Goal: Task Accomplishment & Management: Use online tool/utility

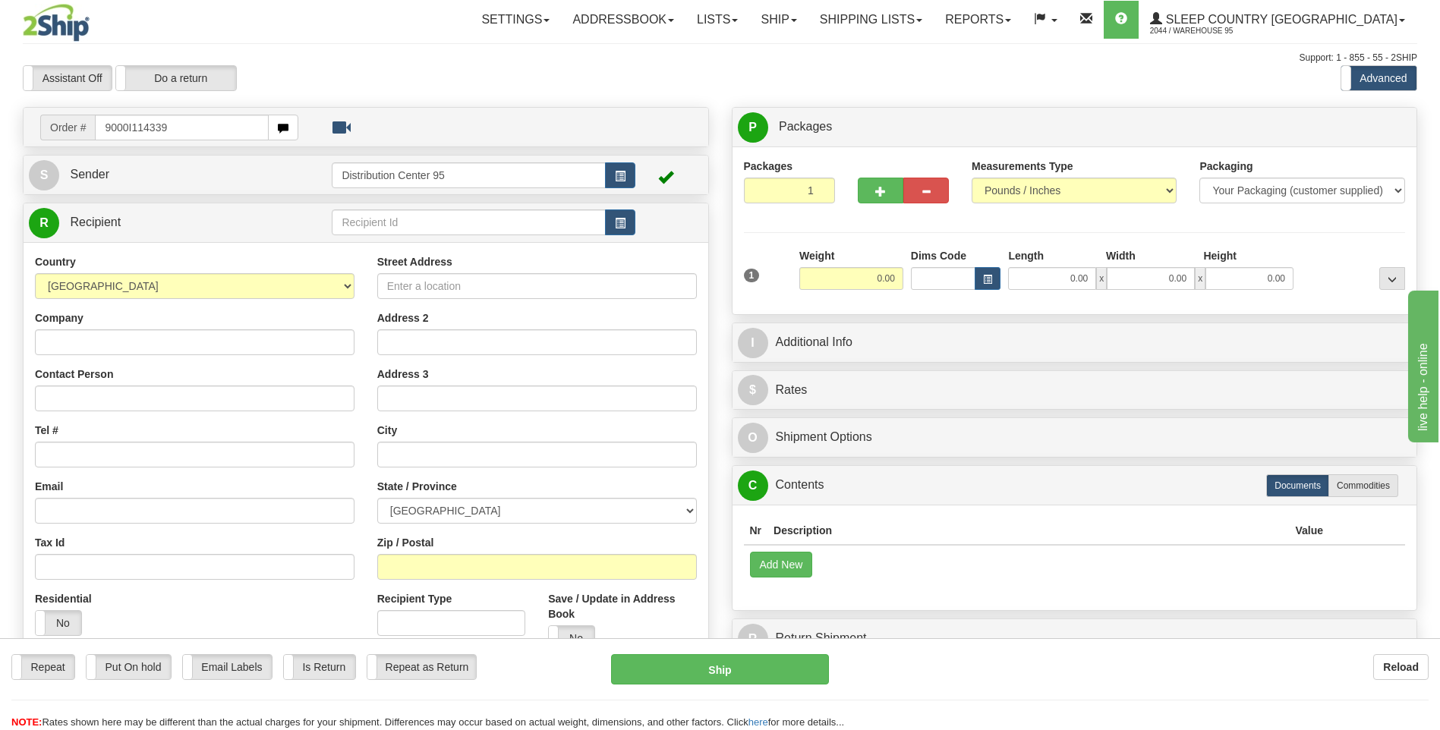
type input "9000I114339"
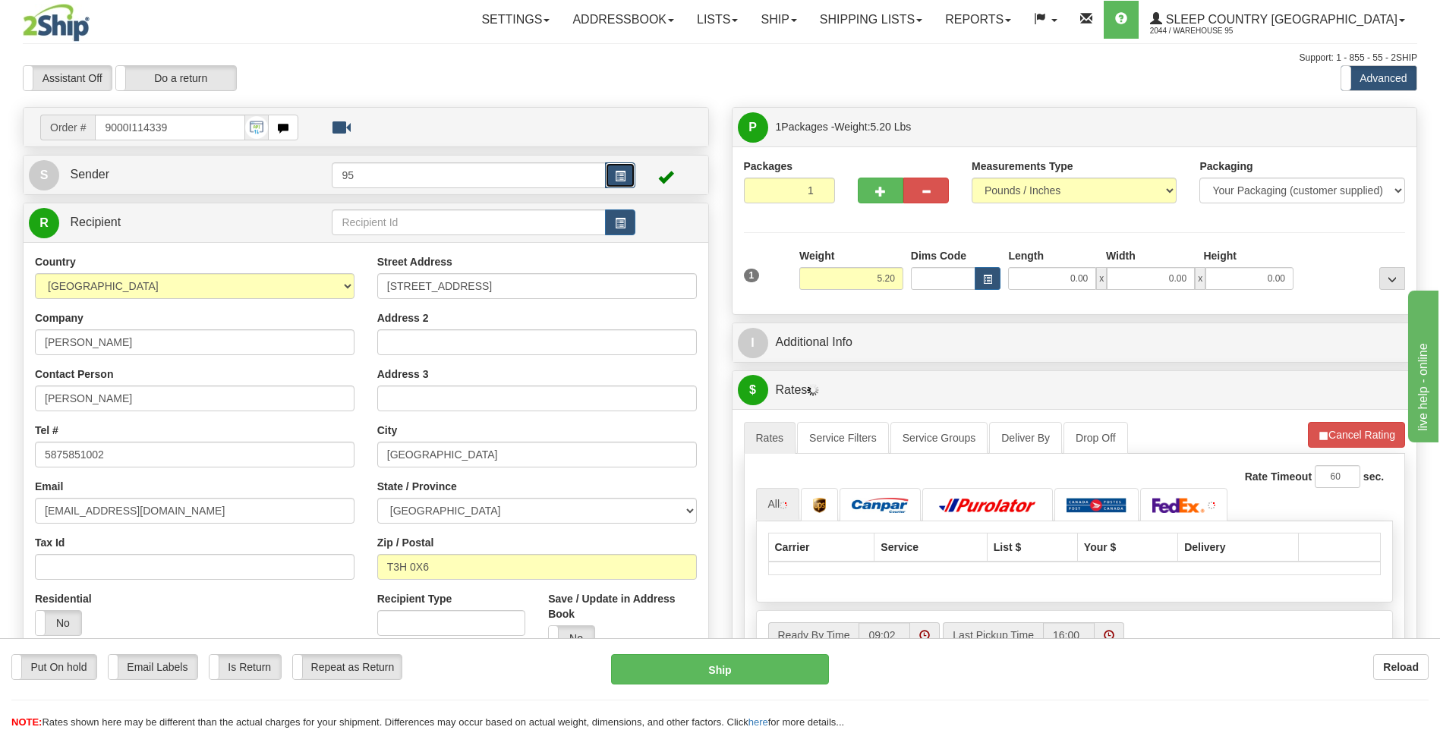
click at [615, 178] on span "button" at bounding box center [620, 177] width 11 height 10
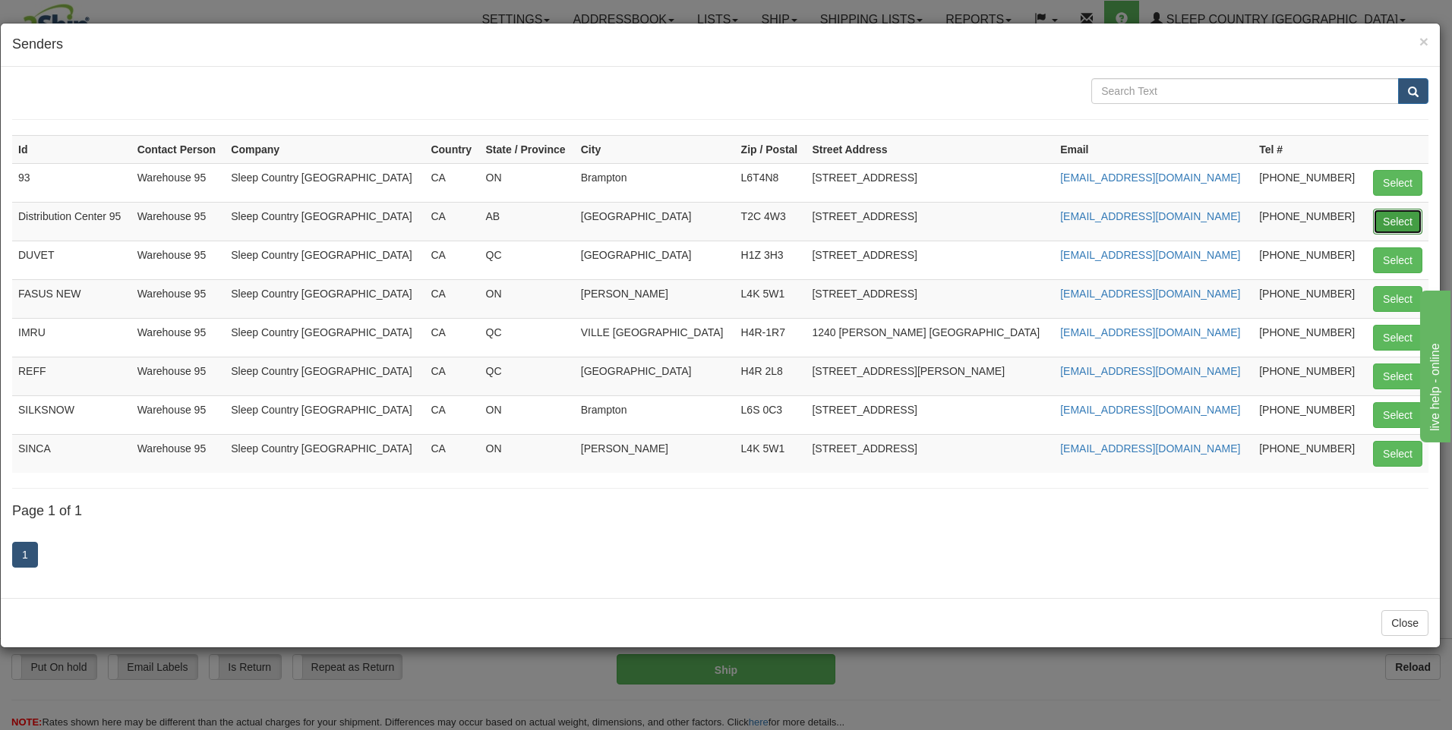
click at [1398, 229] on button "Select" at bounding box center [1397, 222] width 49 height 26
type input "Distribution Center 95"
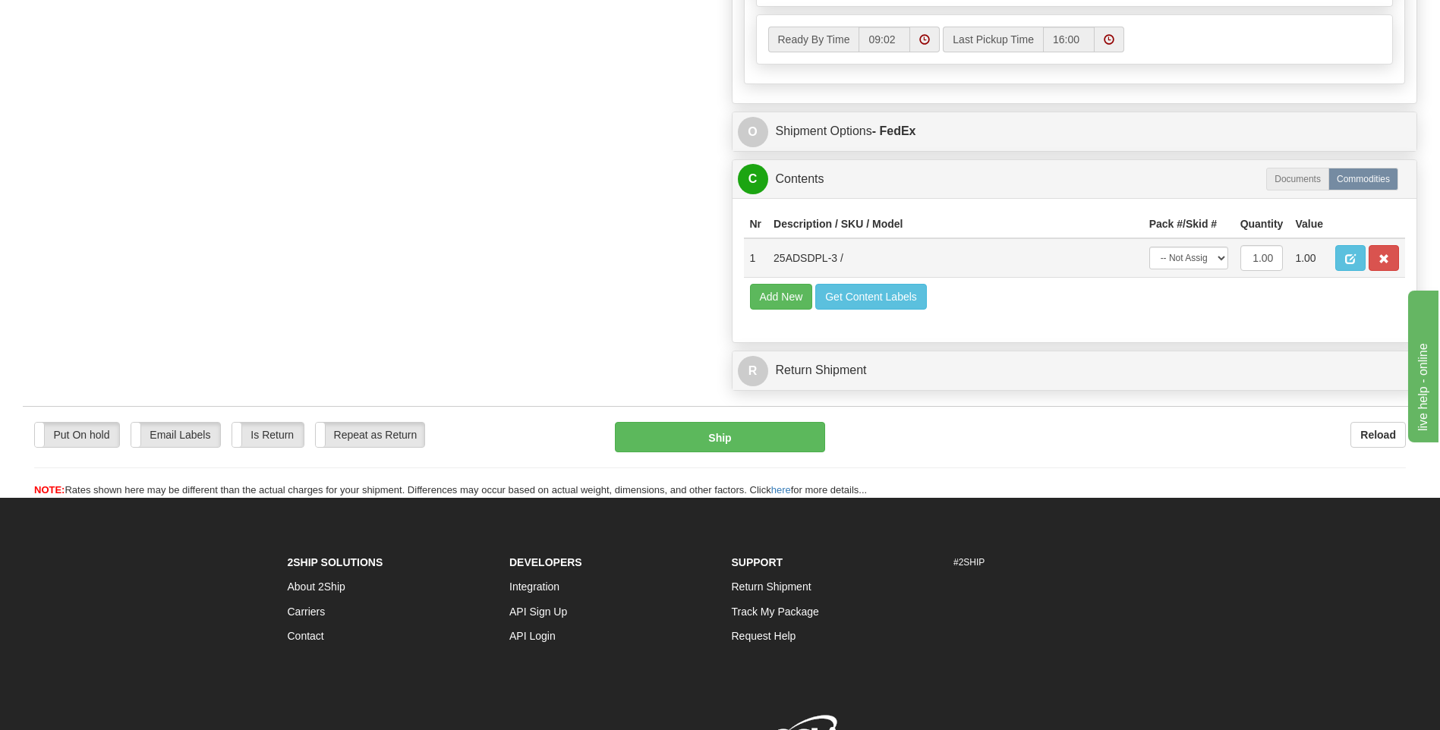
scroll to position [835, 0]
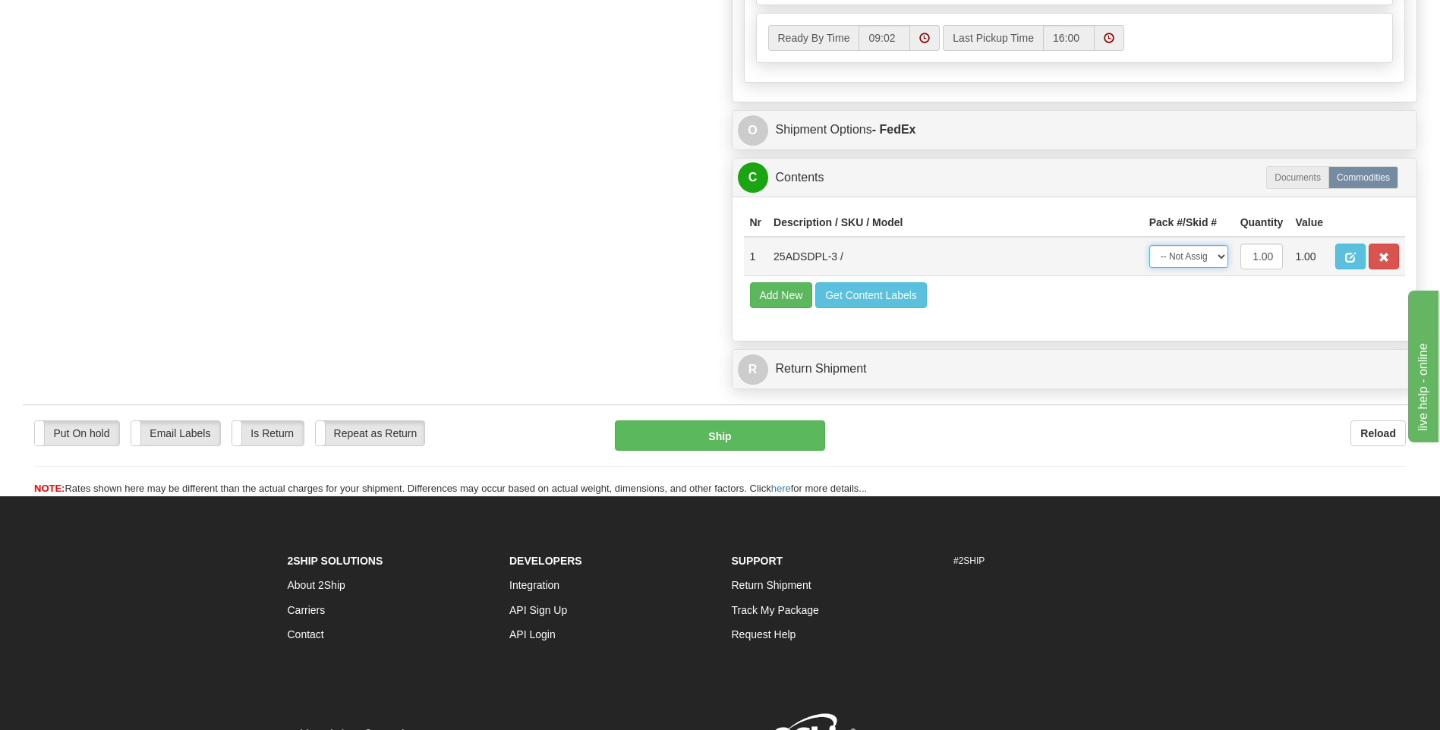
click at [1187, 255] on select "-- Not Assigned -- Package 1" at bounding box center [1189, 256] width 79 height 23
select select "0"
click at [1150, 245] on select "-- Not Assigned -- Package 1" at bounding box center [1189, 256] width 79 height 23
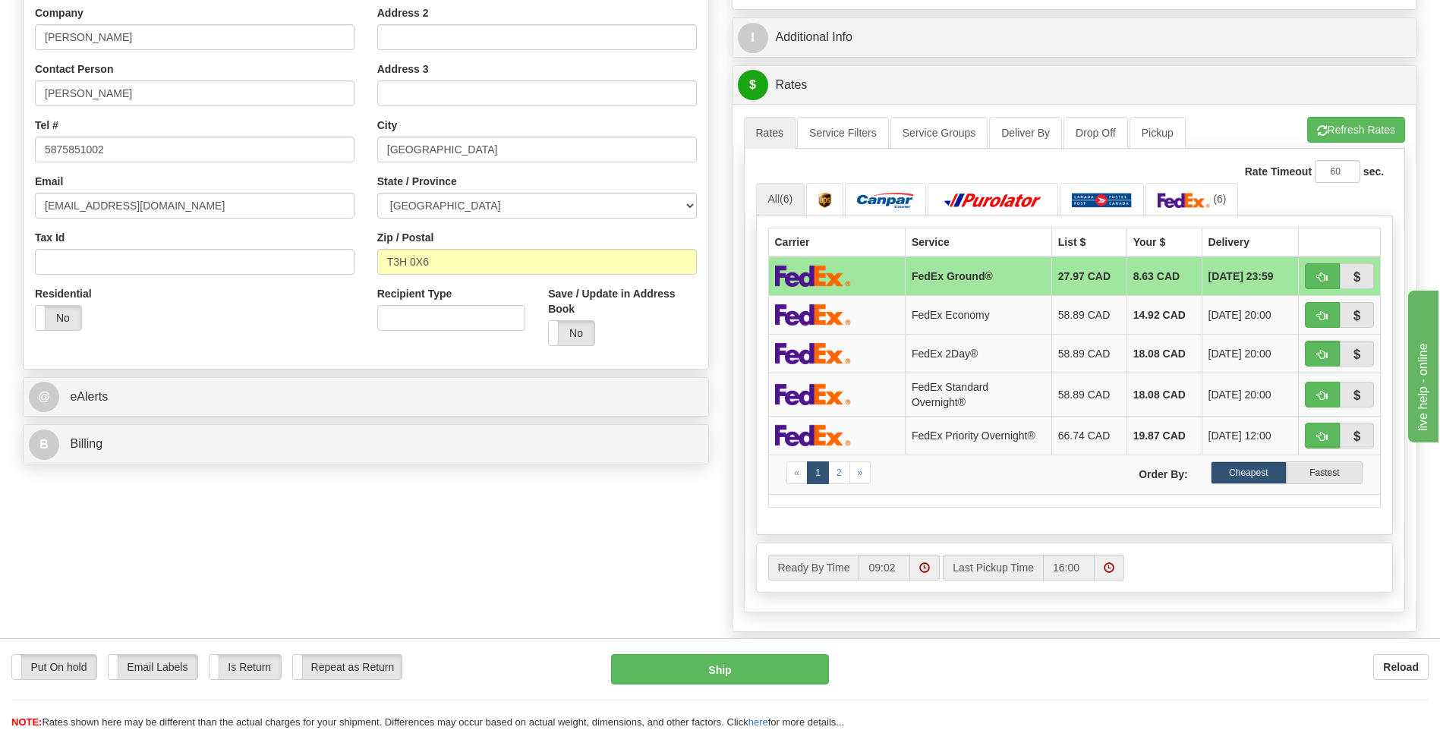
scroll to position [304, 0]
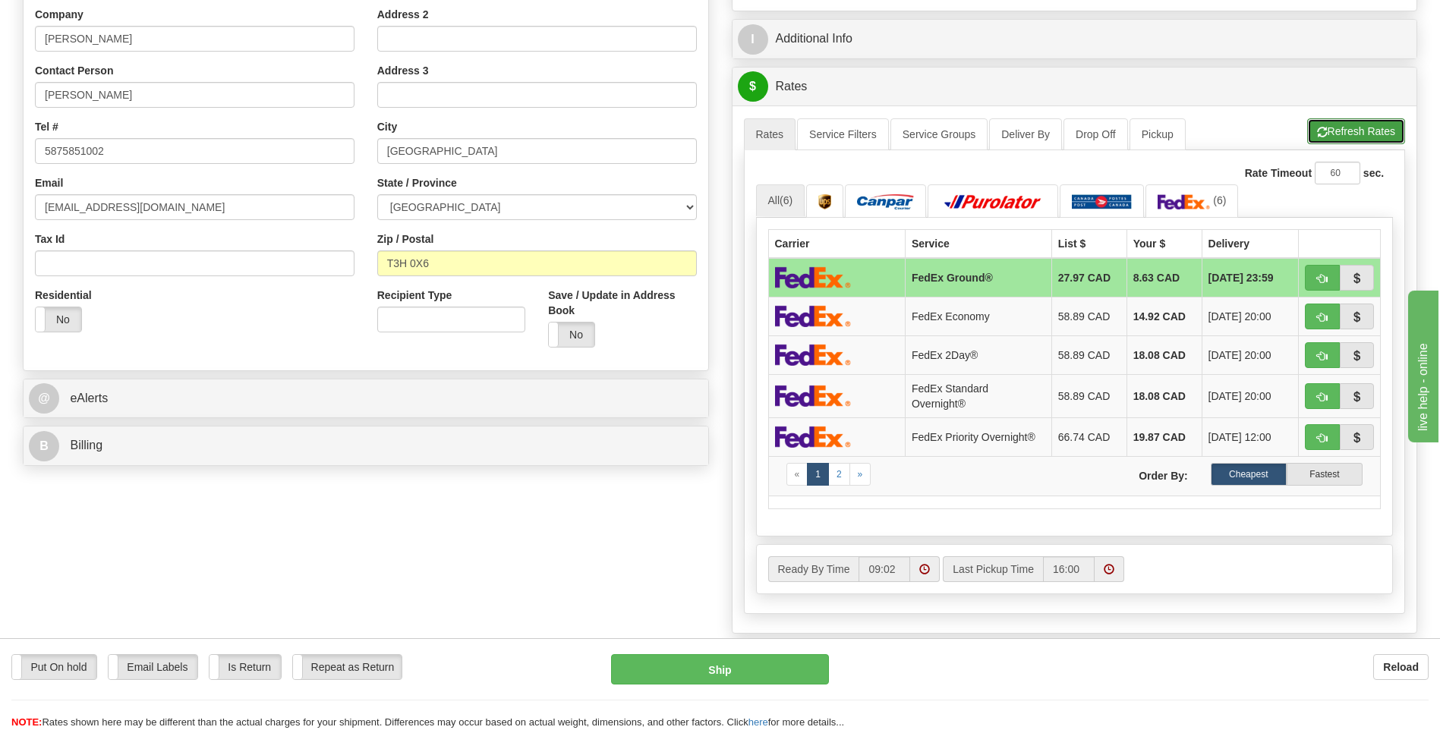
click at [1324, 129] on span "button" at bounding box center [1322, 133] width 11 height 10
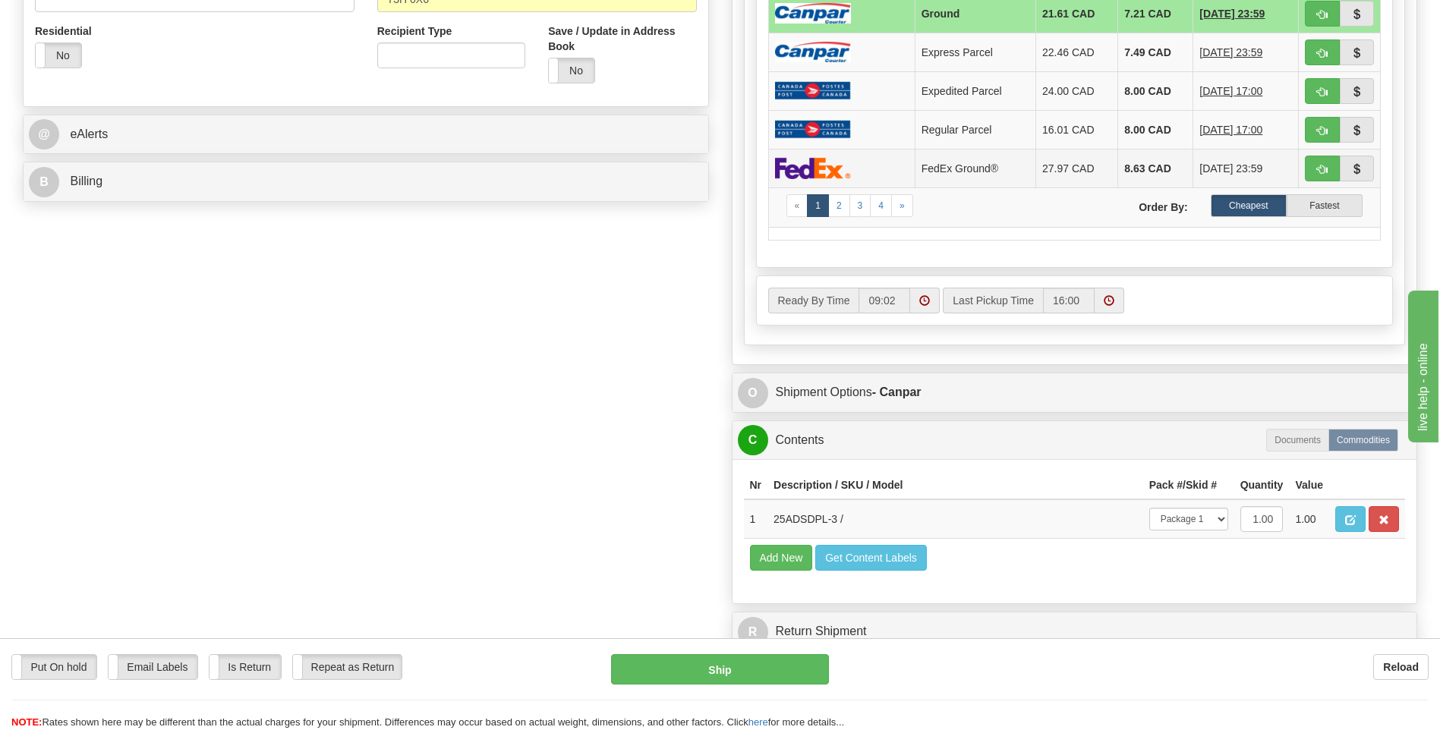
scroll to position [603, 0]
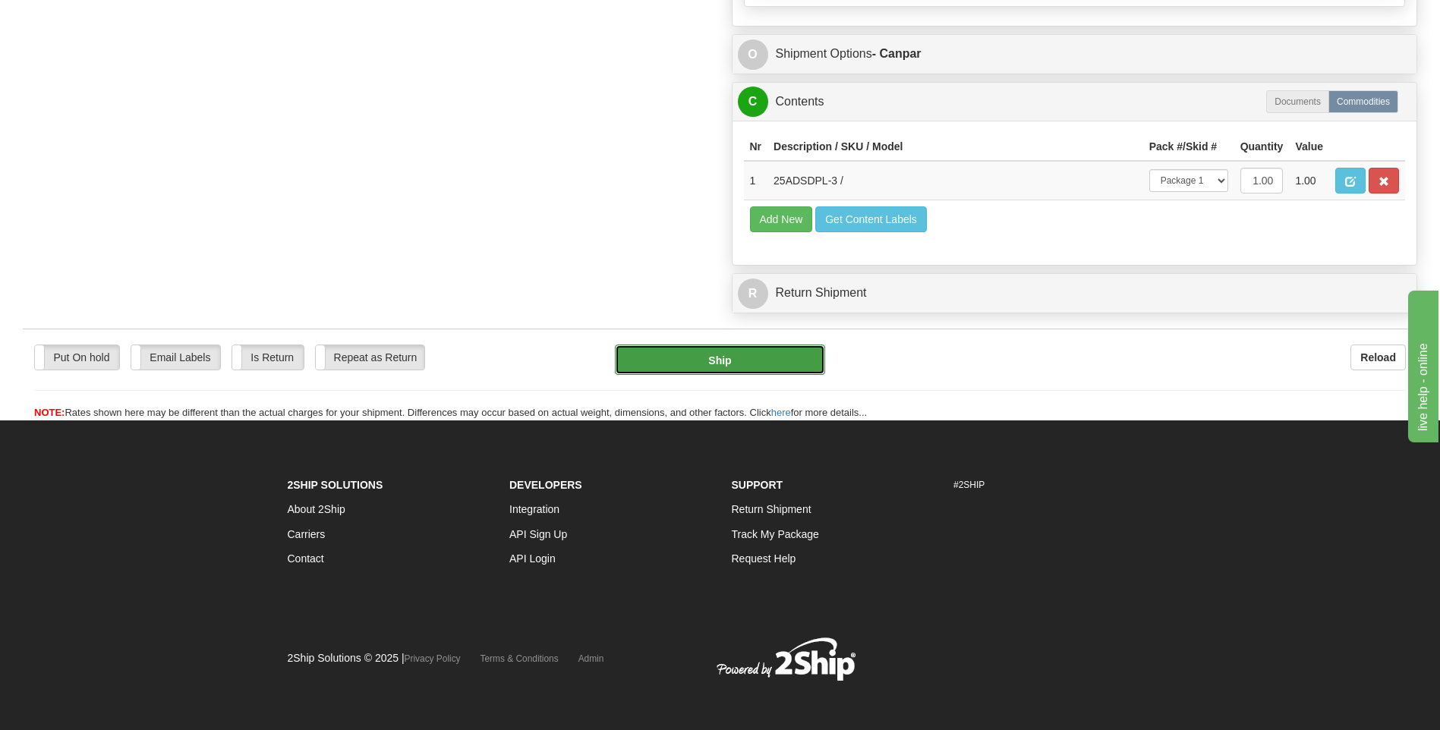
click at [754, 361] on button "Ship" at bounding box center [720, 360] width 210 height 30
type input "1"
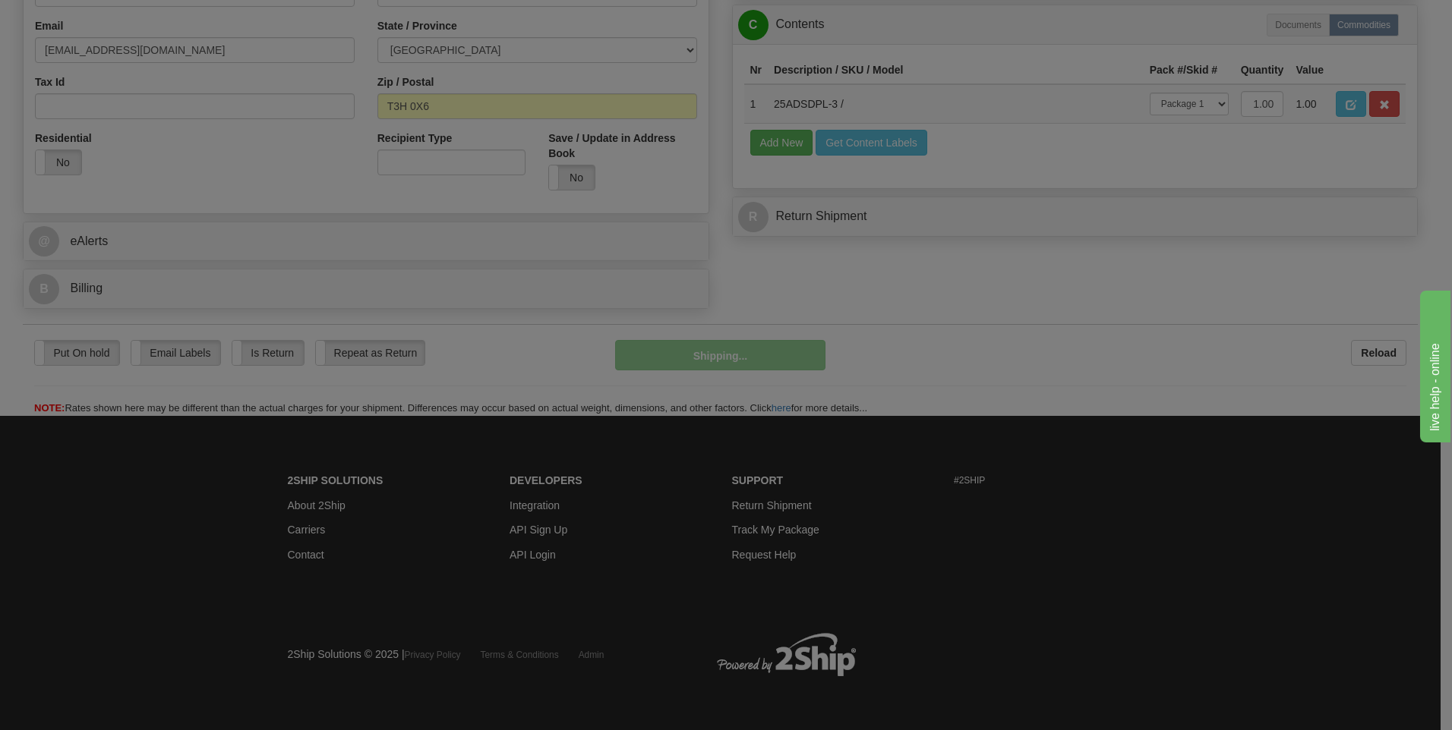
scroll to position [462, 0]
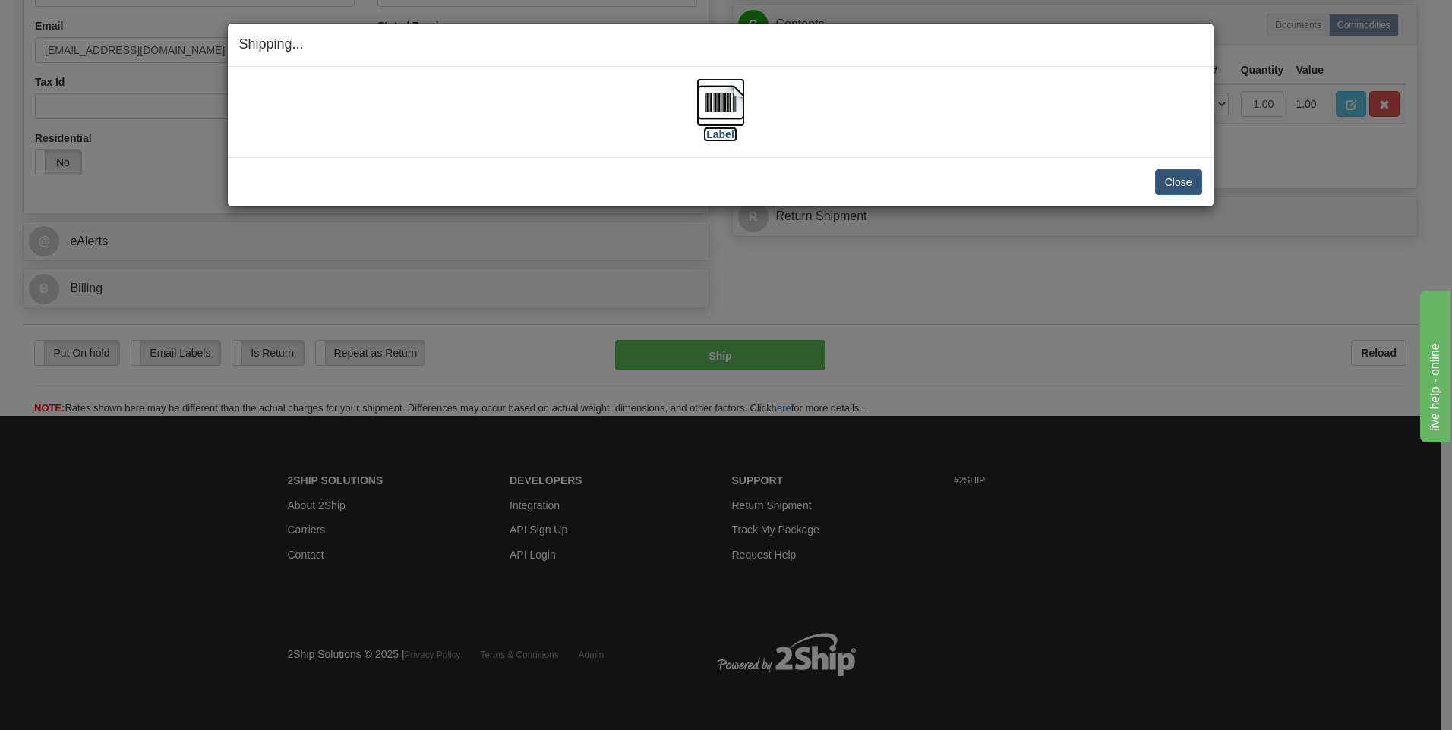
click at [723, 133] on label "[Label]" at bounding box center [720, 134] width 35 height 15
click at [1163, 184] on button "Close" at bounding box center [1178, 182] width 47 height 26
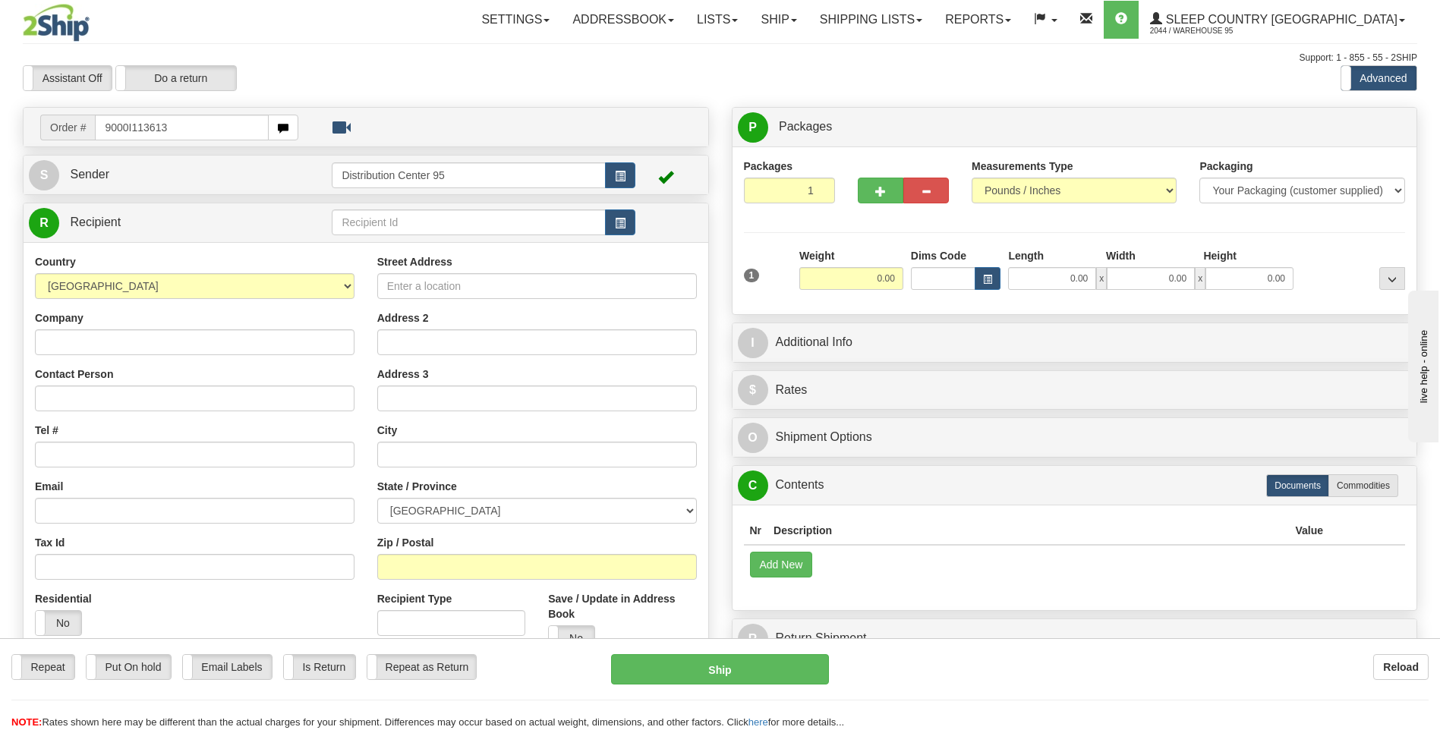
type input "9000I113613"
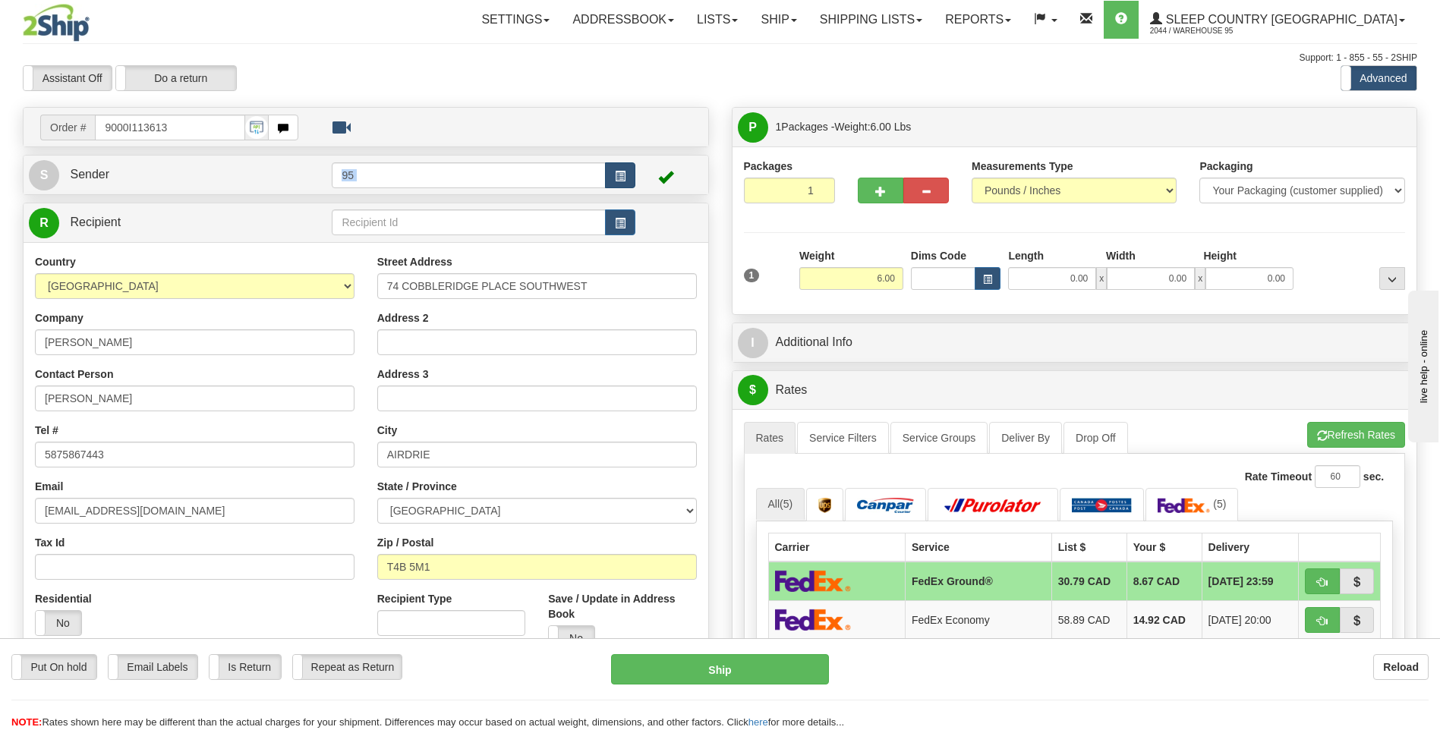
click at [614, 182] on td "95" at bounding box center [483, 174] width 303 height 31
click at [616, 180] on span "button" at bounding box center [620, 177] width 11 height 10
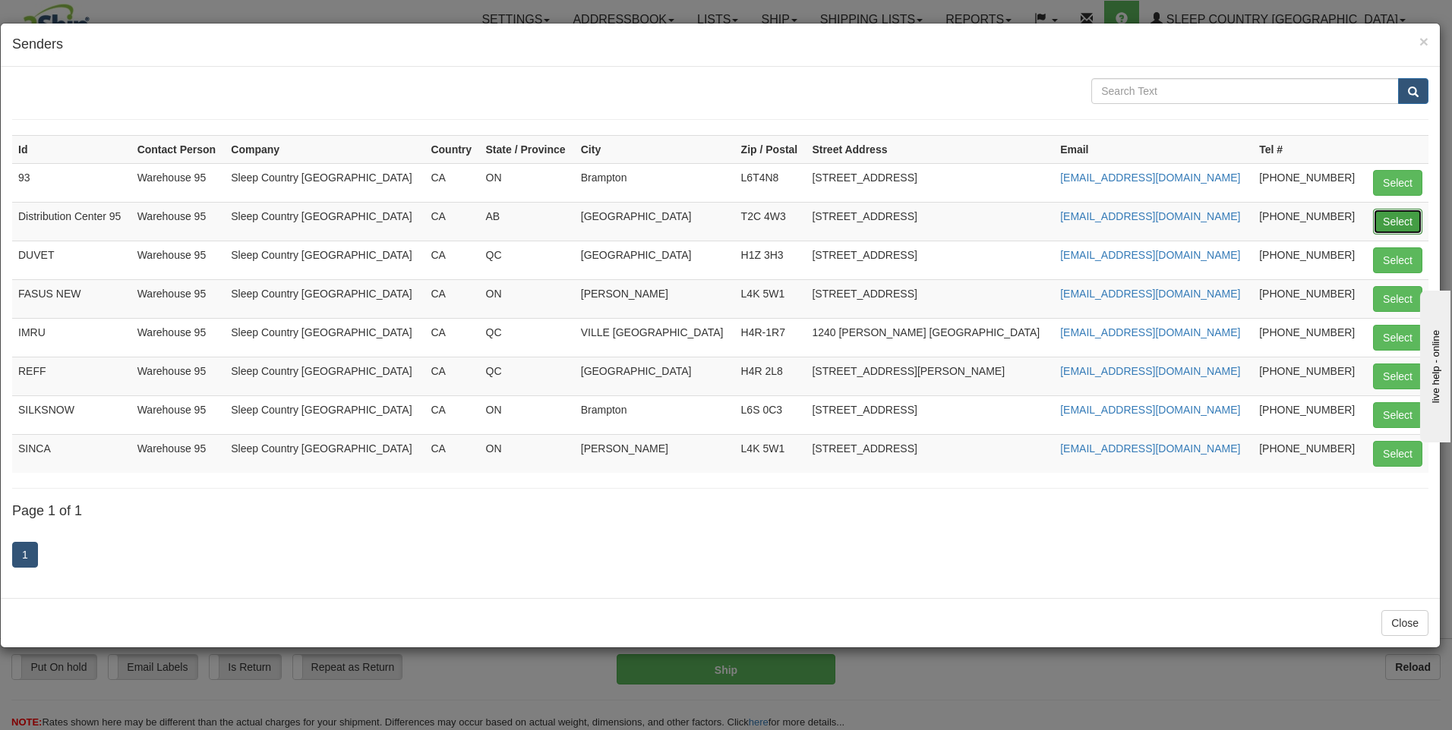
click at [1413, 216] on button "Select" at bounding box center [1397, 222] width 49 height 26
type input "Distribution Center 95"
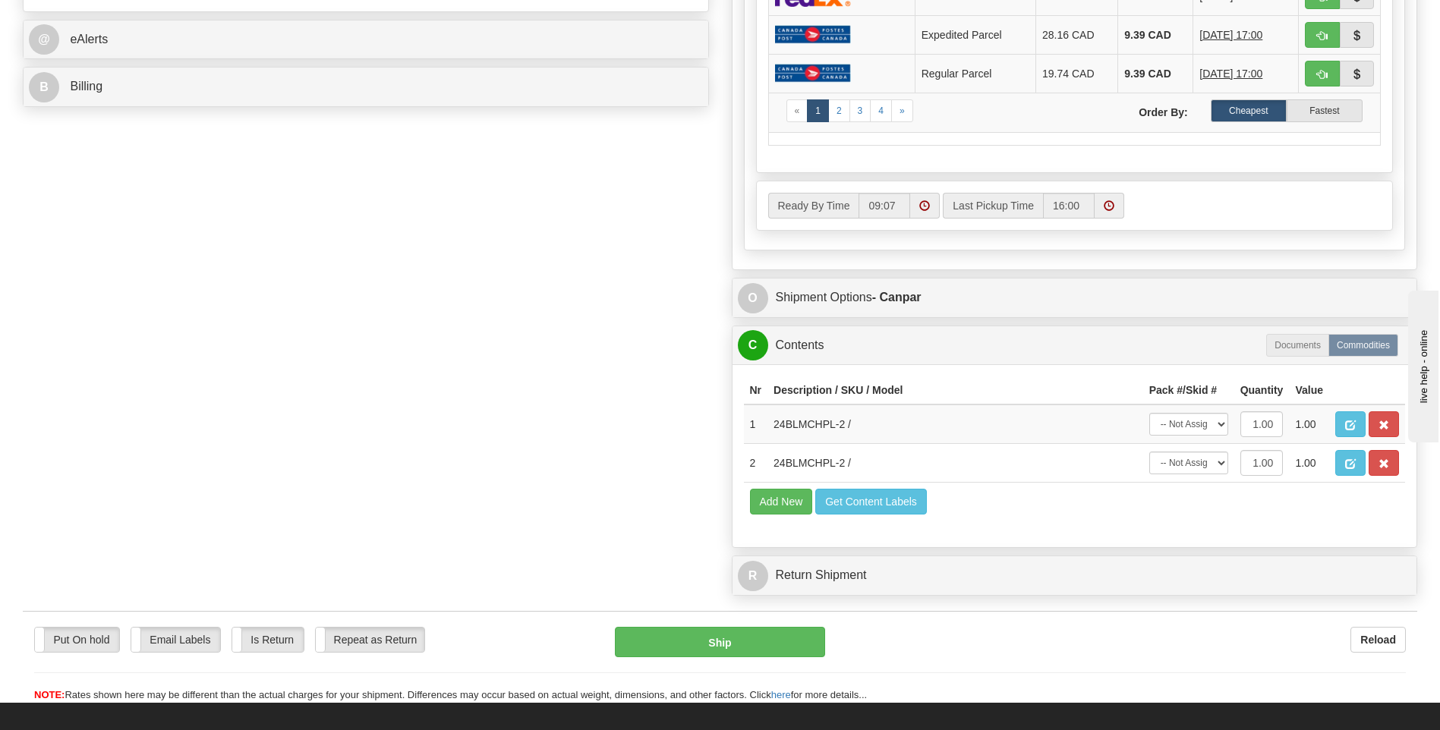
scroll to position [683, 0]
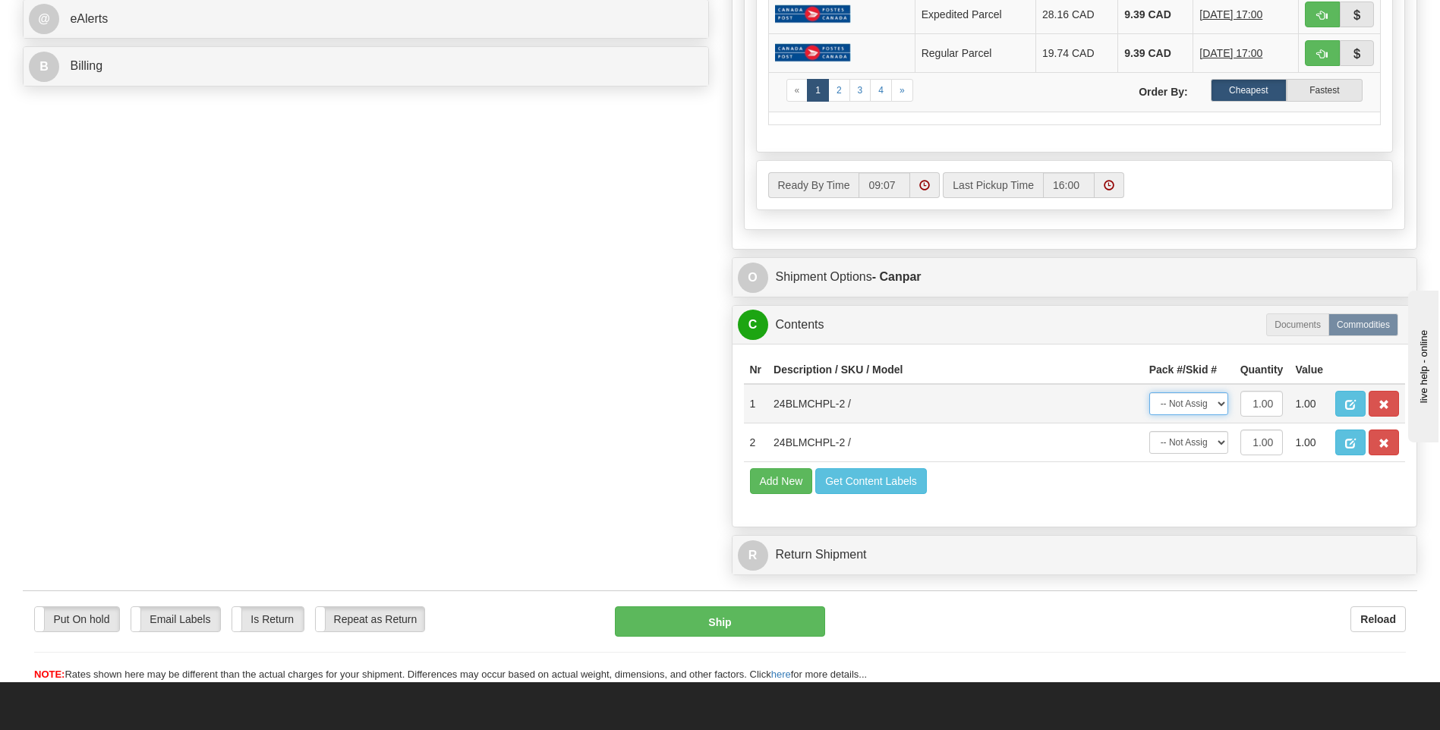
click at [1194, 400] on select "-- Not Assigned -- Package 1" at bounding box center [1189, 404] width 79 height 23
select select "0"
click at [1150, 393] on select "-- Not Assigned -- Package 1" at bounding box center [1189, 404] width 79 height 23
click at [1196, 450] on select "-- Not Assigned -- Package 1" at bounding box center [1189, 442] width 79 height 23
select select "0"
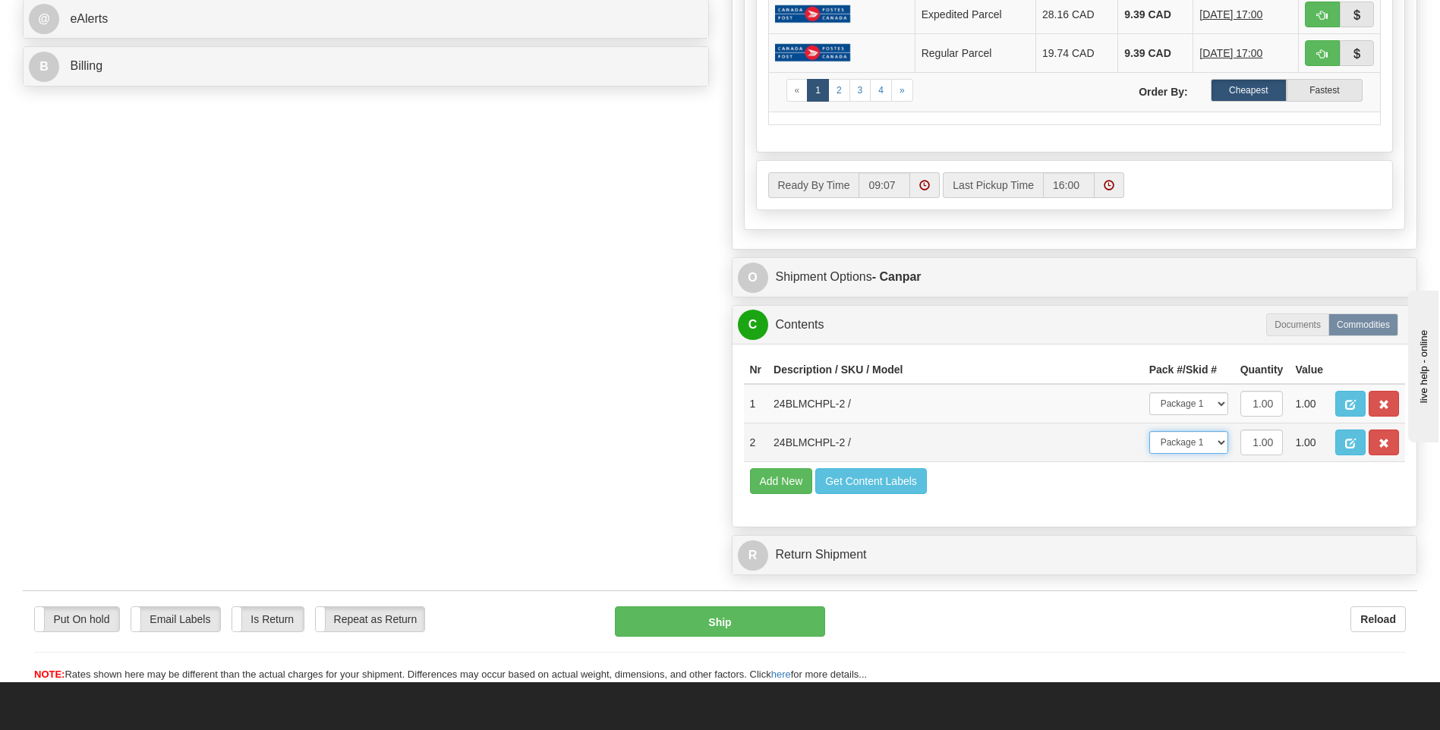
click at [1150, 431] on select "-- Not Assigned -- Package 1" at bounding box center [1189, 442] width 79 height 23
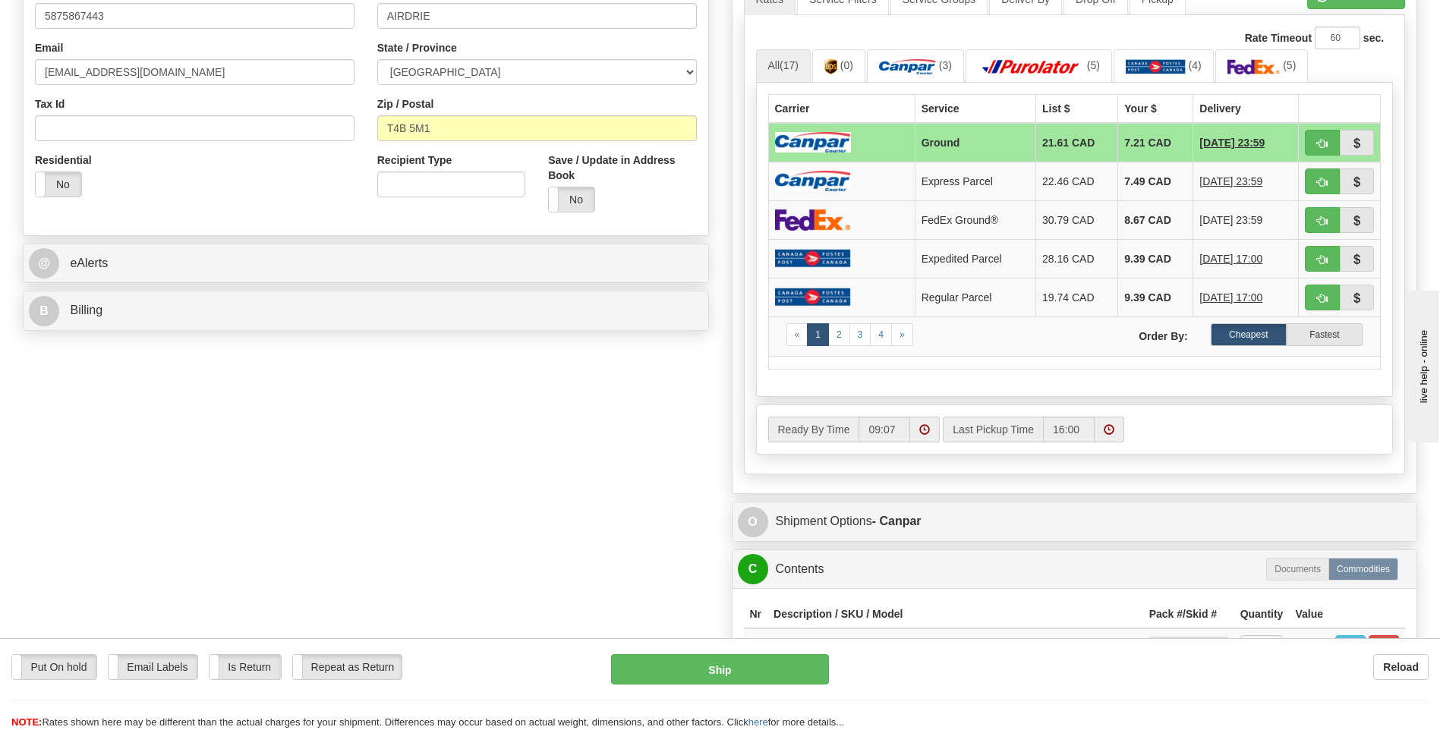
scroll to position [532, 0]
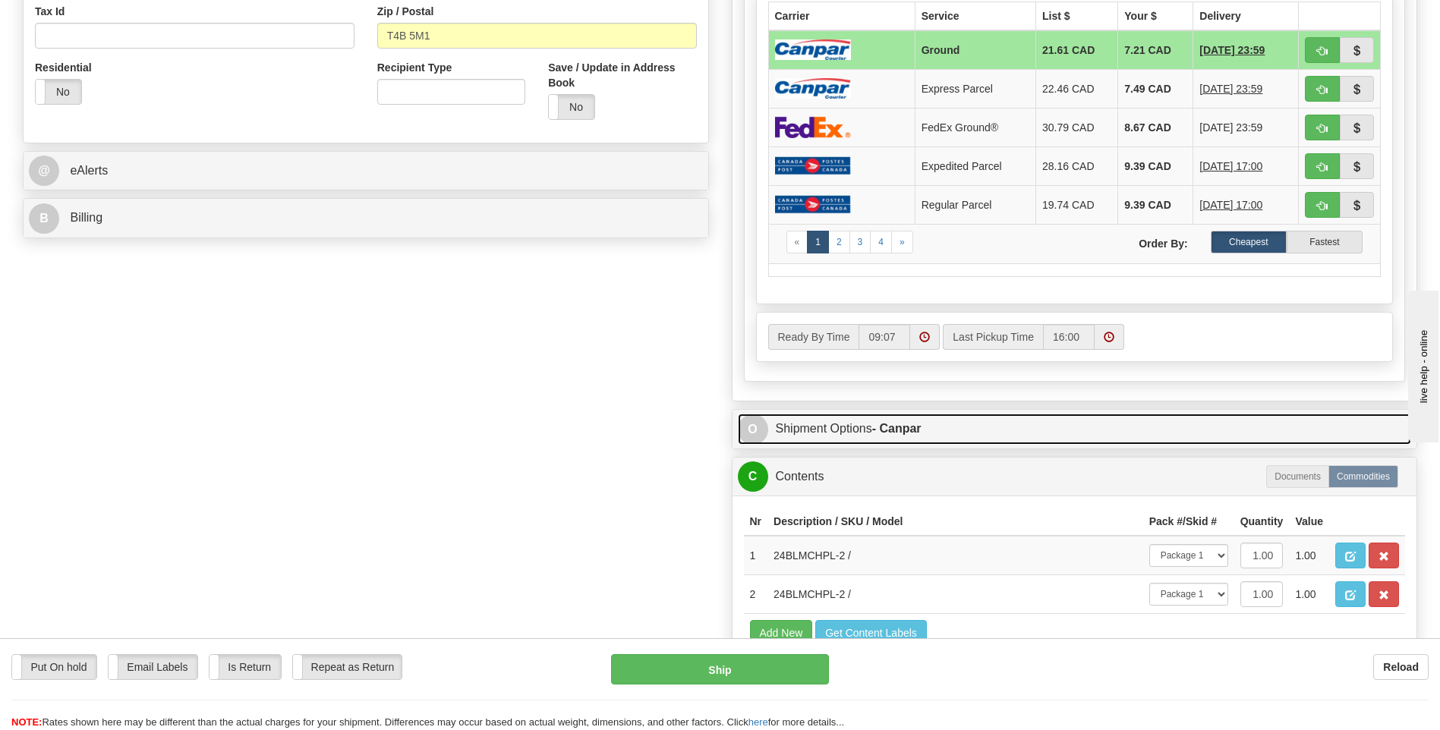
click at [911, 422] on strong "- Canpar" at bounding box center [896, 428] width 49 height 13
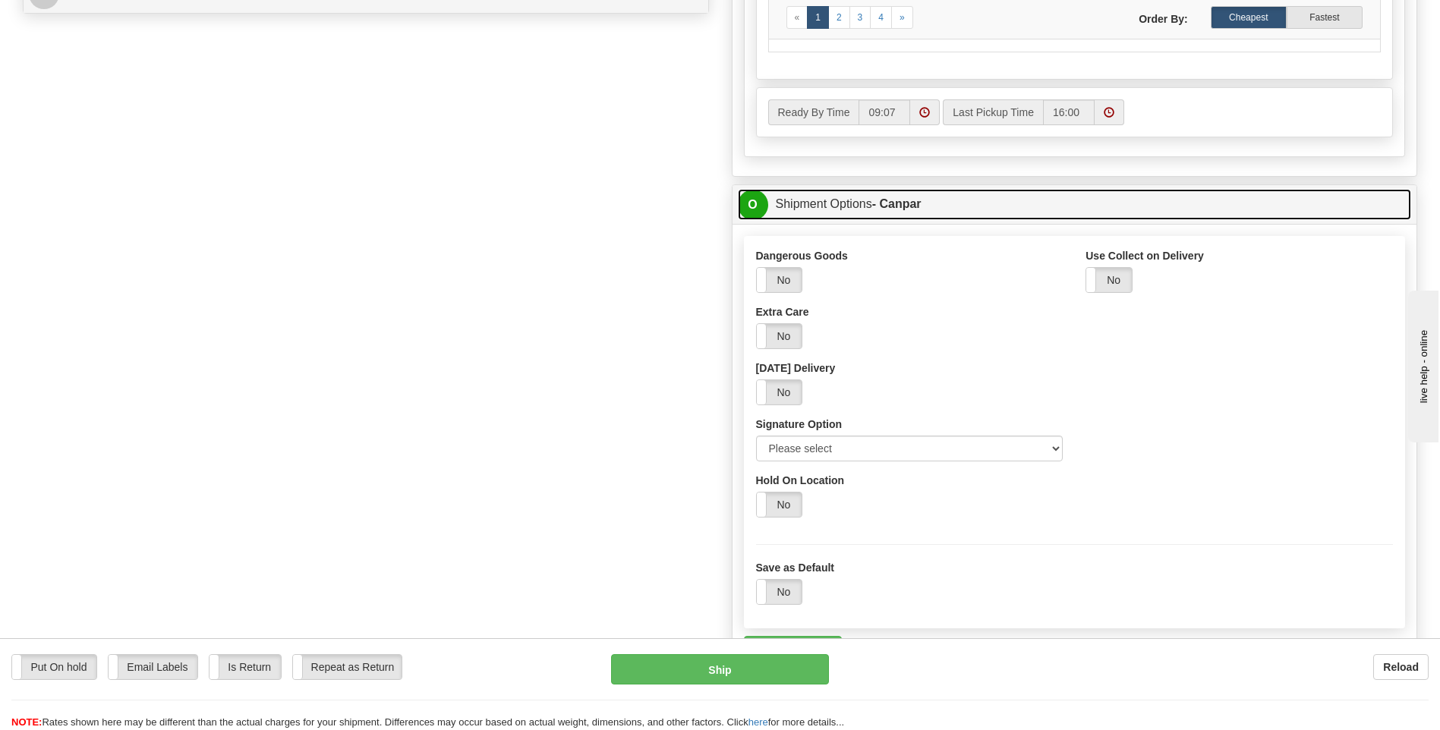
scroll to position [759, 0]
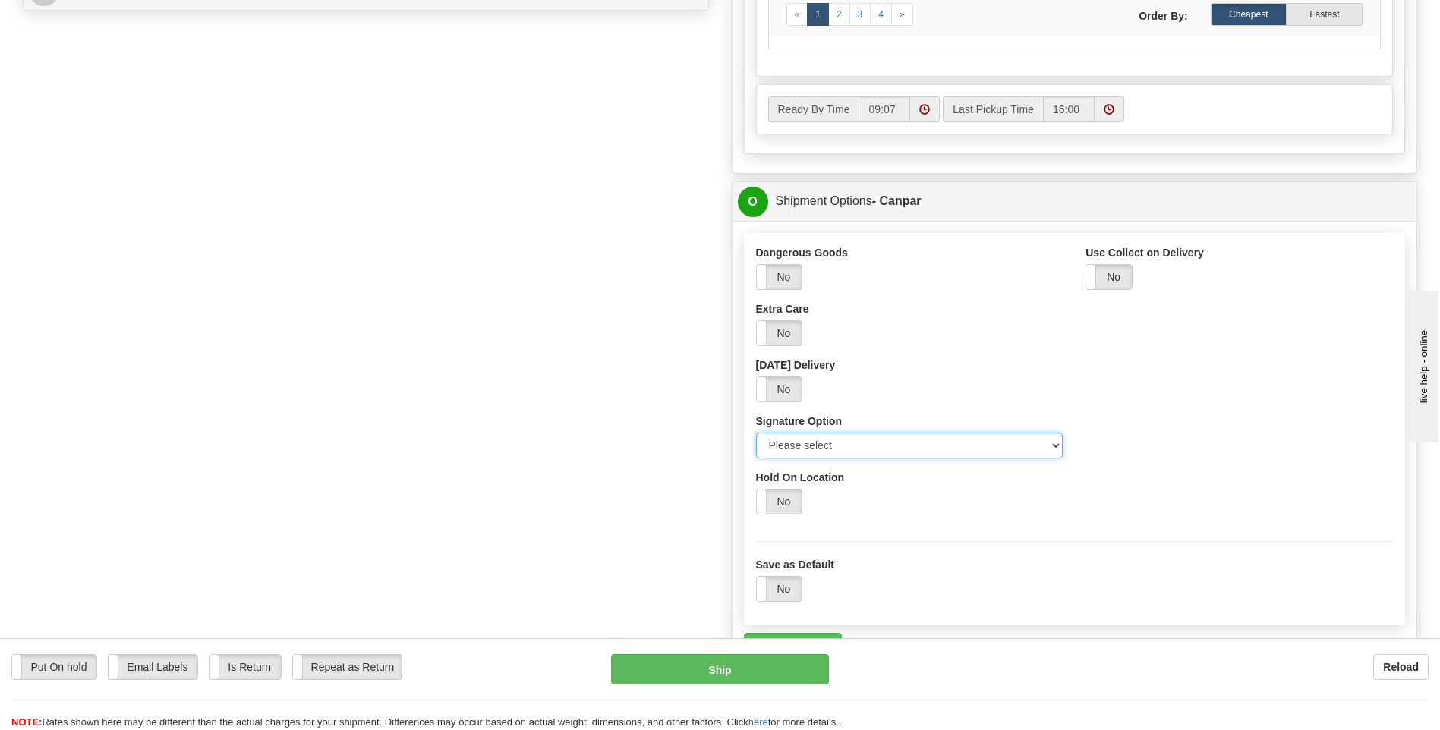
click at [887, 438] on select "Please select No Signature Required Signature Required Adult Signature" at bounding box center [910, 446] width 308 height 26
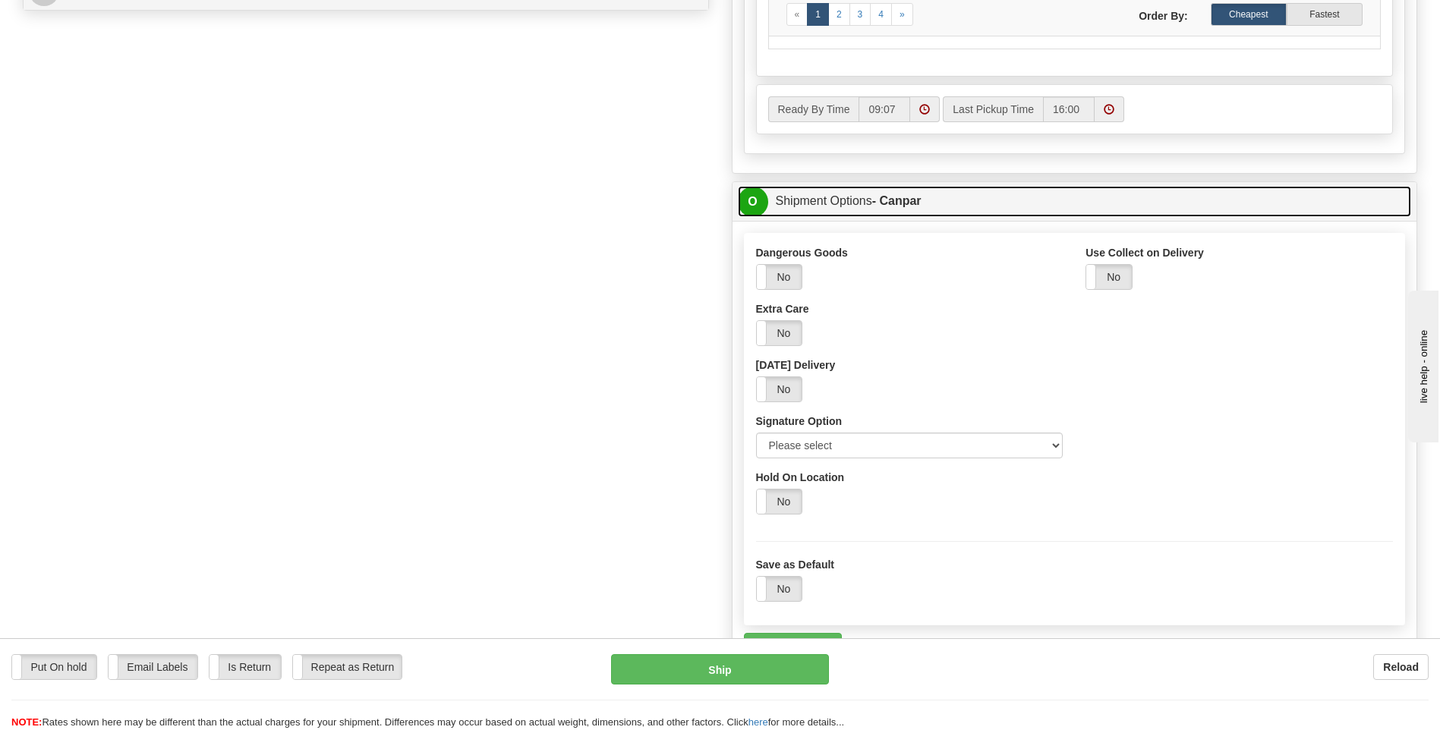
click at [832, 215] on link "O Shipment Options - Canpar" at bounding box center [1075, 201] width 674 height 31
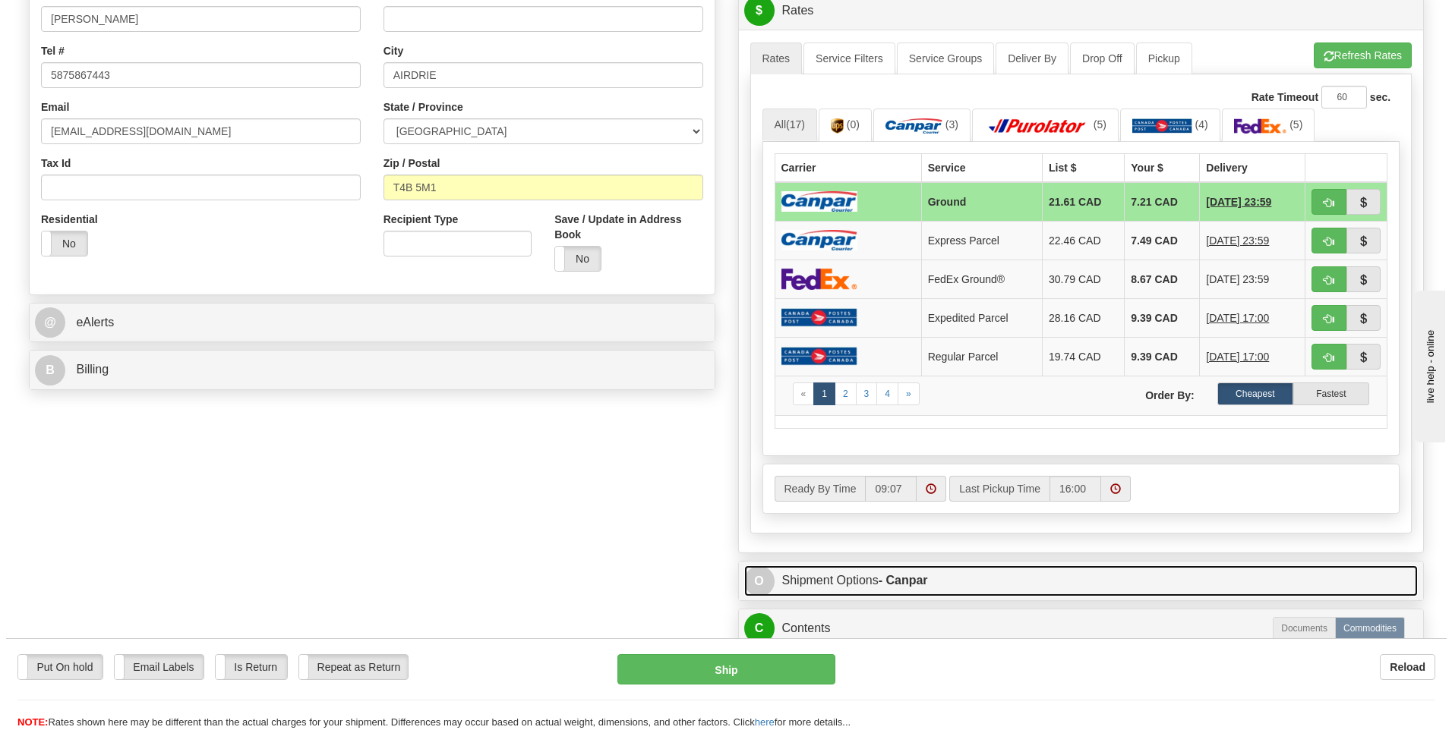
scroll to position [683, 0]
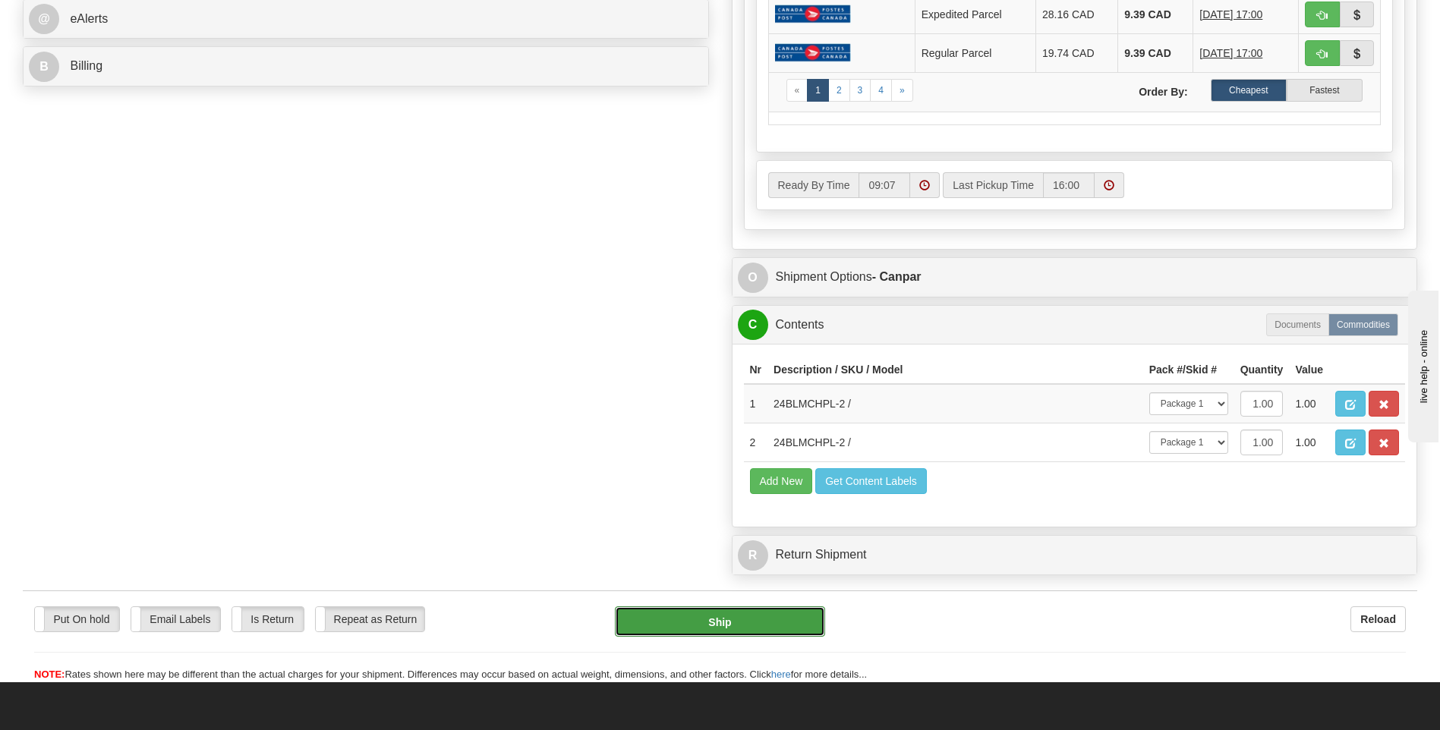
click at [745, 625] on button "Ship" at bounding box center [720, 622] width 210 height 30
type input "1"
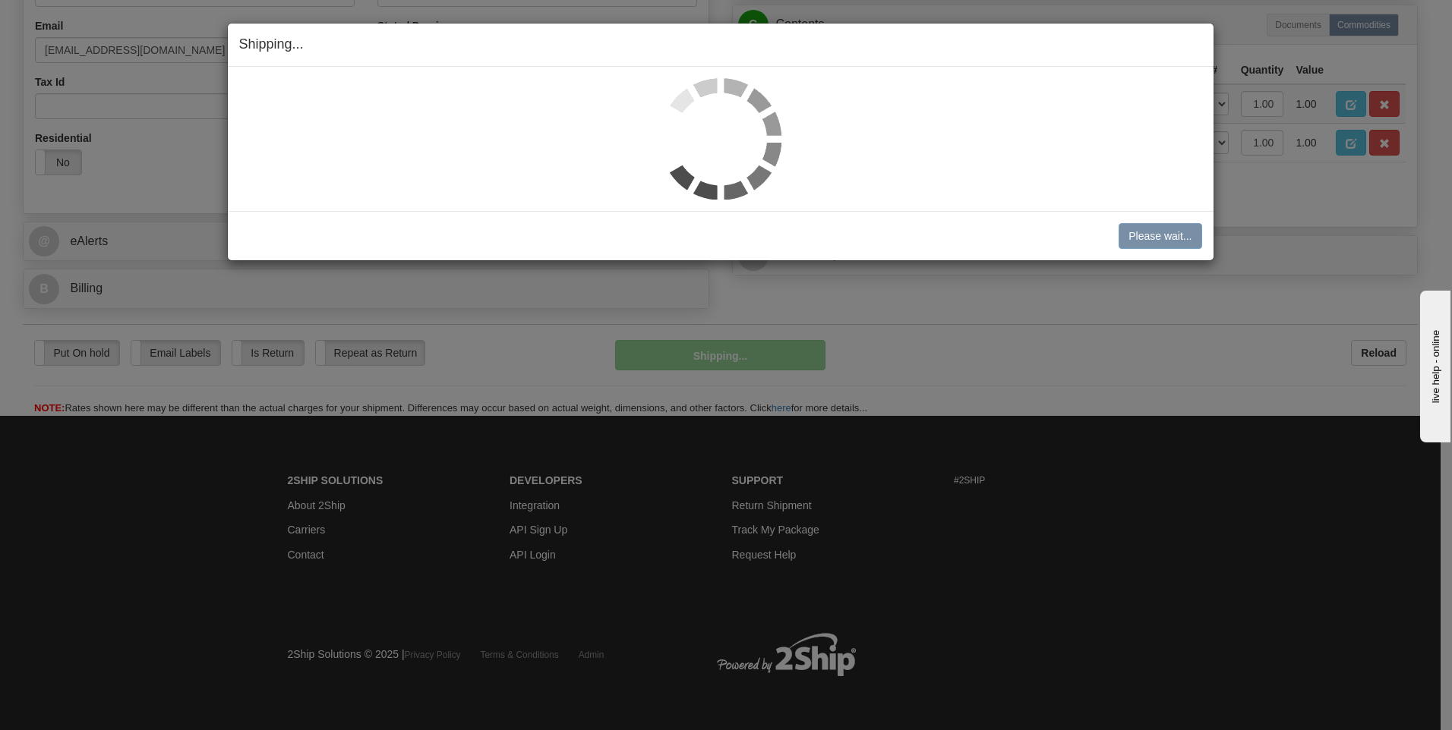
scroll to position [462, 0]
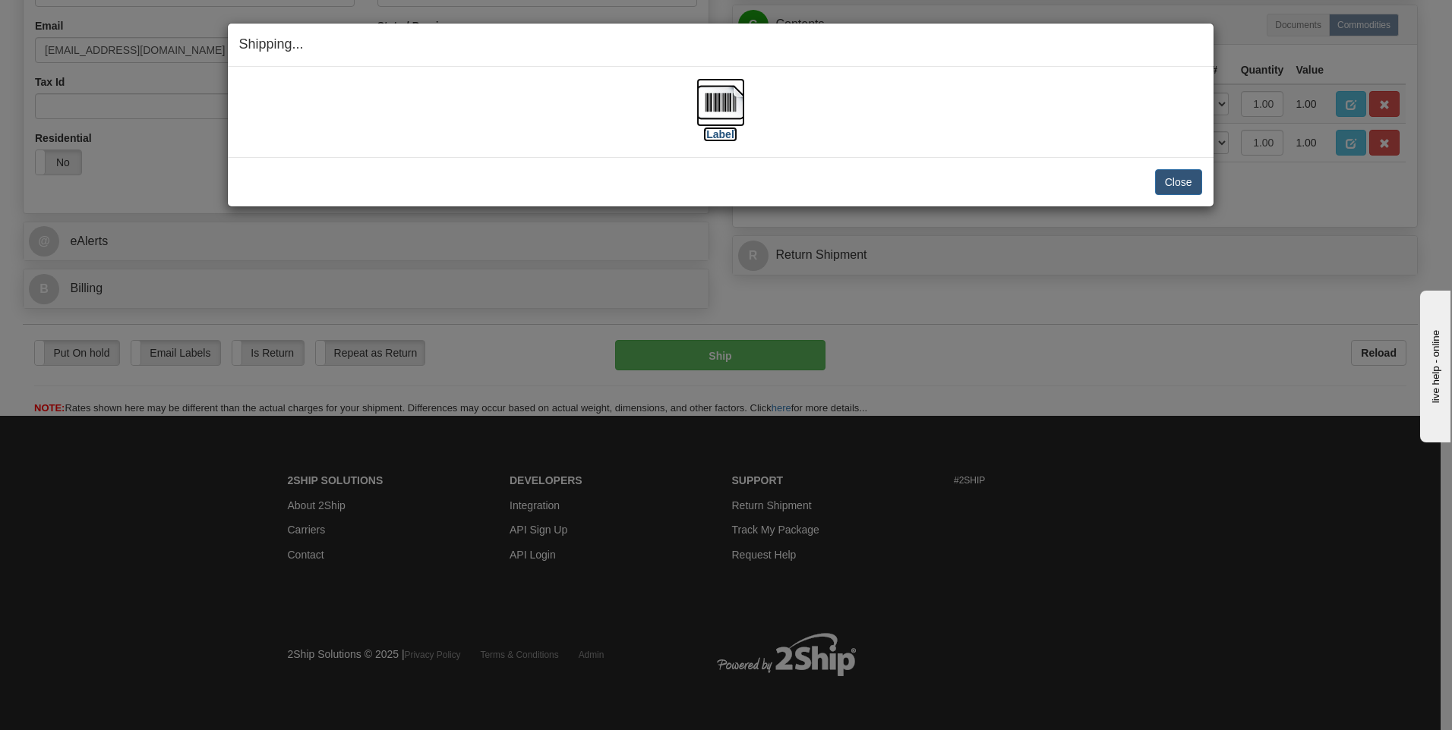
click at [716, 128] on label "[Label]" at bounding box center [720, 134] width 35 height 15
click at [1197, 169] on button "Close" at bounding box center [1178, 182] width 47 height 26
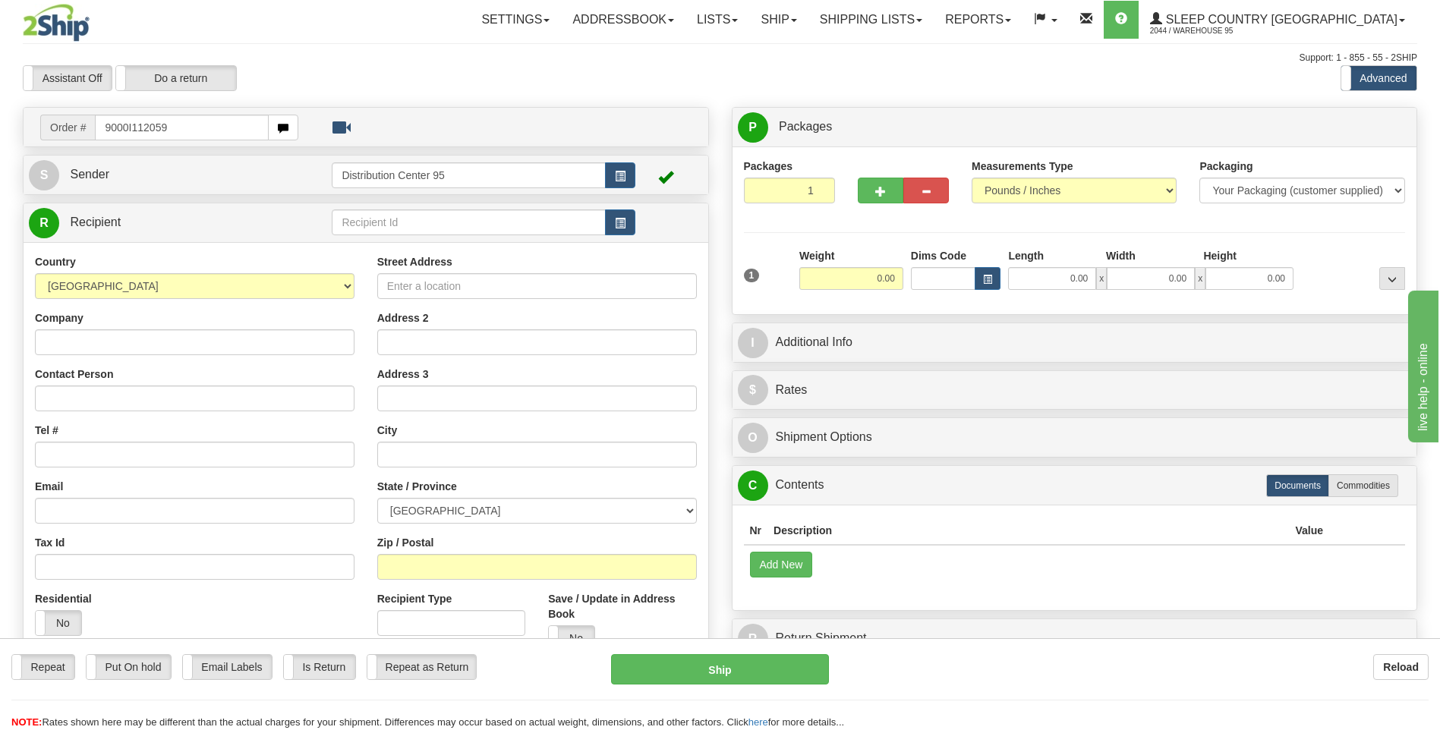
type input "9000I112059"
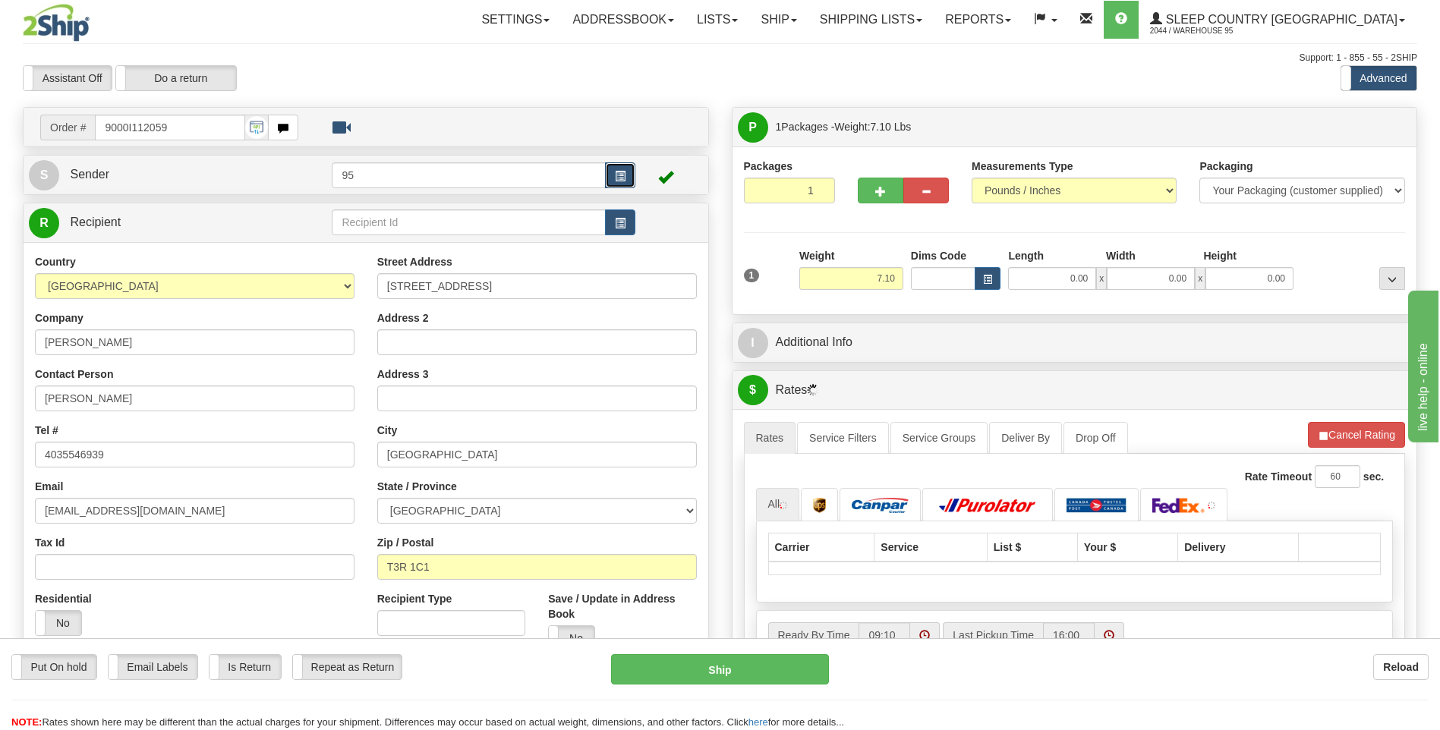
click at [632, 182] on button "button" at bounding box center [620, 175] width 30 height 26
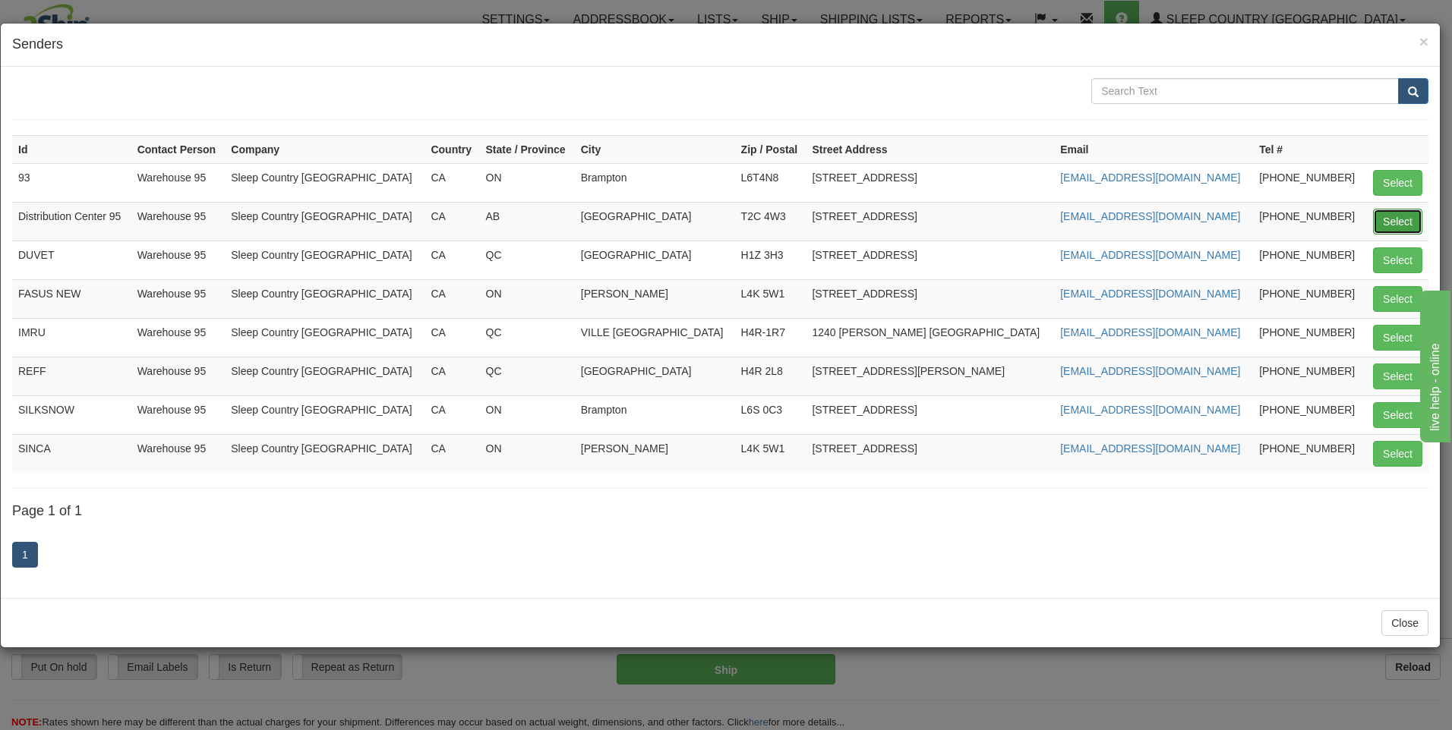
click at [1379, 218] on button "Select" at bounding box center [1397, 222] width 49 height 26
type input "Distribution Center 95"
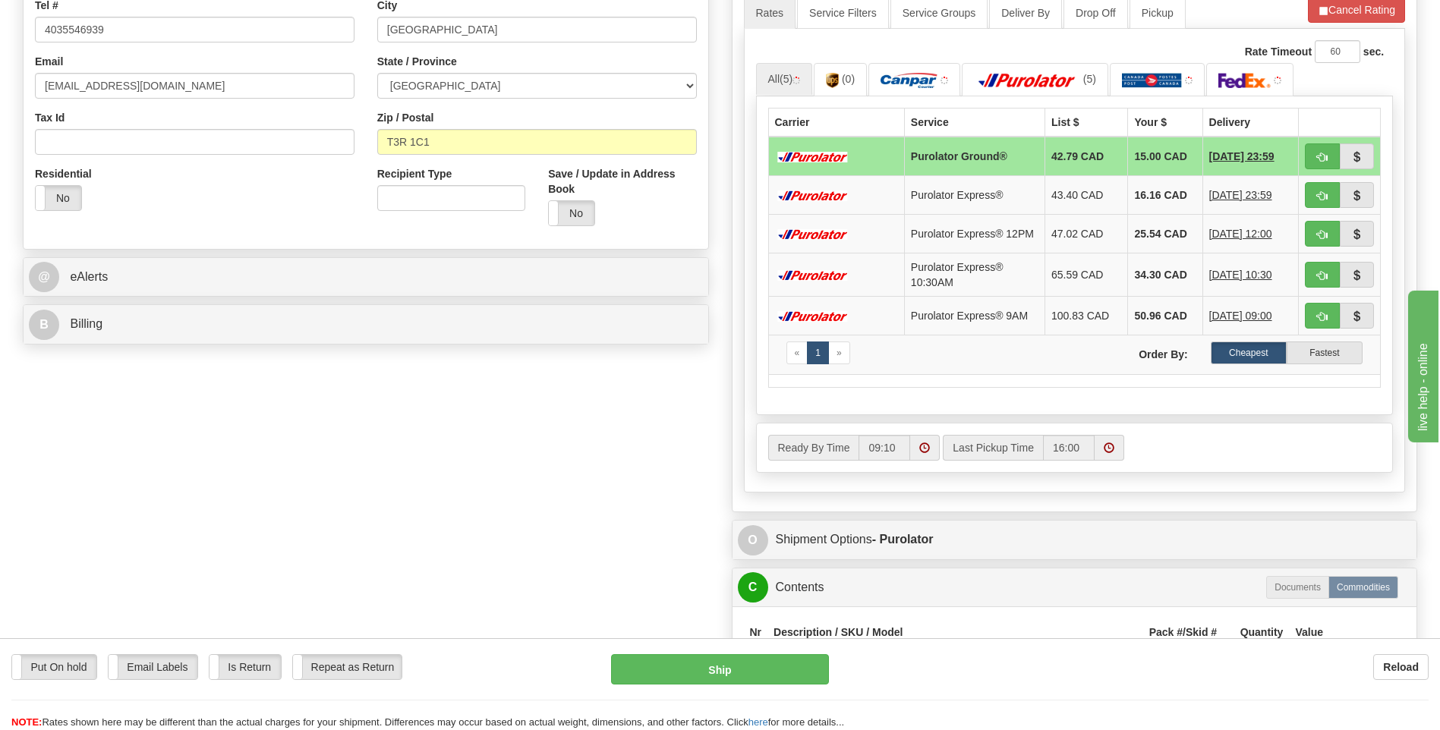
scroll to position [607, 0]
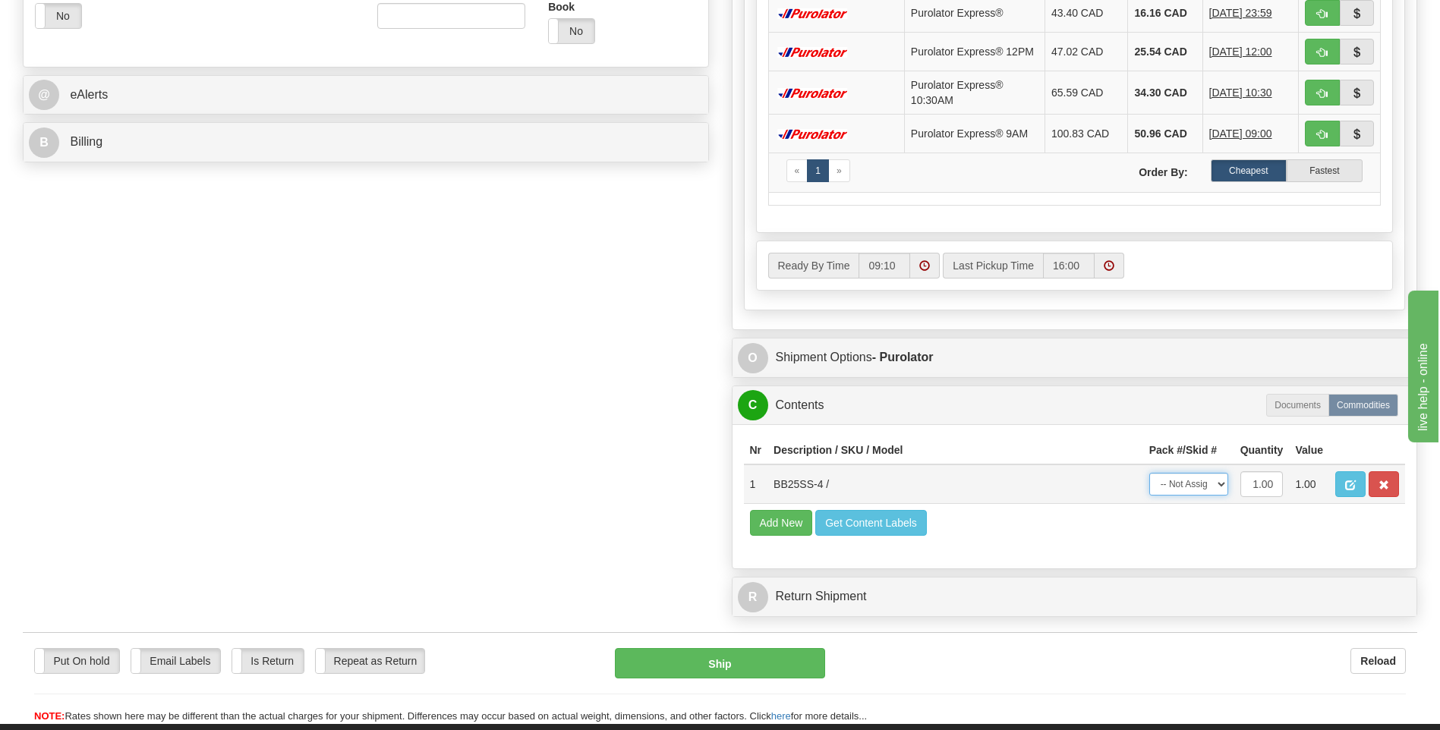
drag, startPoint x: 1213, startPoint y: 486, endPoint x: 1213, endPoint y: 495, distance: 9.1
click at [1213, 486] on select "-- Not Assigned -- Package 1" at bounding box center [1189, 484] width 79 height 23
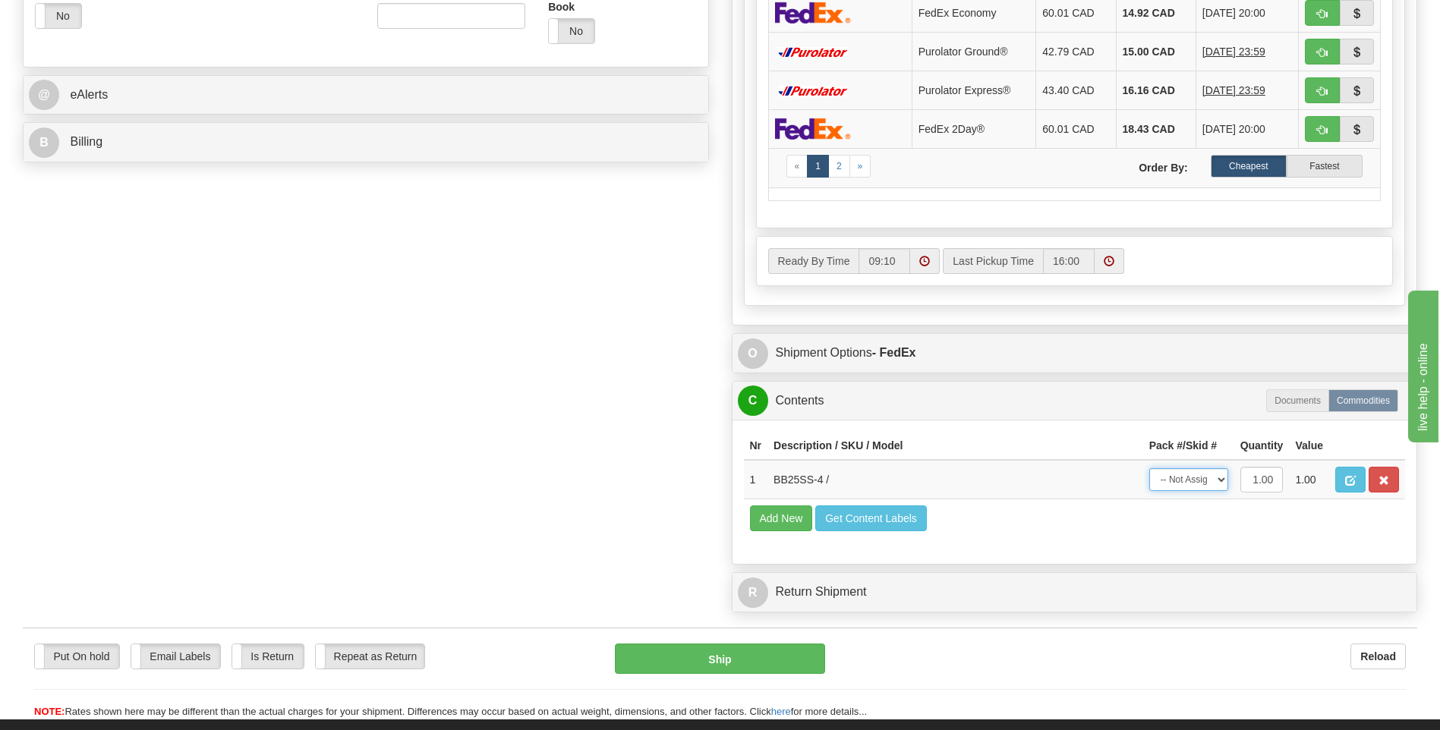
select select "0"
click at [1150, 468] on select "-- Not Assigned -- Package 1" at bounding box center [1189, 479] width 79 height 23
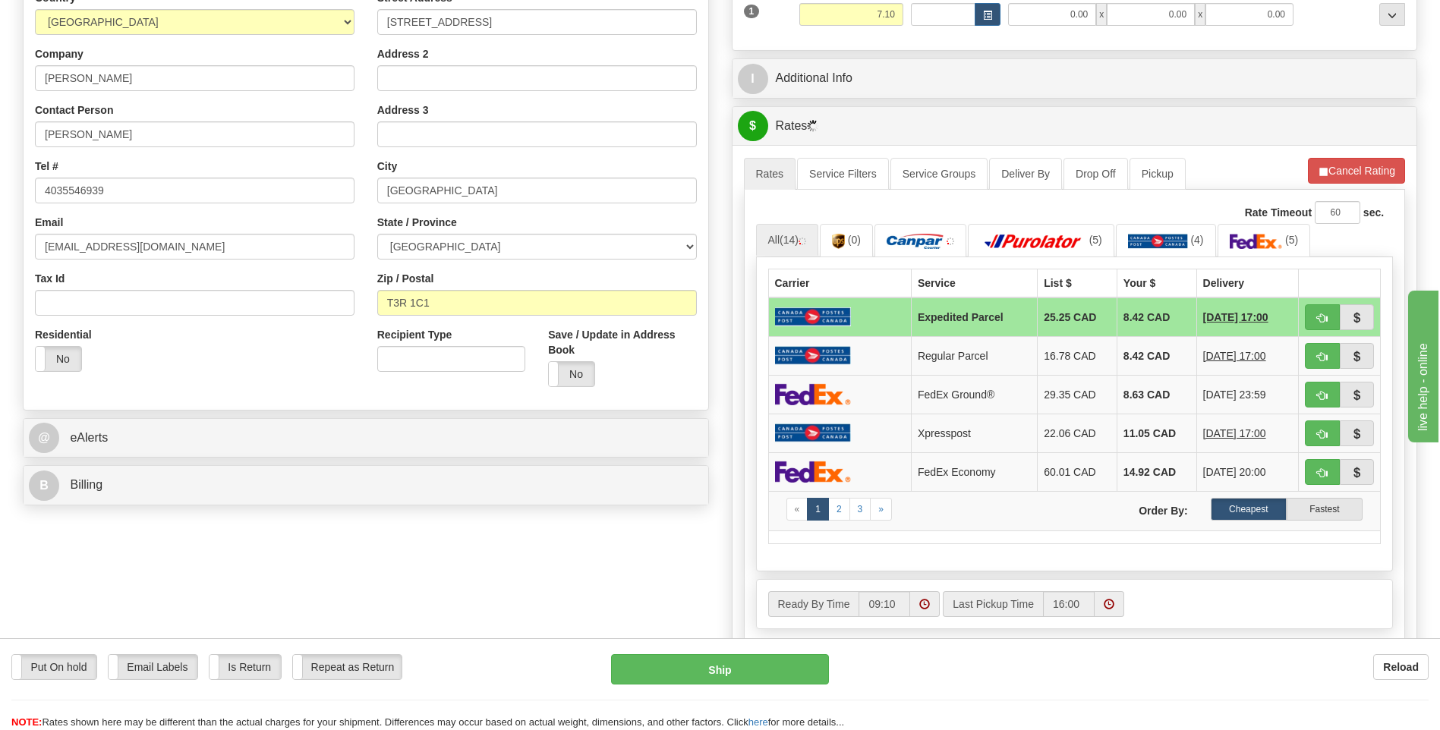
scroll to position [304, 0]
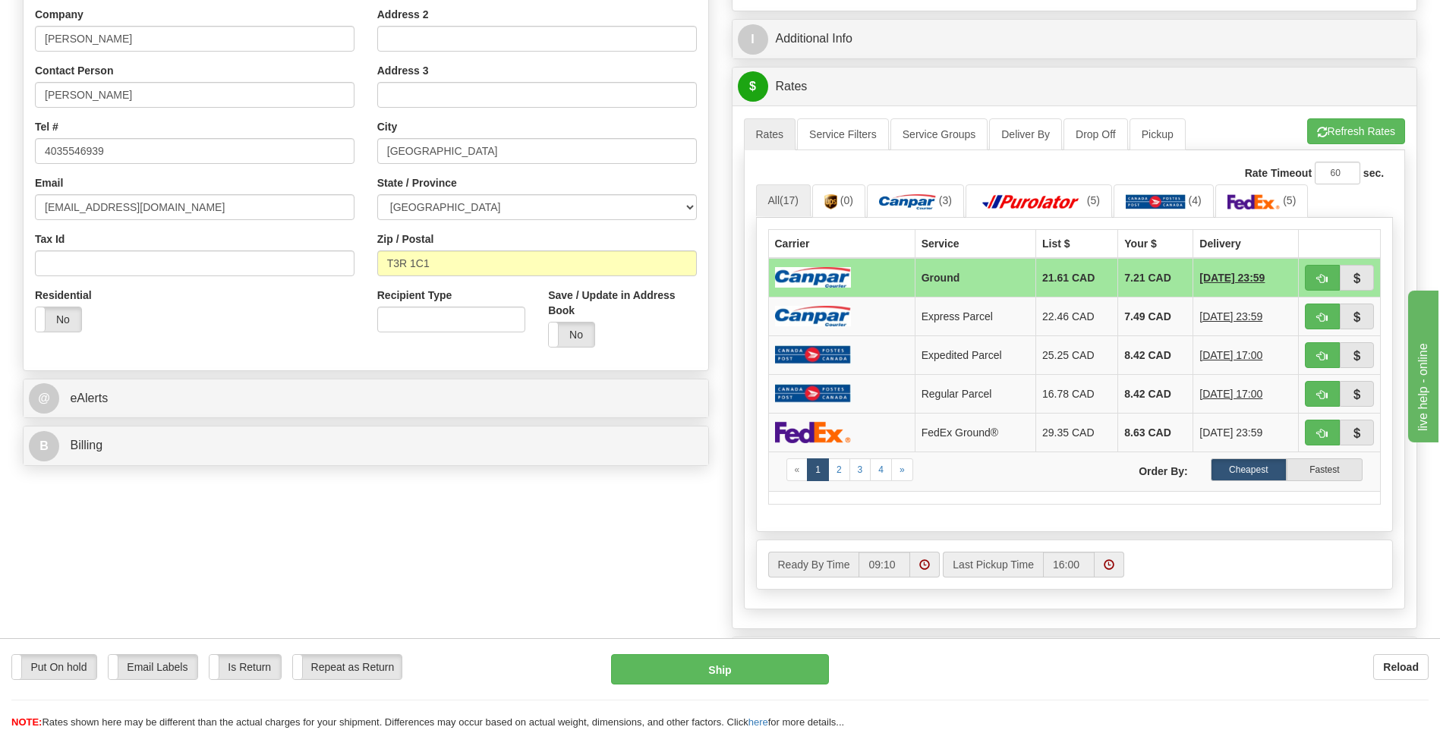
click at [927, 278] on td "Ground" at bounding box center [975, 277] width 121 height 39
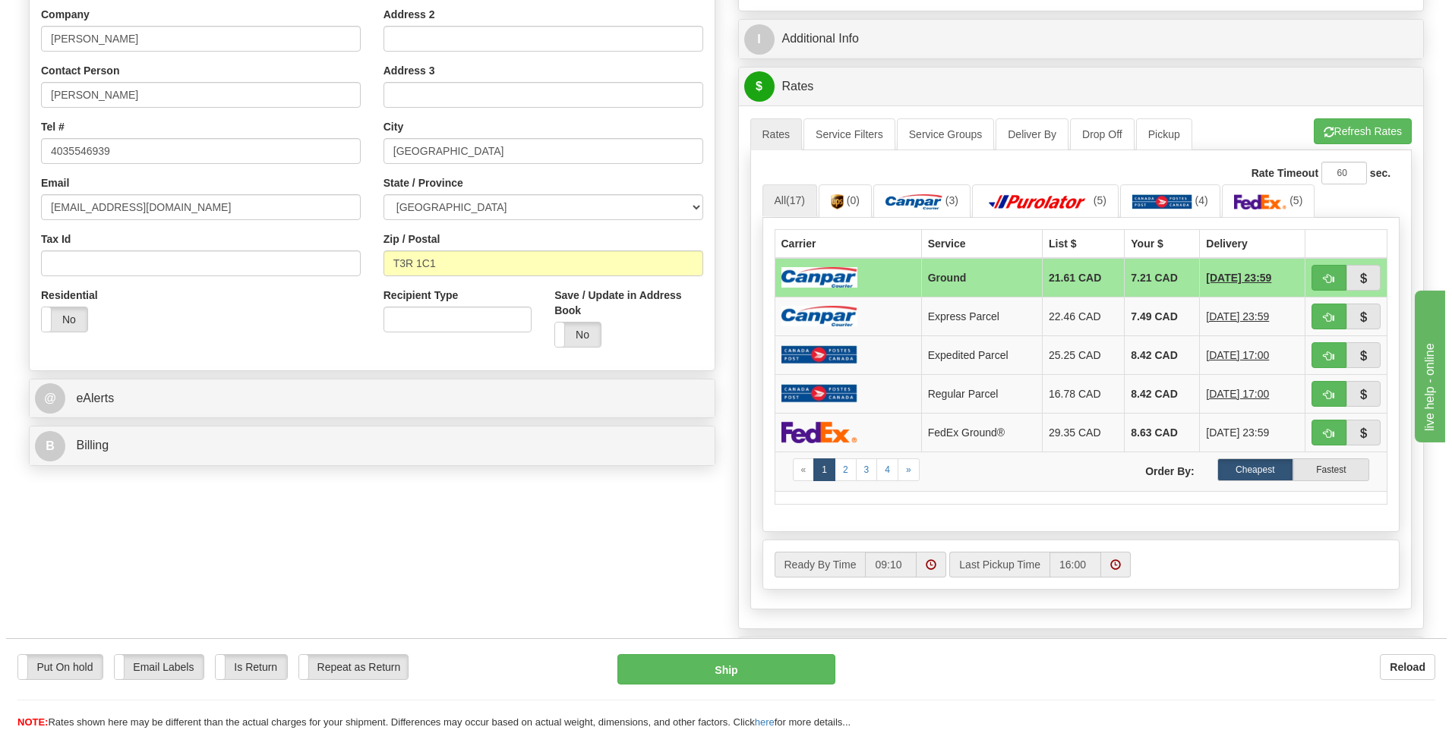
scroll to position [607, 0]
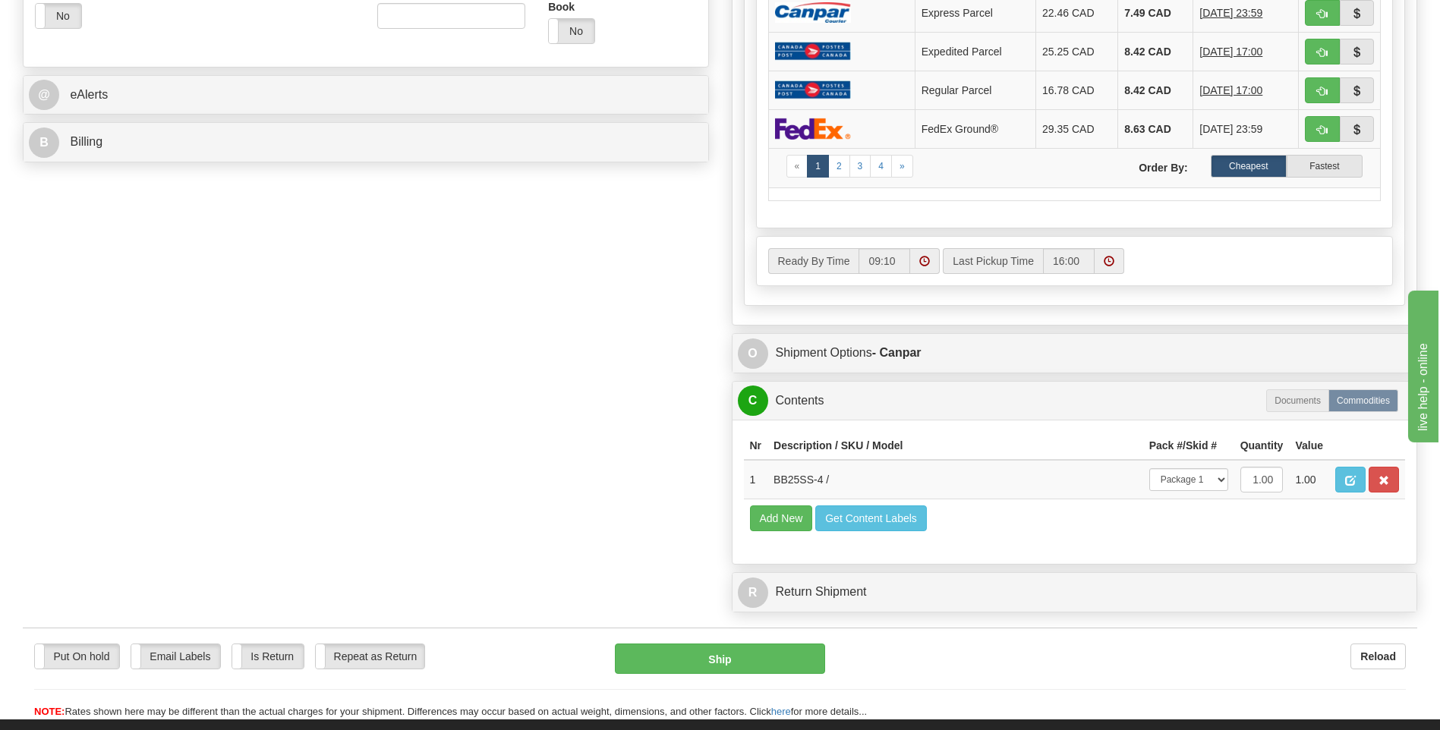
click at [711, 675] on div "Put On hold Put On hold Email Labels Email Labels Edit Is Return Is Return Repe…" at bounding box center [720, 682] width 1395 height 76
click at [713, 669] on button "Ship" at bounding box center [720, 659] width 210 height 30
type input "1"
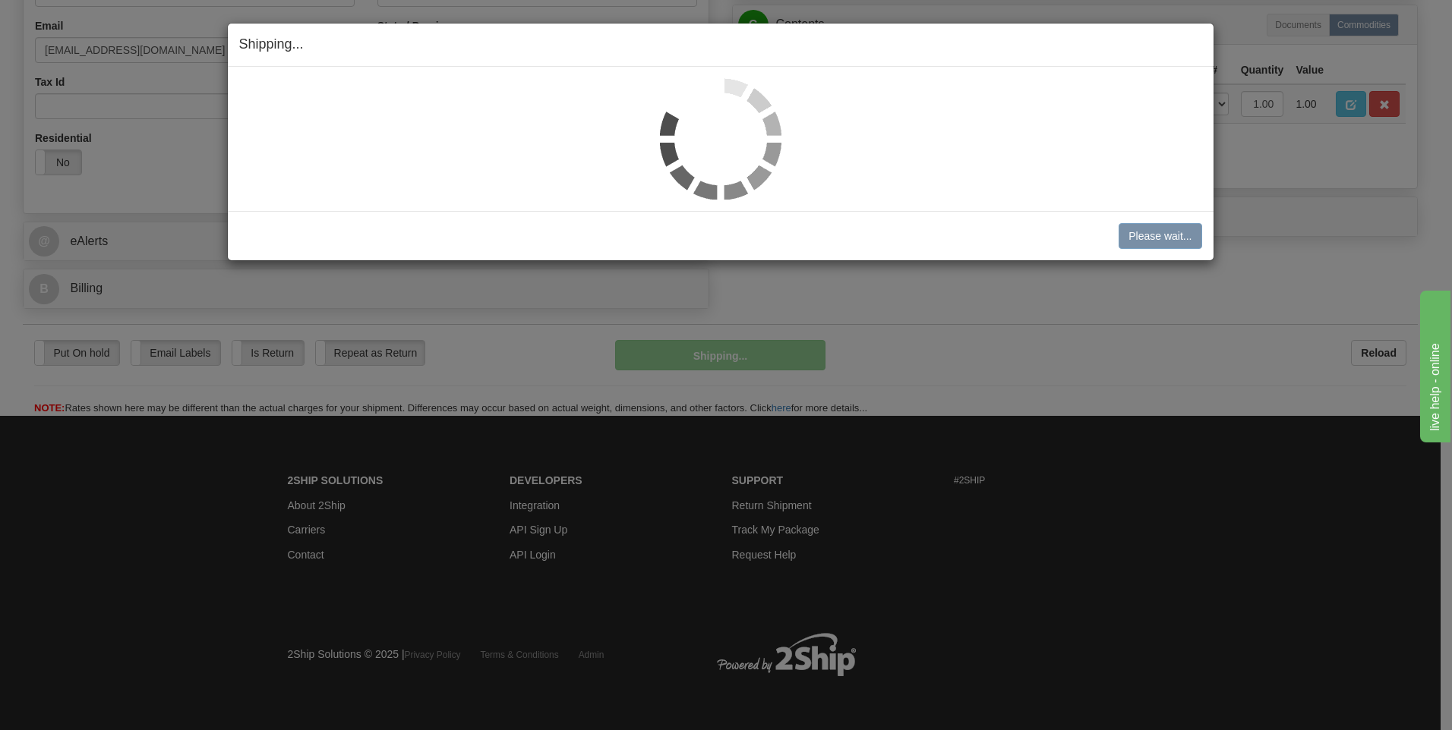
scroll to position [462, 0]
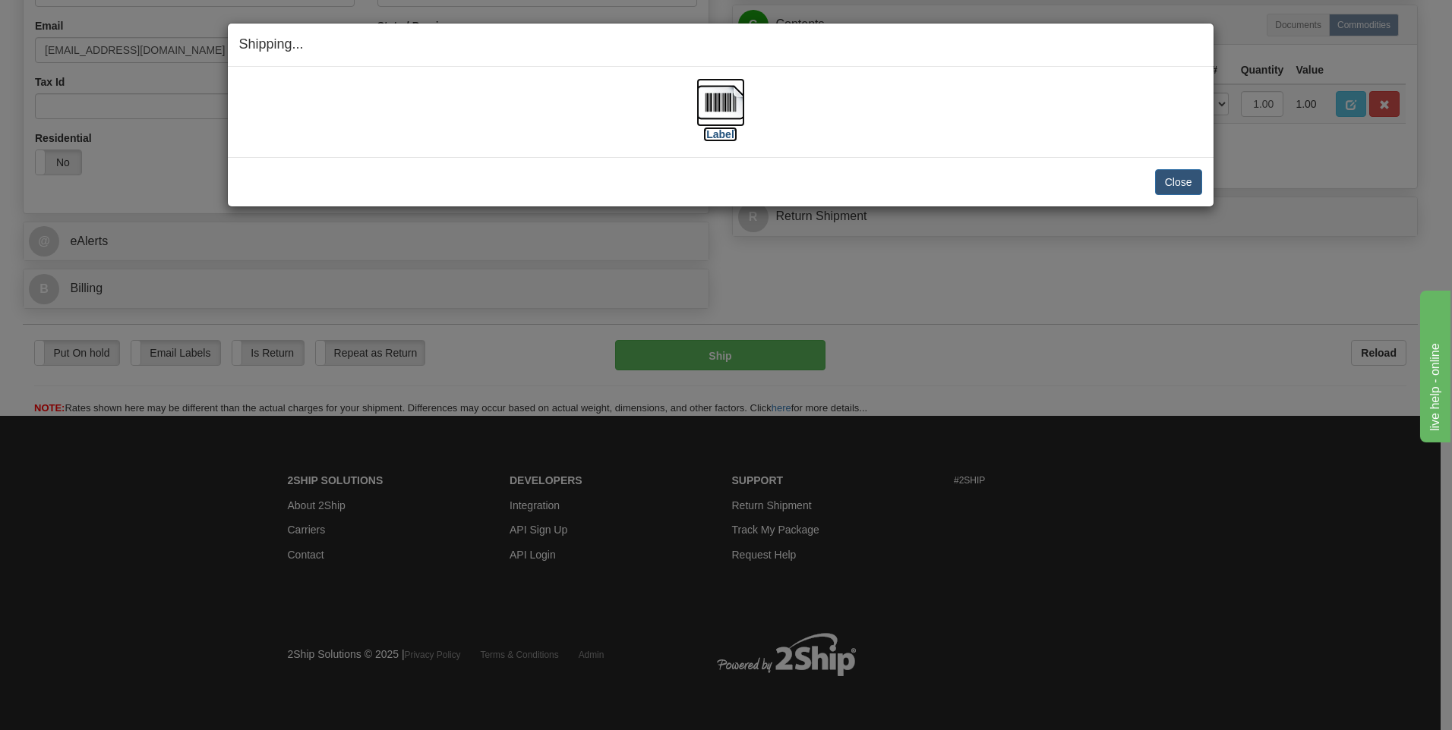
click at [711, 134] on label "[Label]" at bounding box center [720, 134] width 35 height 15
click at [1197, 180] on button "Close" at bounding box center [1178, 182] width 47 height 26
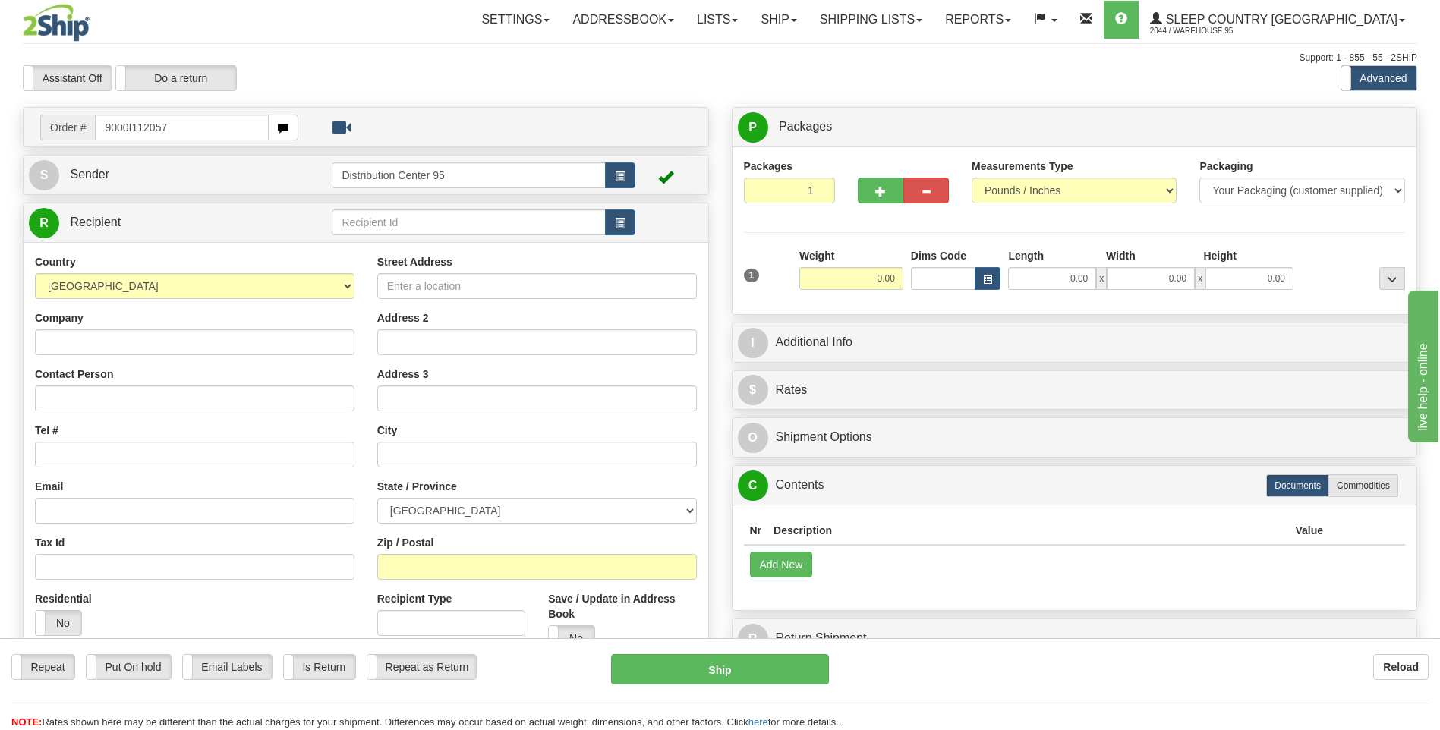
type input "9000I112057"
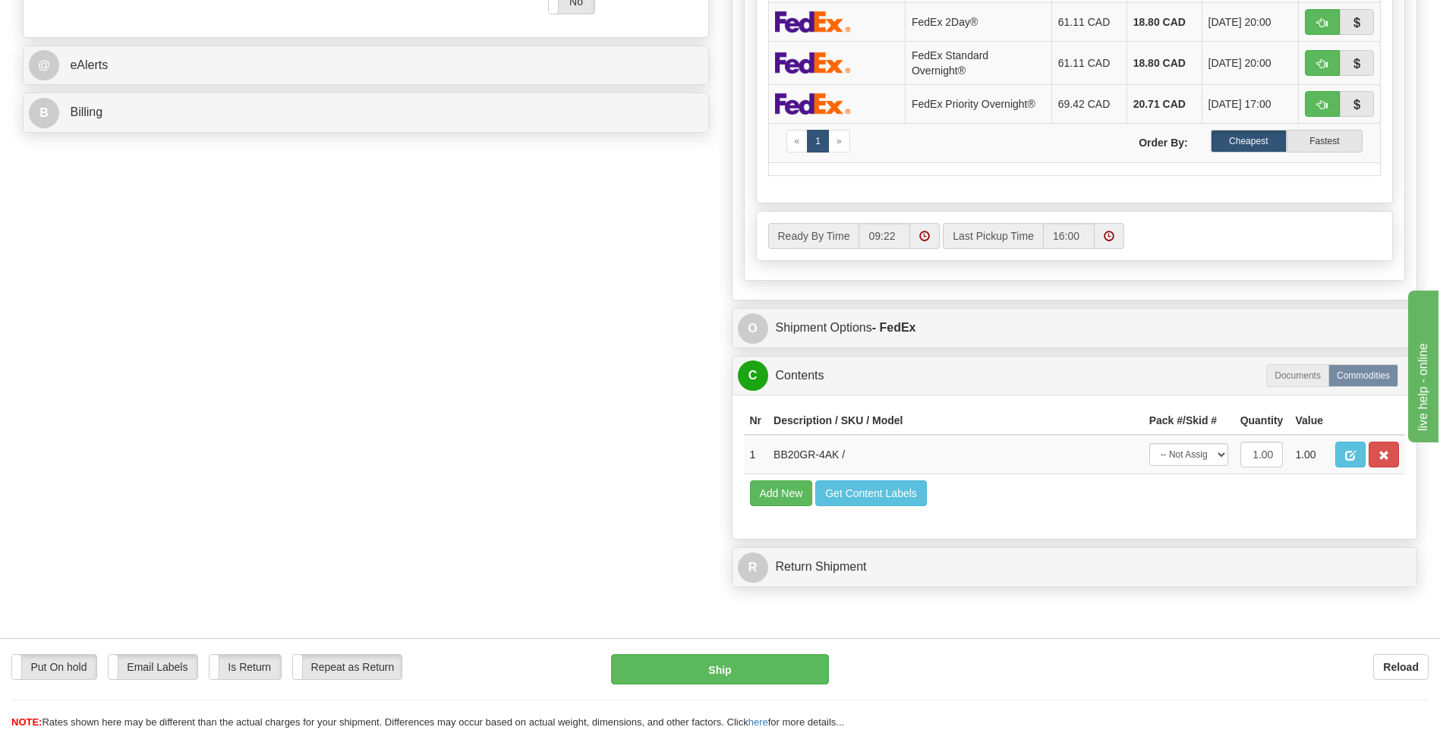
scroll to position [759, 0]
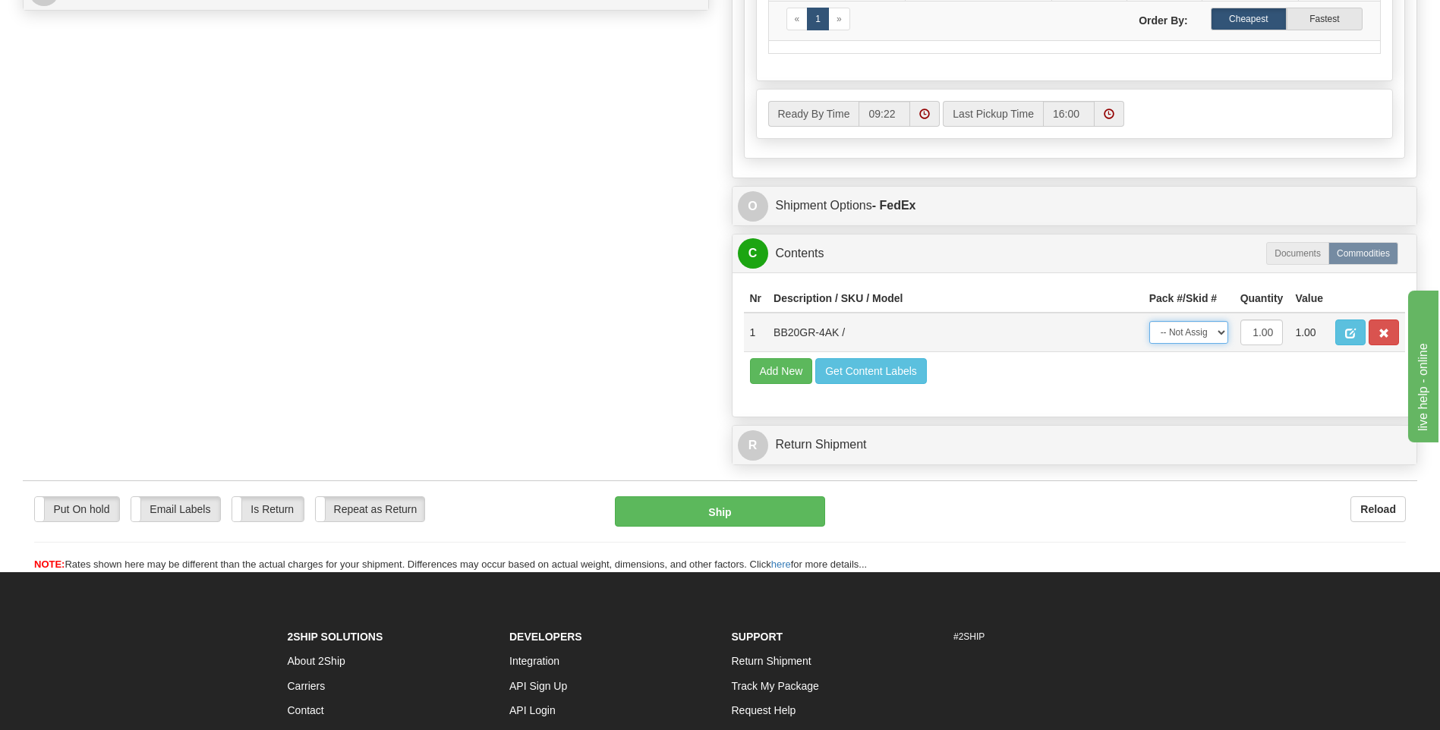
click at [1188, 333] on select "-- Not Assigned -- Package 1" at bounding box center [1189, 332] width 79 height 23
select select "0"
click at [1150, 321] on select "-- Not Assigned -- Package 1" at bounding box center [1189, 332] width 79 height 23
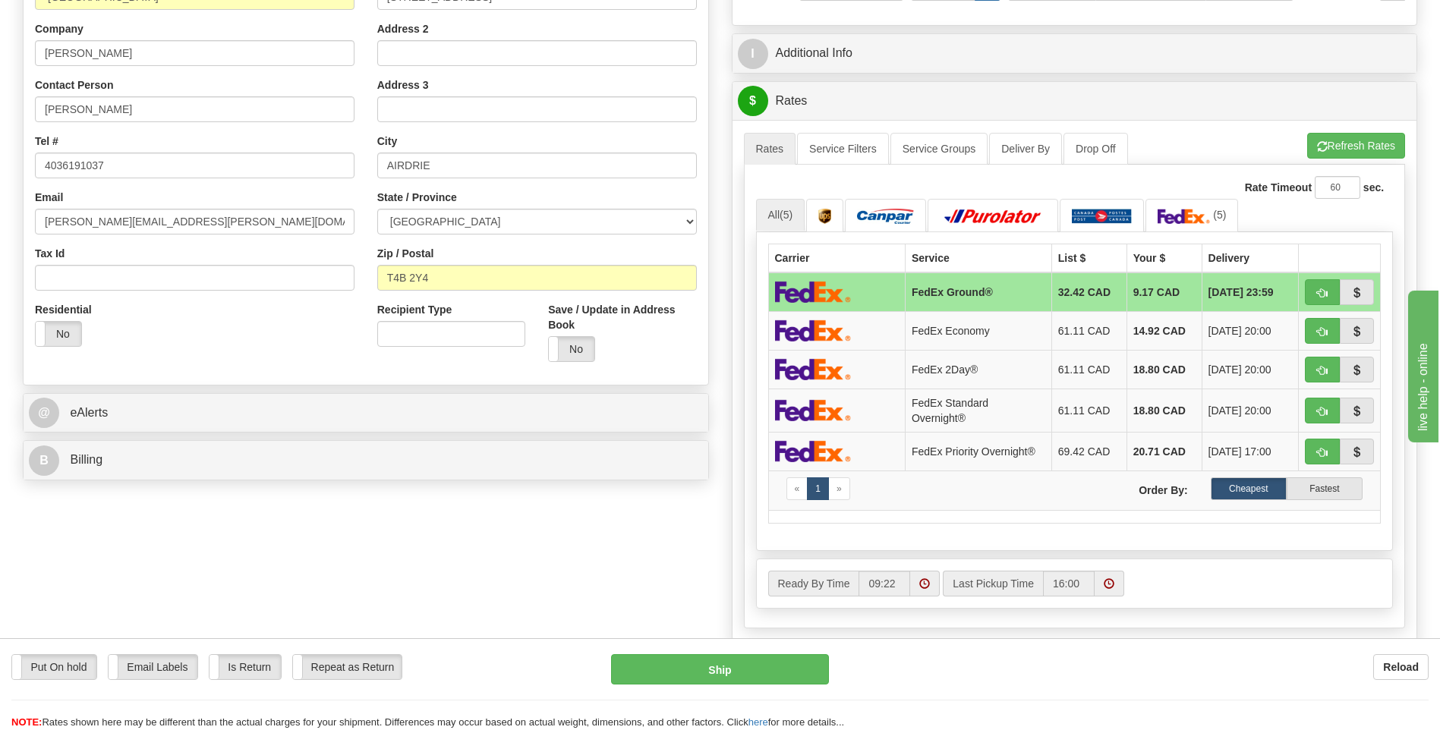
scroll to position [309, 0]
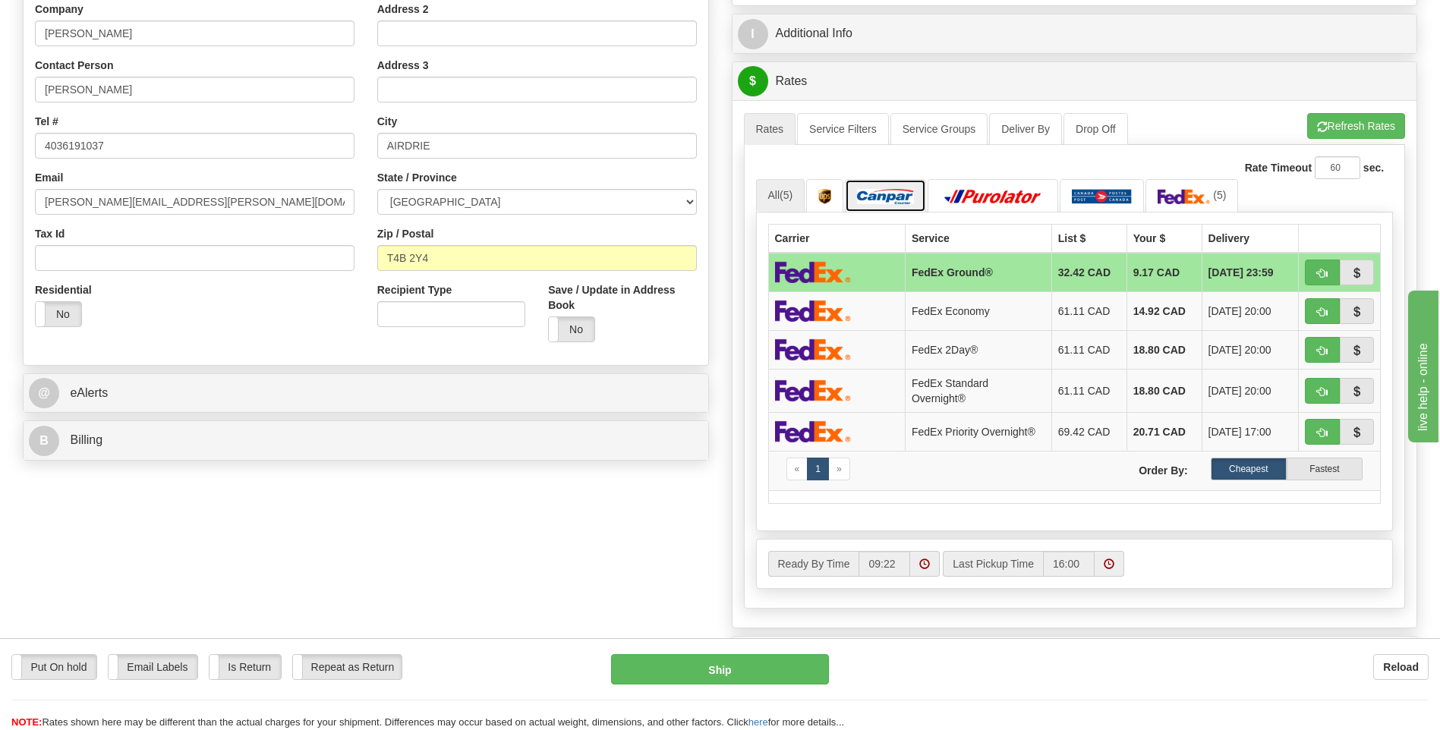
click at [892, 203] on img at bounding box center [885, 196] width 57 height 15
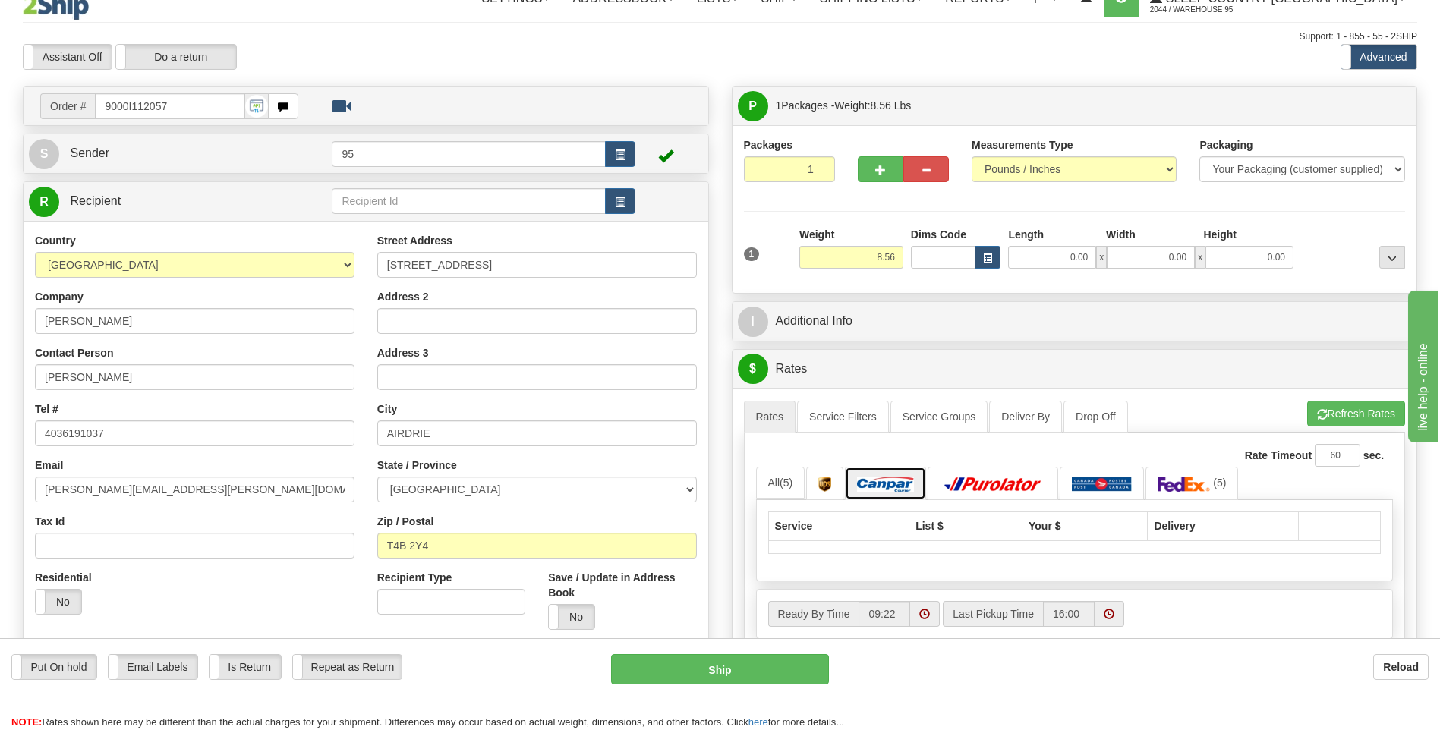
scroll to position [0, 0]
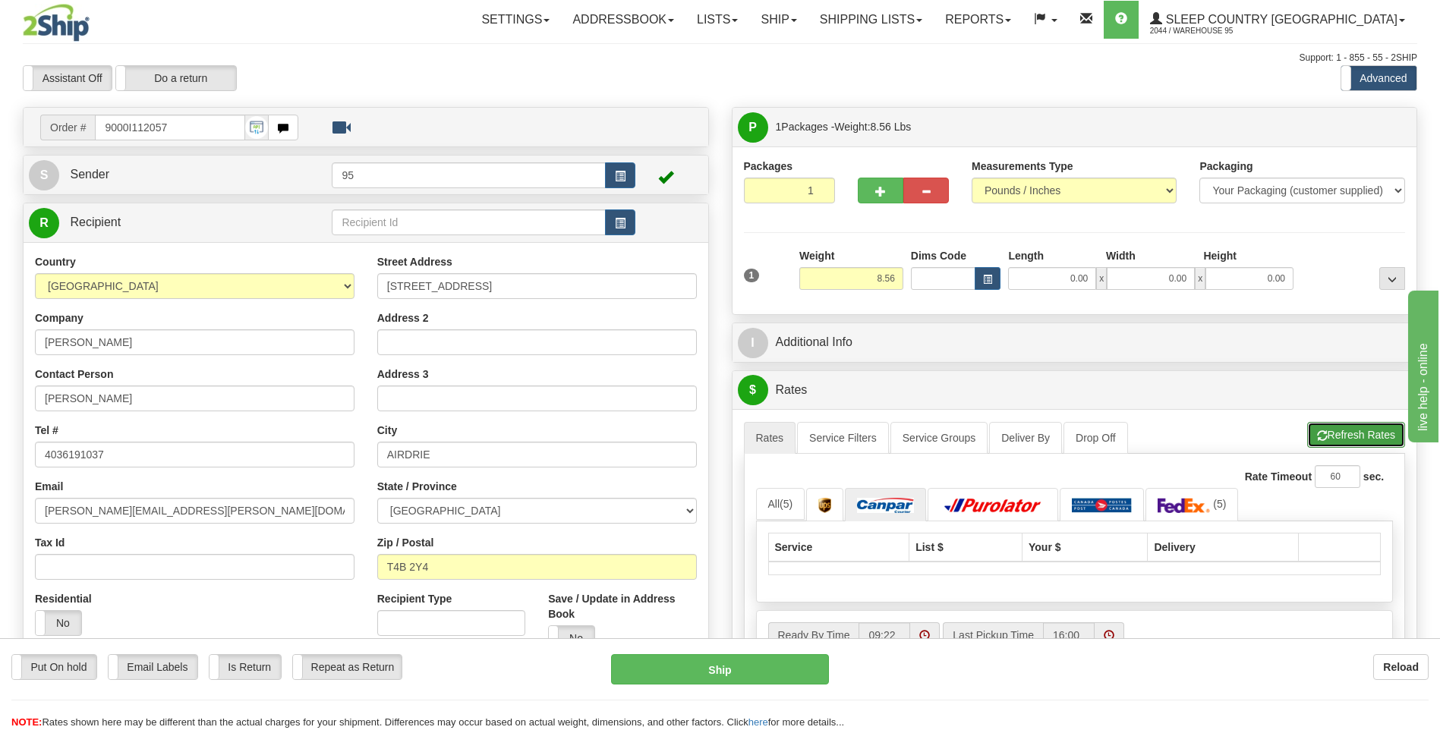
click at [1375, 433] on button "Refresh Rates" at bounding box center [1357, 435] width 98 height 26
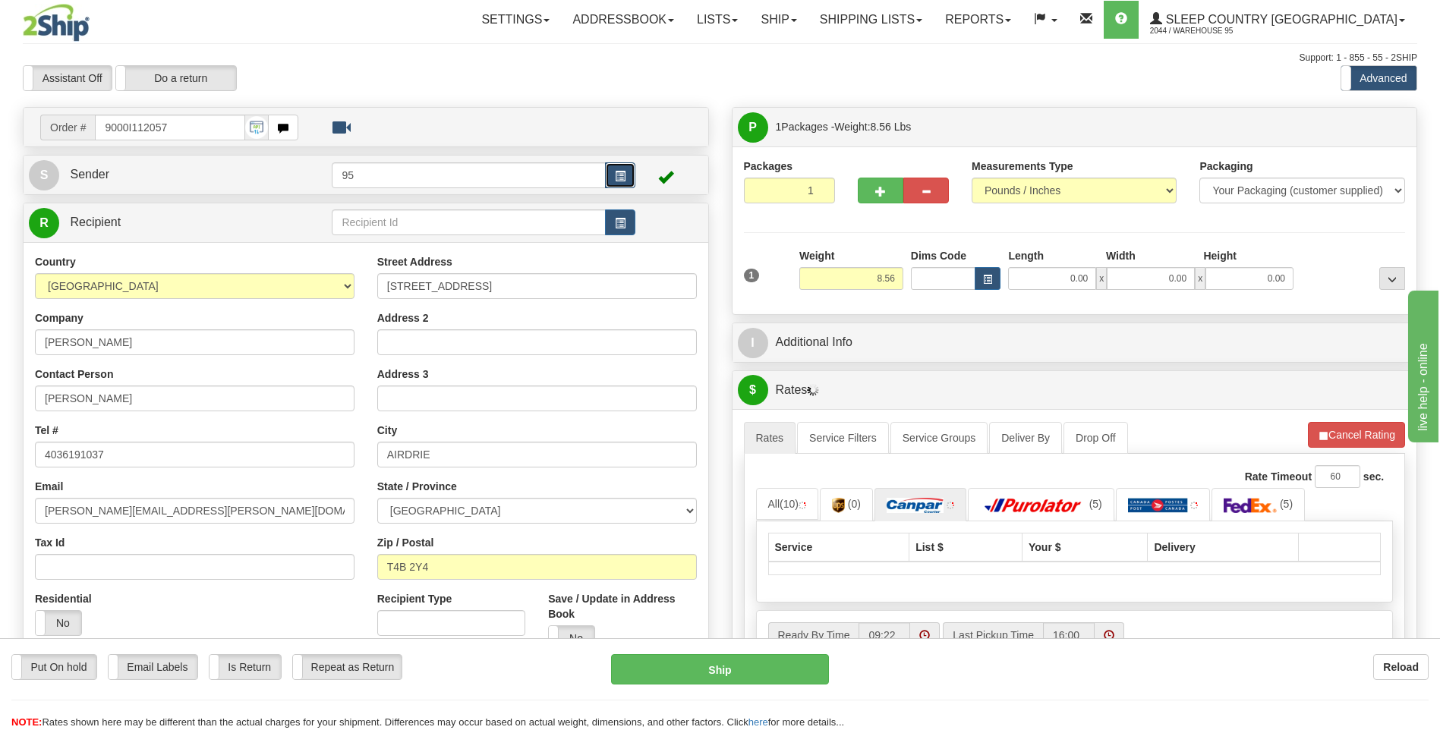
click at [628, 168] on button "button" at bounding box center [620, 175] width 30 height 26
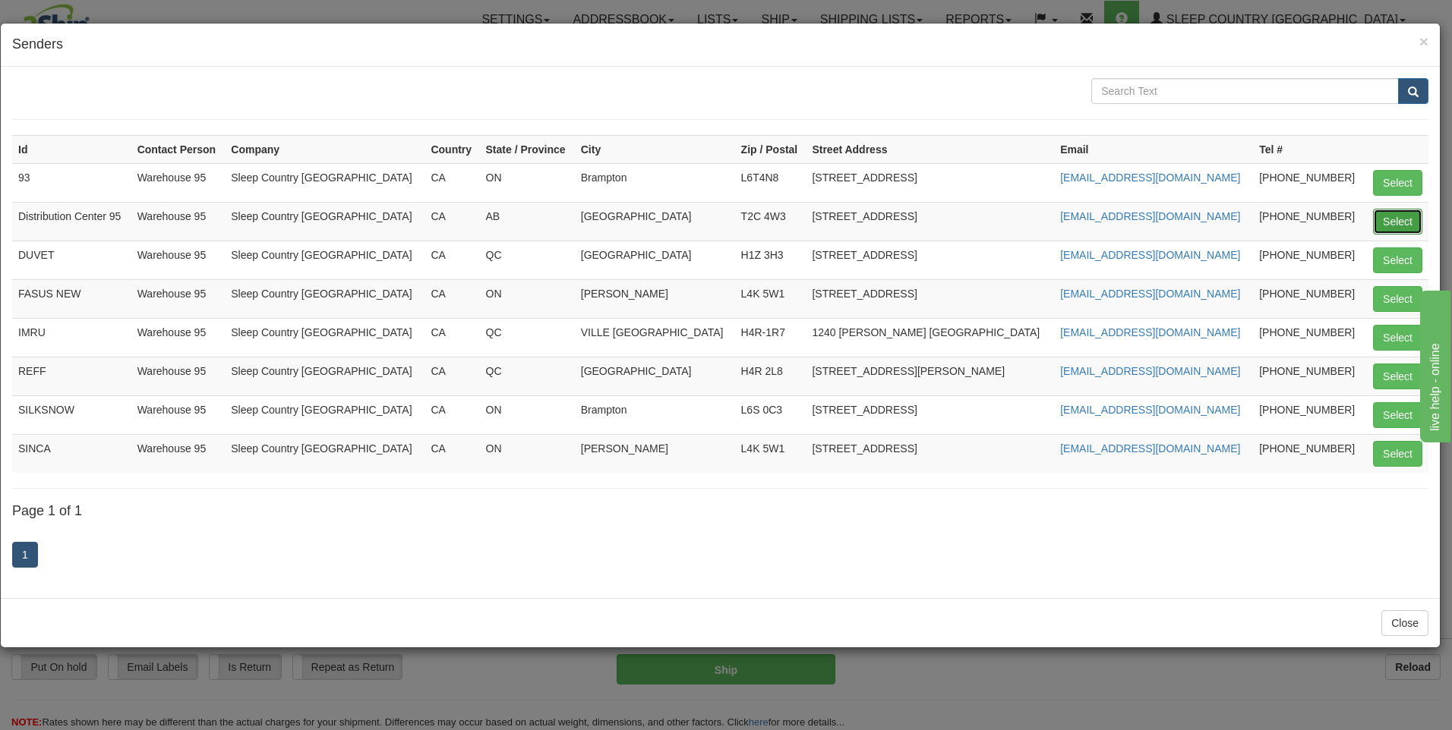
click at [1386, 222] on button "Select" at bounding box center [1397, 222] width 49 height 26
type input "Distribution Center 95"
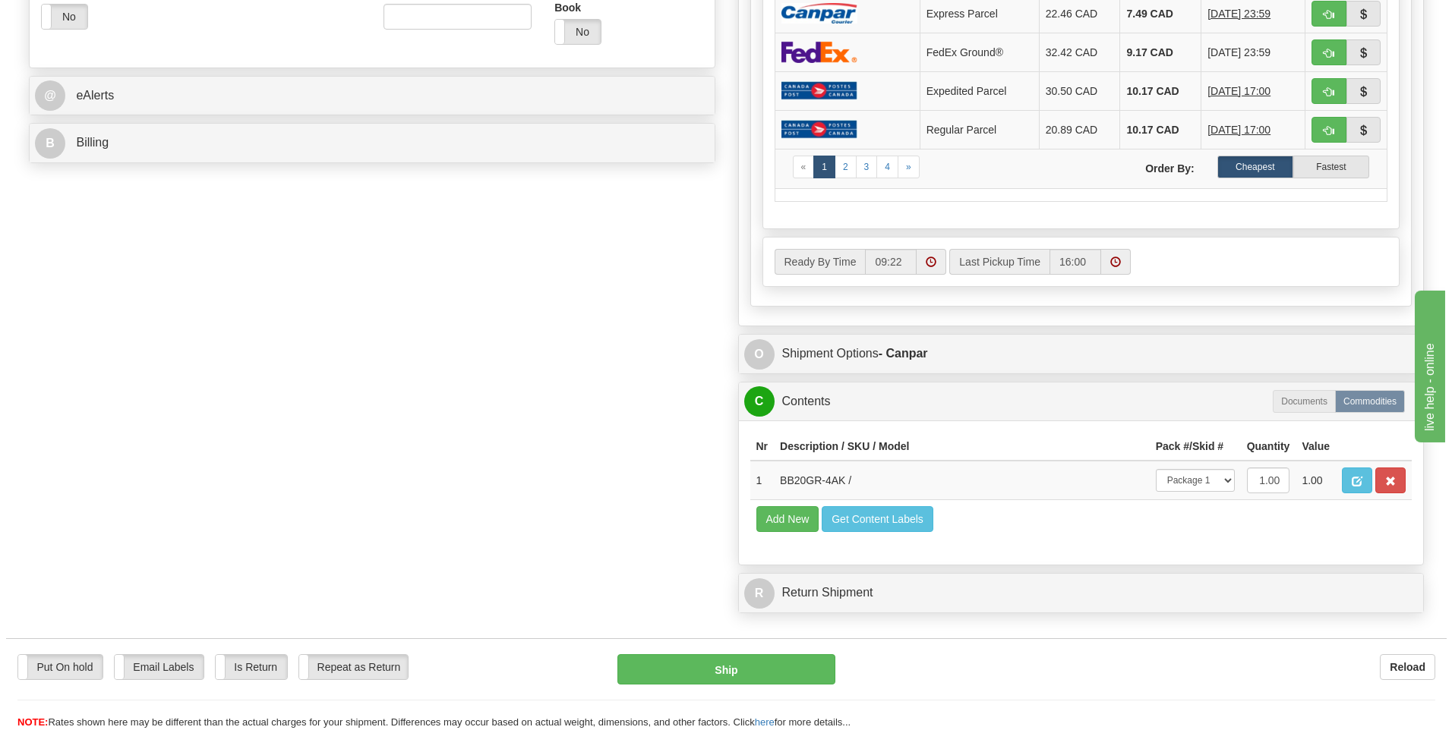
scroll to position [532, 0]
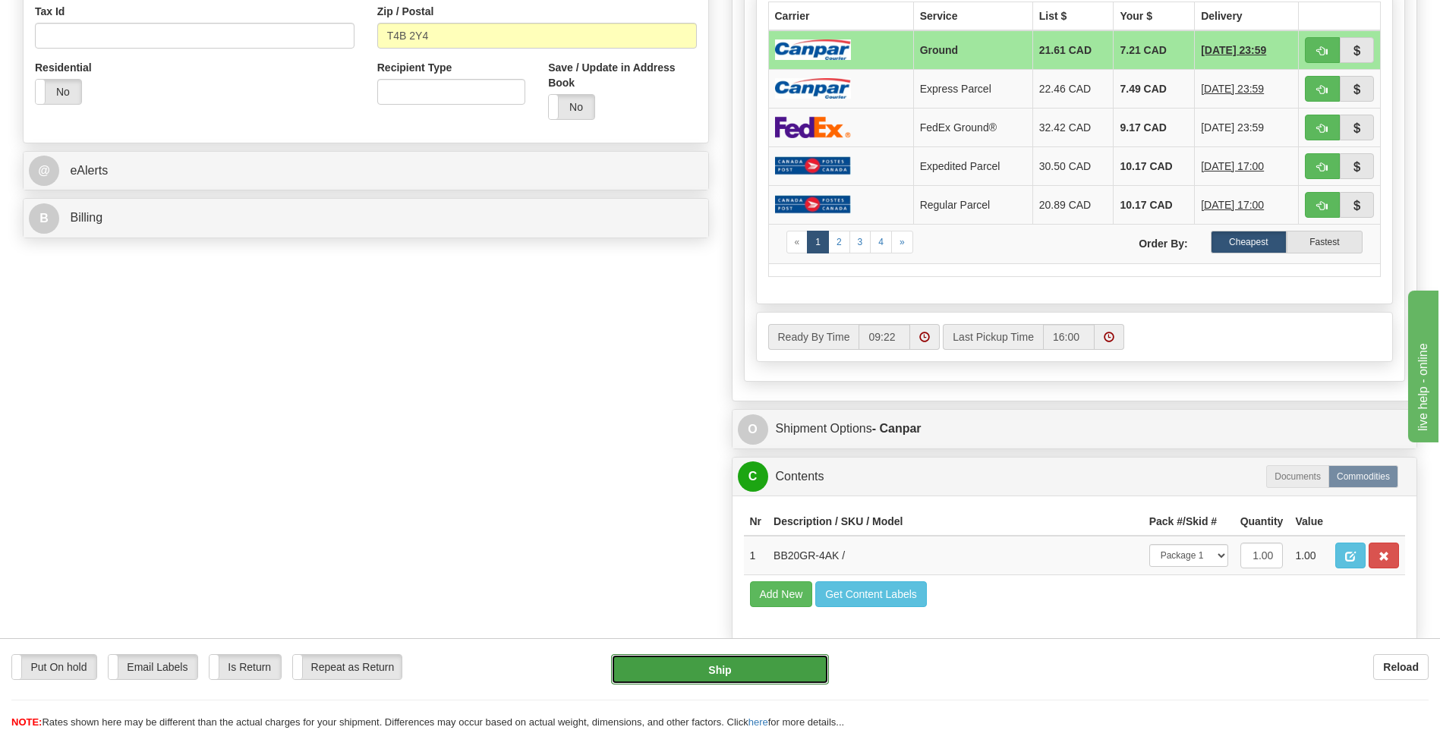
click at [748, 678] on button "Ship" at bounding box center [719, 670] width 217 height 30
type input "1"
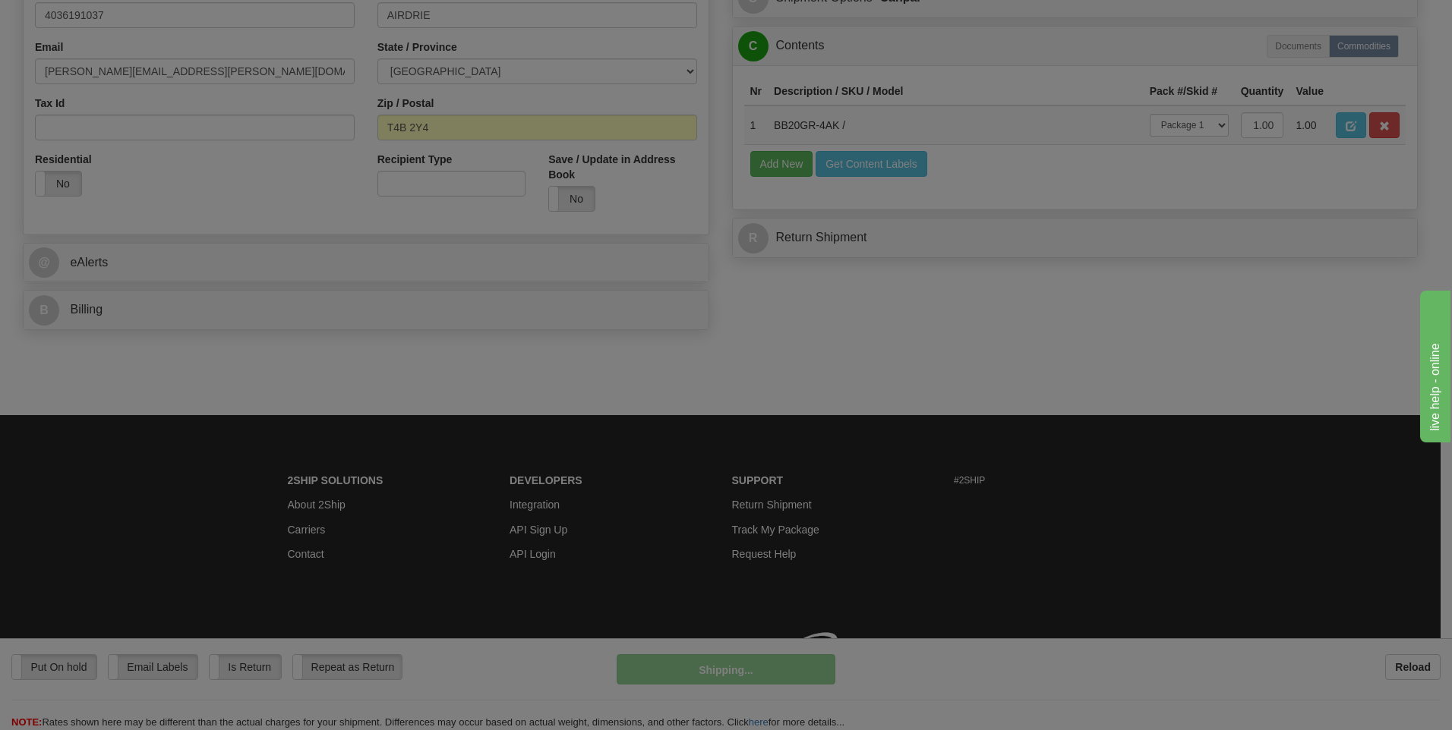
scroll to position [462, 0]
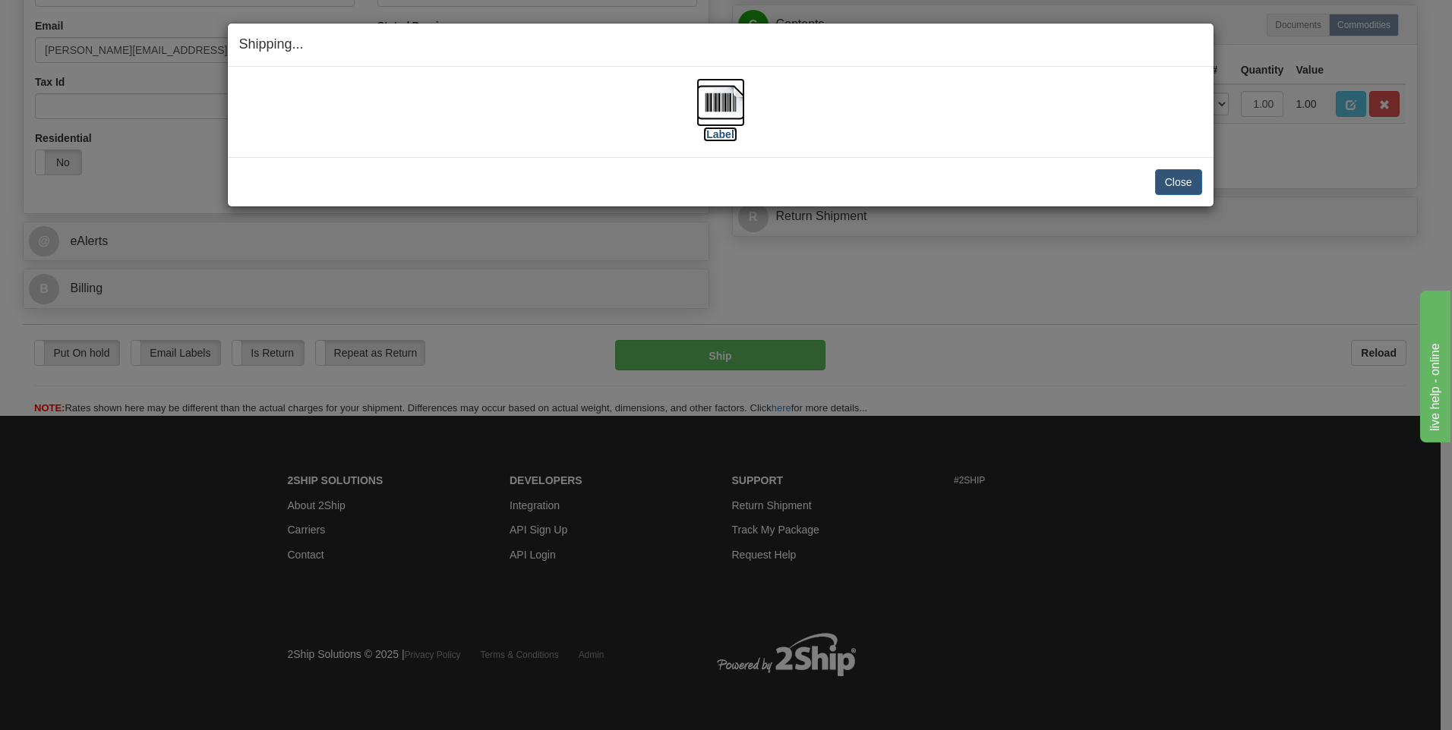
click at [720, 134] on label "[Label]" at bounding box center [720, 134] width 35 height 15
click at [1171, 175] on button "Close" at bounding box center [1178, 182] width 47 height 26
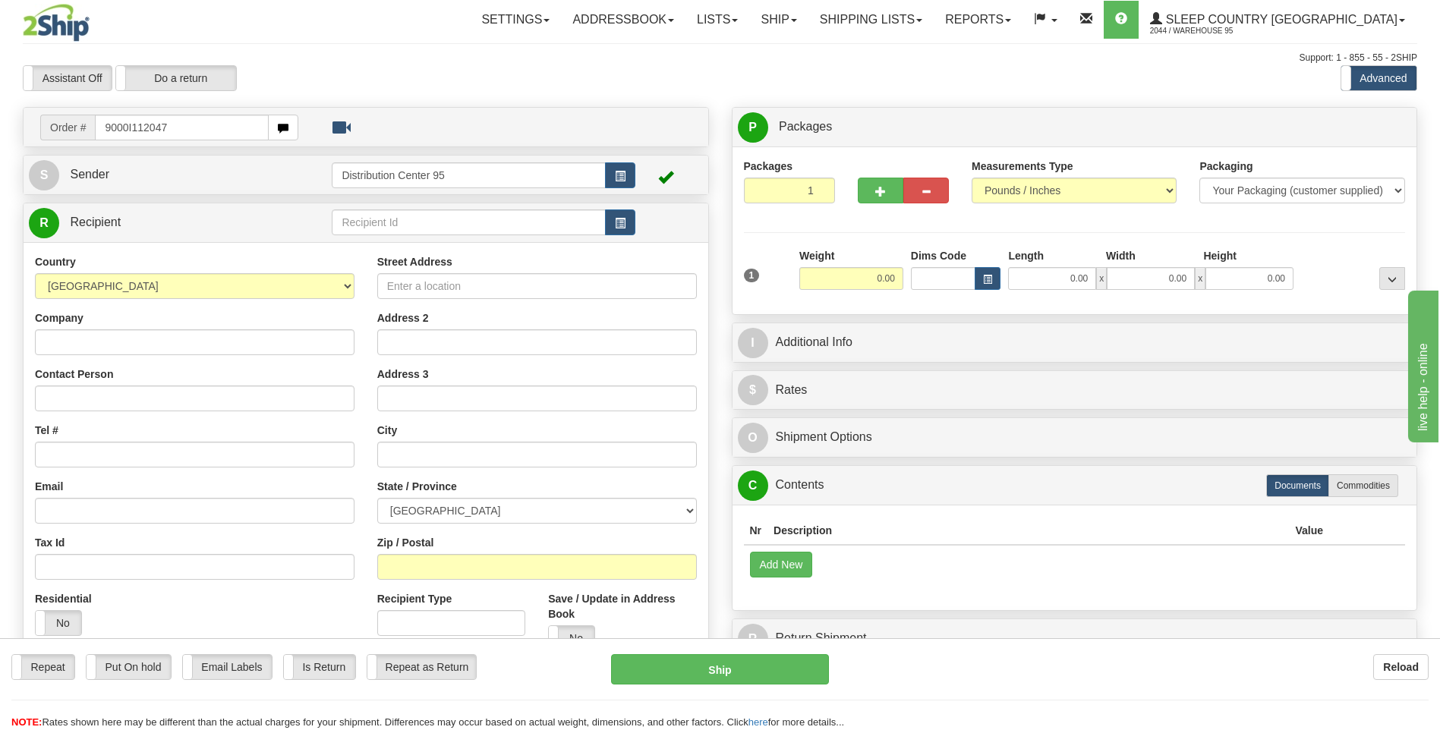
type input "9000I112047"
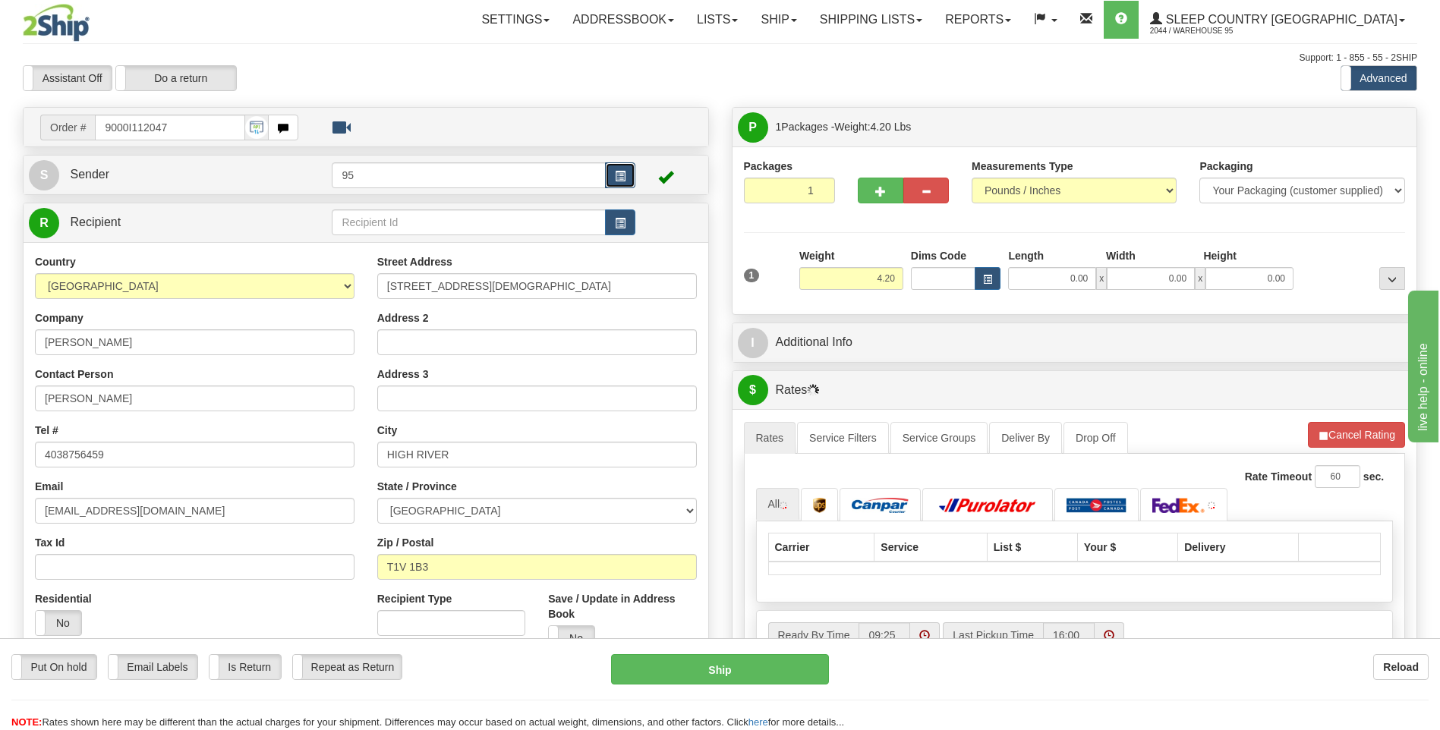
click at [623, 172] on span "button" at bounding box center [620, 177] width 11 height 10
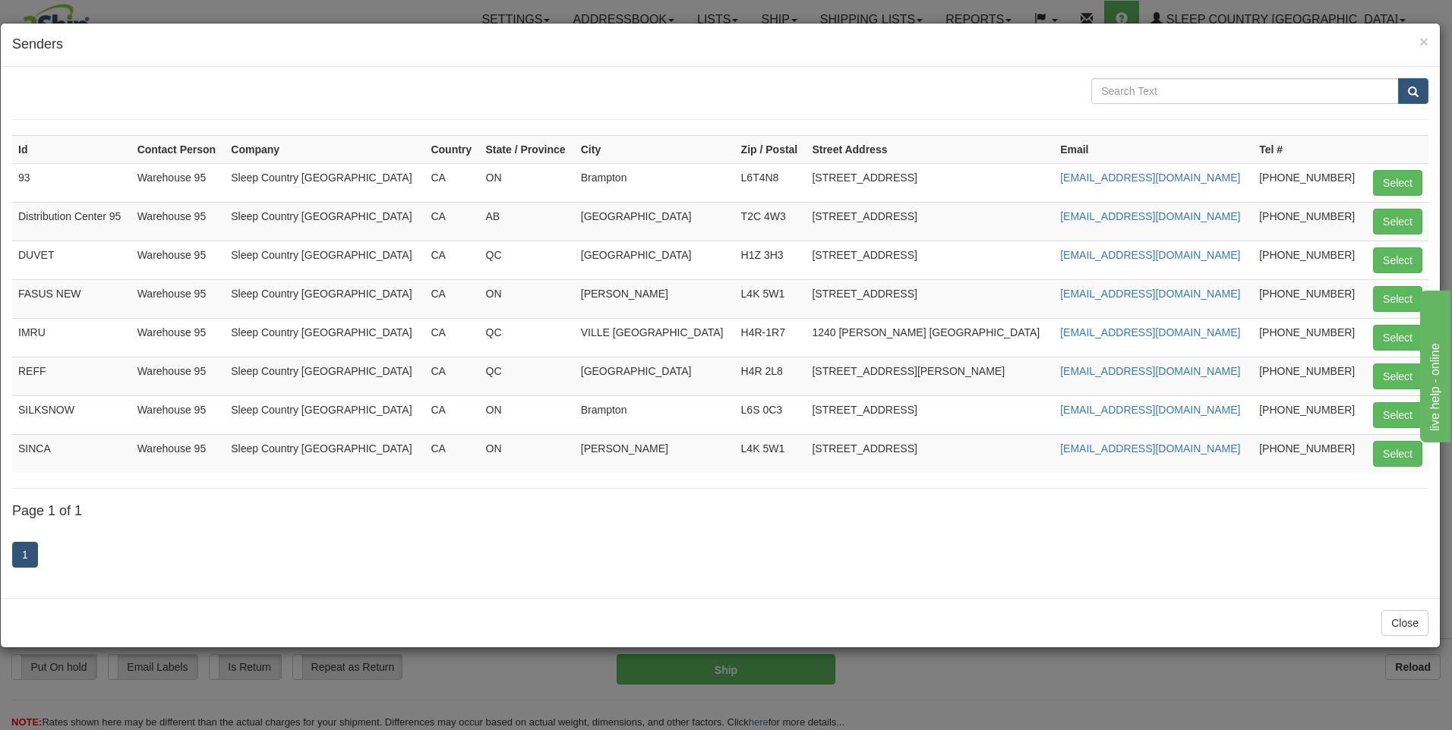
click at [1431, 218] on div "Id Contact Person Company Country State / Province City Zip / Postal Street Add…" at bounding box center [720, 333] width 1439 height 532
click at [1411, 220] on button "Select" at bounding box center [1397, 222] width 49 height 26
type input "Distribution Center 95"
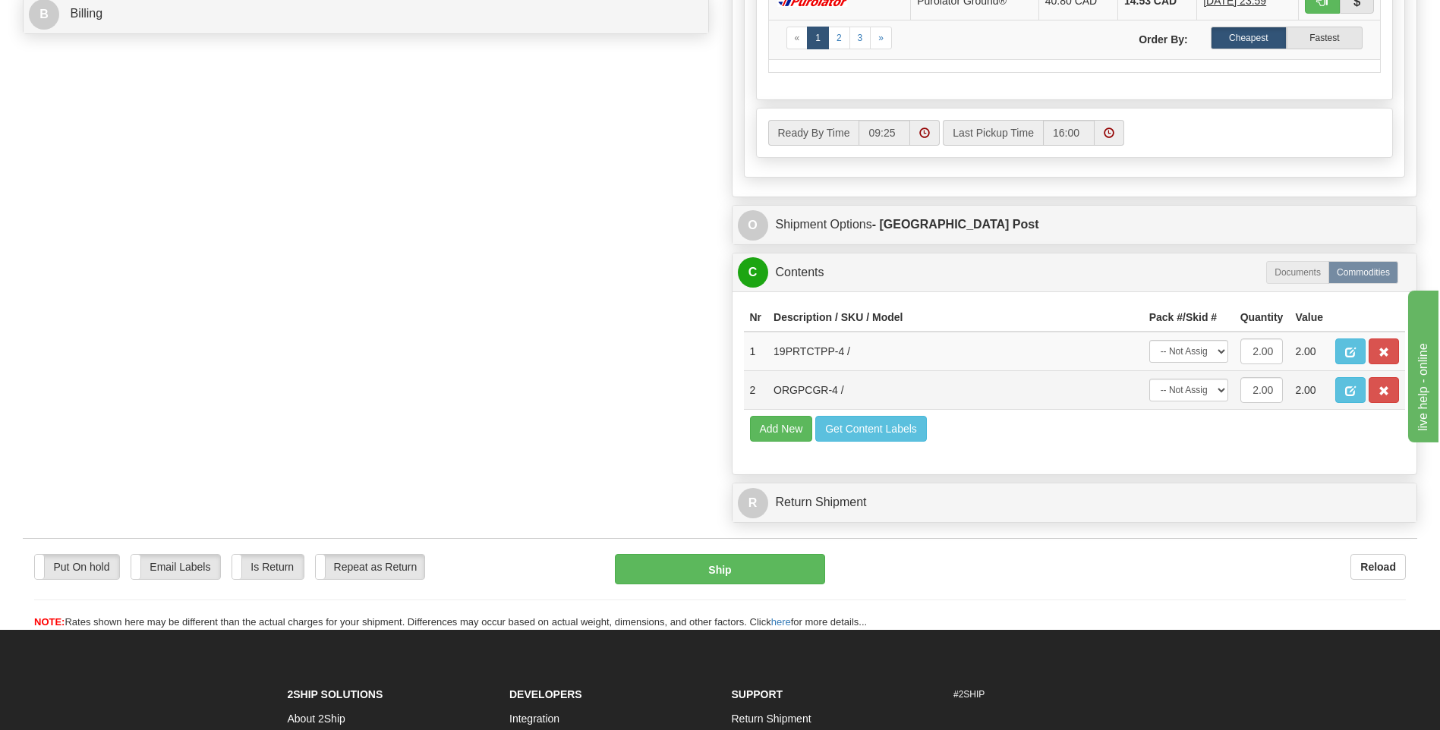
scroll to position [835, 0]
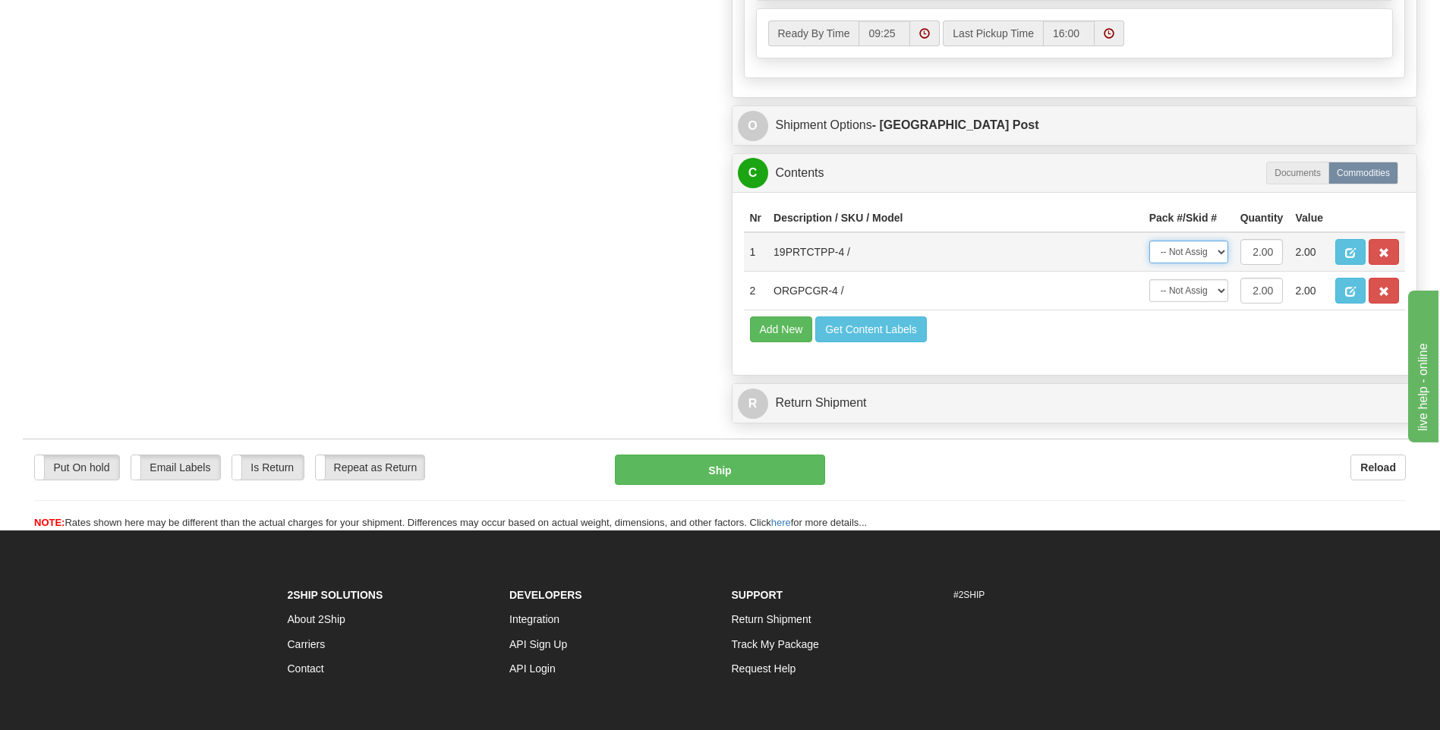
click at [1172, 254] on select "-- Not Assigned -- Package 1" at bounding box center [1189, 252] width 79 height 23
select select "0"
click at [1150, 241] on select "-- Not Assigned -- Package 1" at bounding box center [1189, 252] width 79 height 23
click at [1188, 292] on select "-- Not Assigned -- Package 1" at bounding box center [1189, 290] width 79 height 23
select select "0"
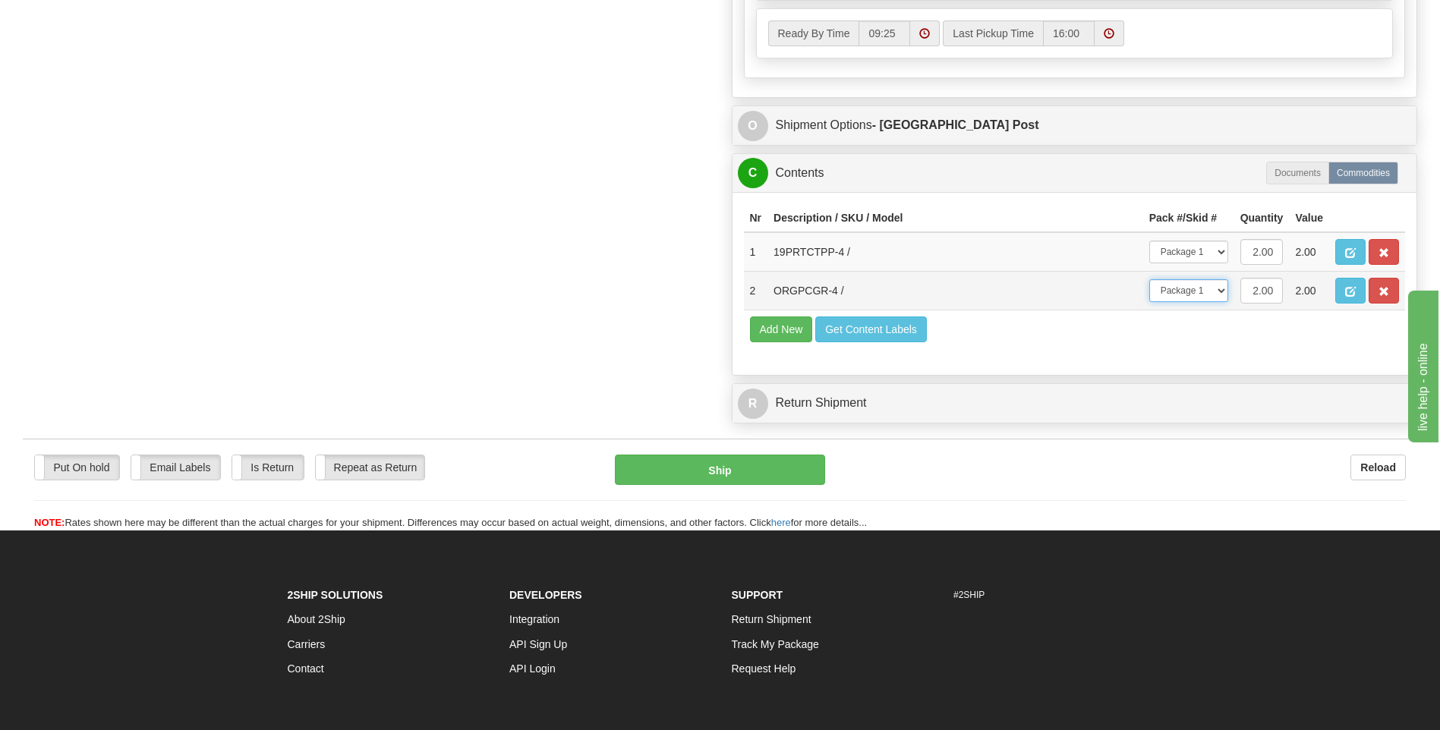
click at [1150, 279] on select "-- Not Assigned -- Package 1" at bounding box center [1189, 290] width 79 height 23
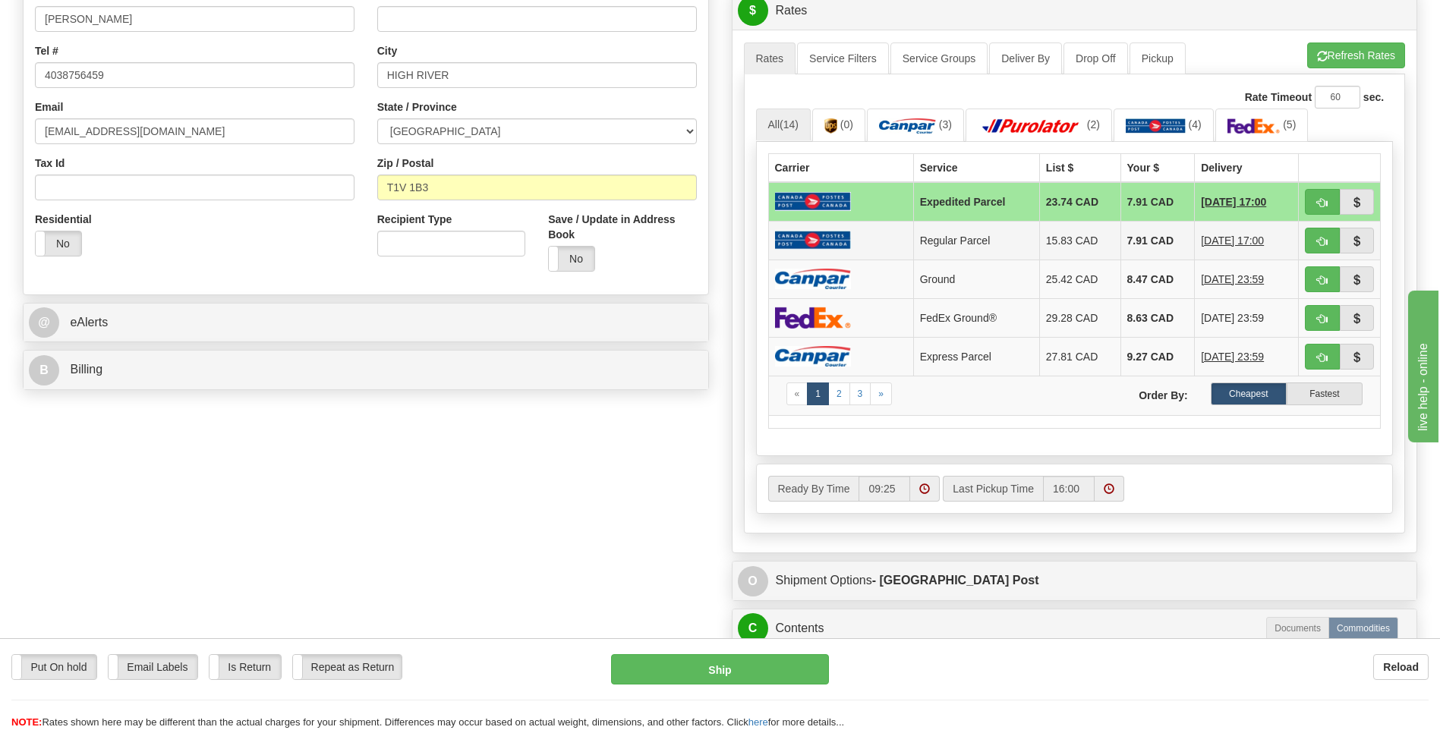
scroll to position [380, 0]
click at [910, 121] on img at bounding box center [907, 125] width 57 height 15
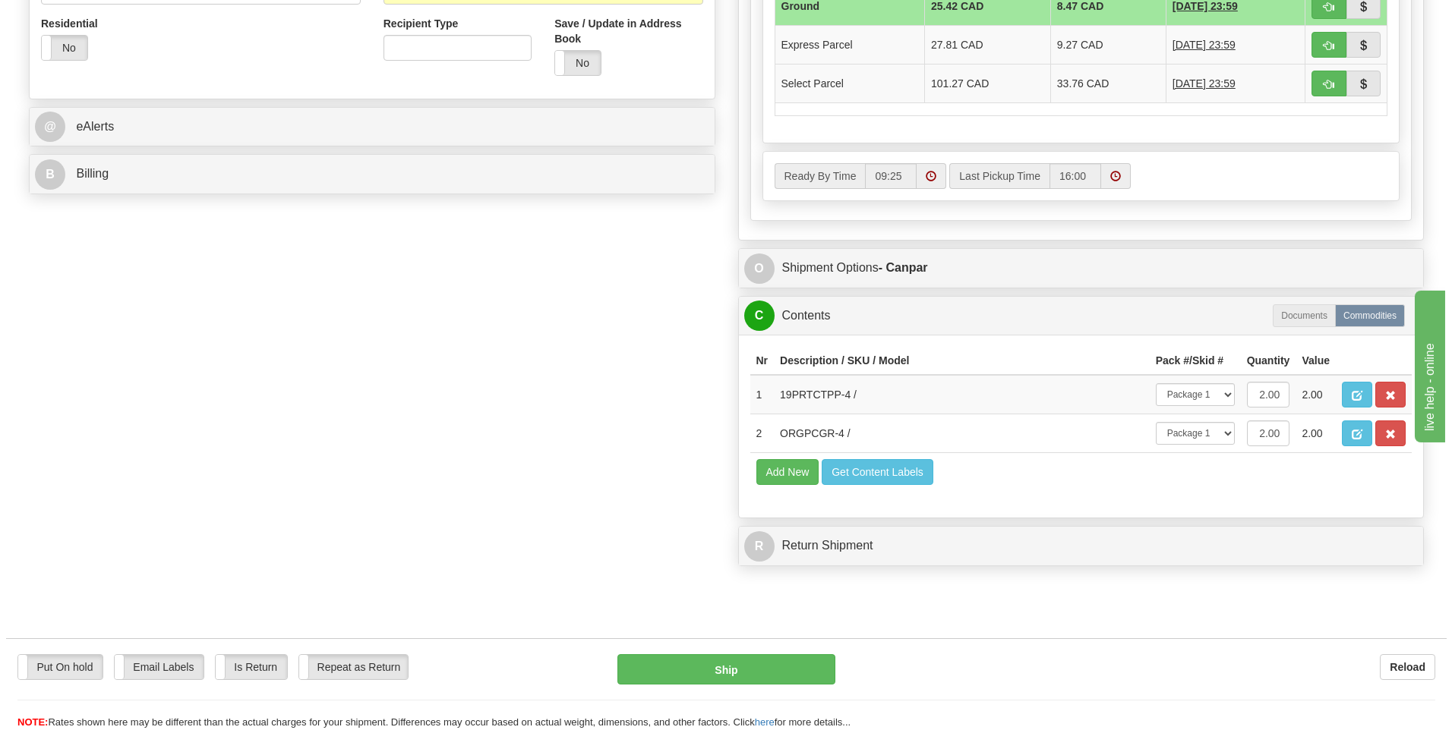
scroll to position [812, 0]
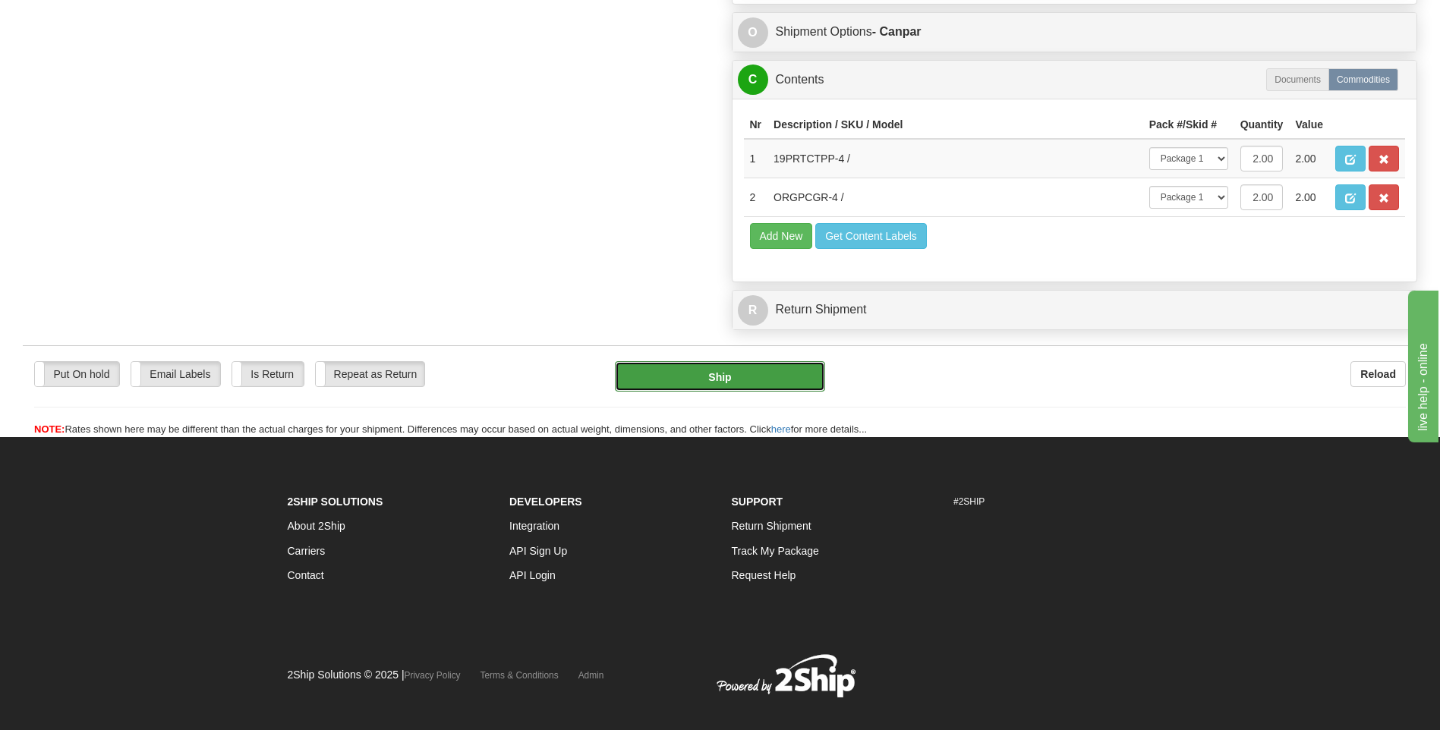
click at [680, 371] on button "Ship" at bounding box center [720, 376] width 210 height 30
type input "1"
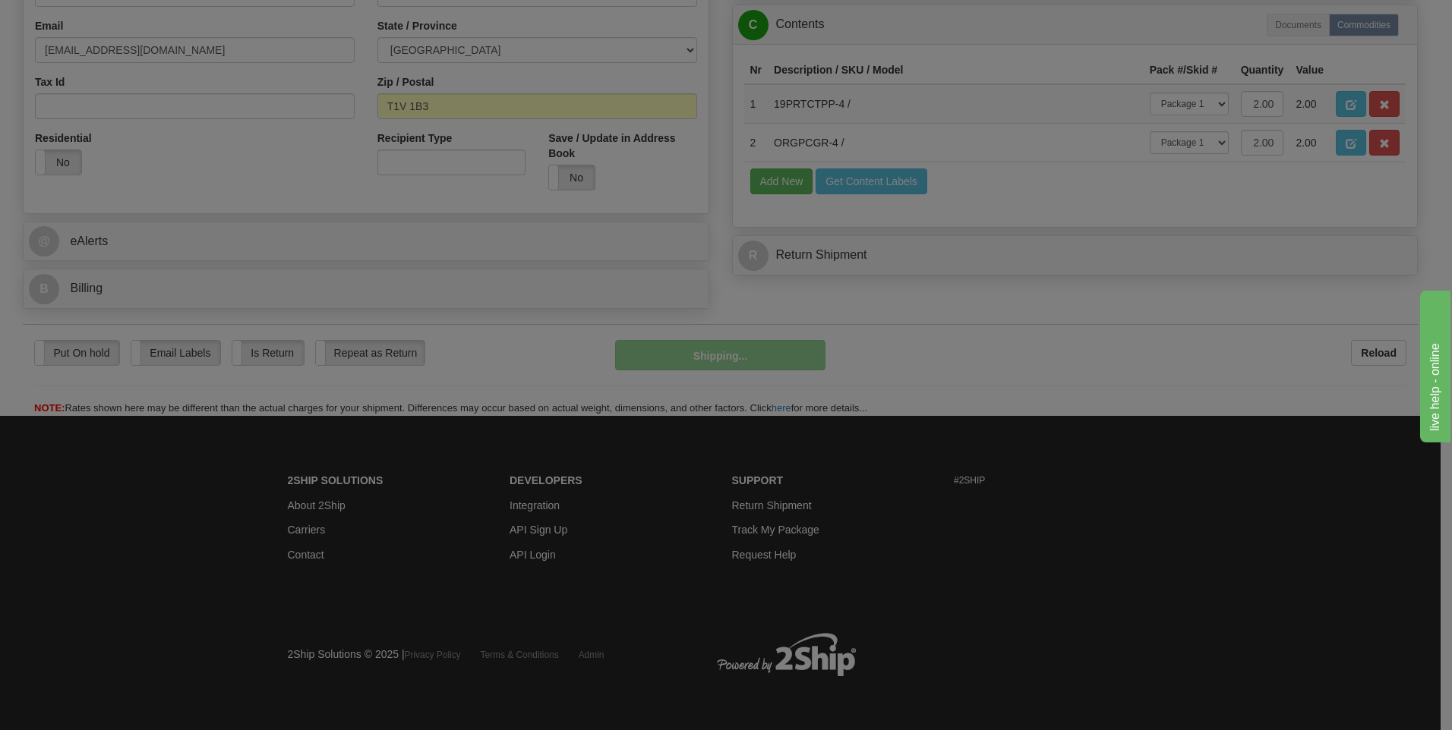
scroll to position [428, 0]
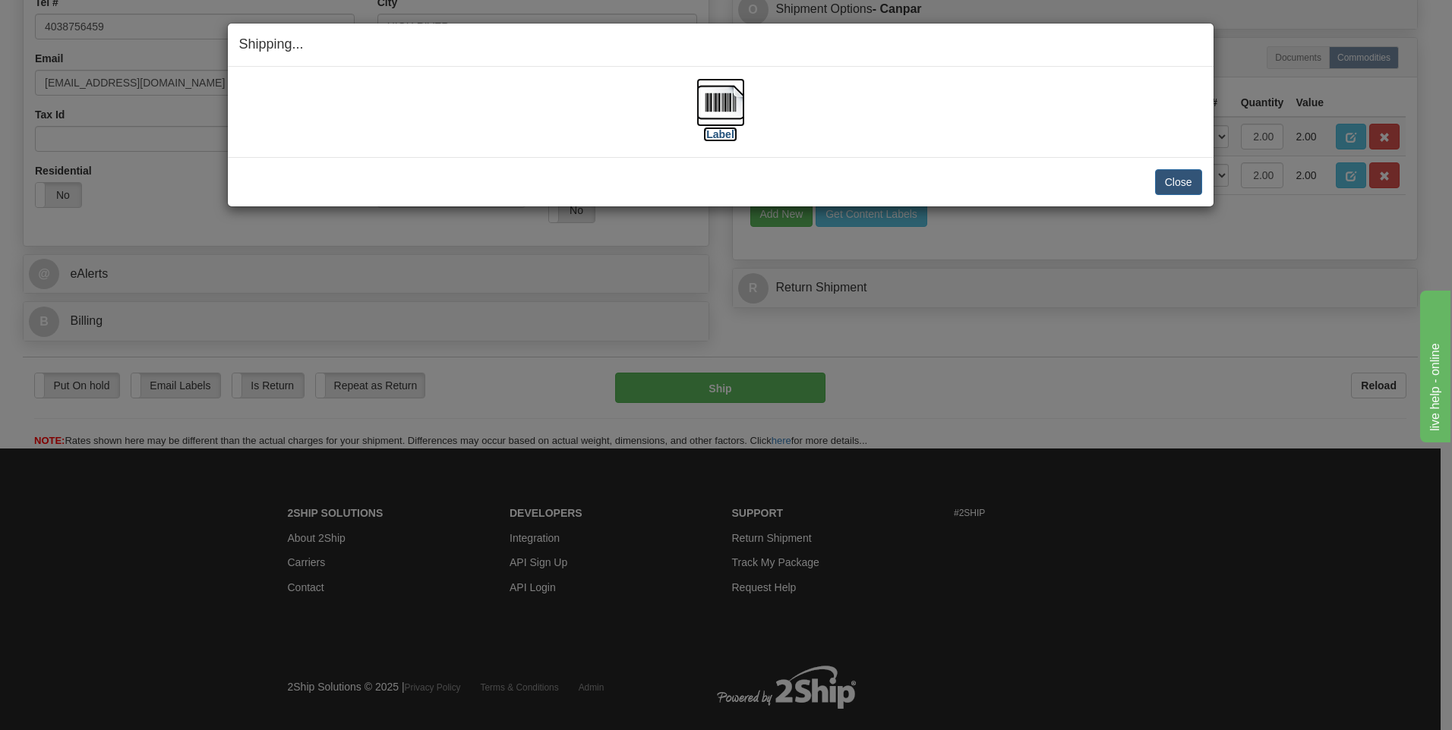
click at [715, 138] on label "[Label]" at bounding box center [720, 134] width 35 height 15
click at [1171, 172] on button "Close" at bounding box center [1178, 182] width 47 height 26
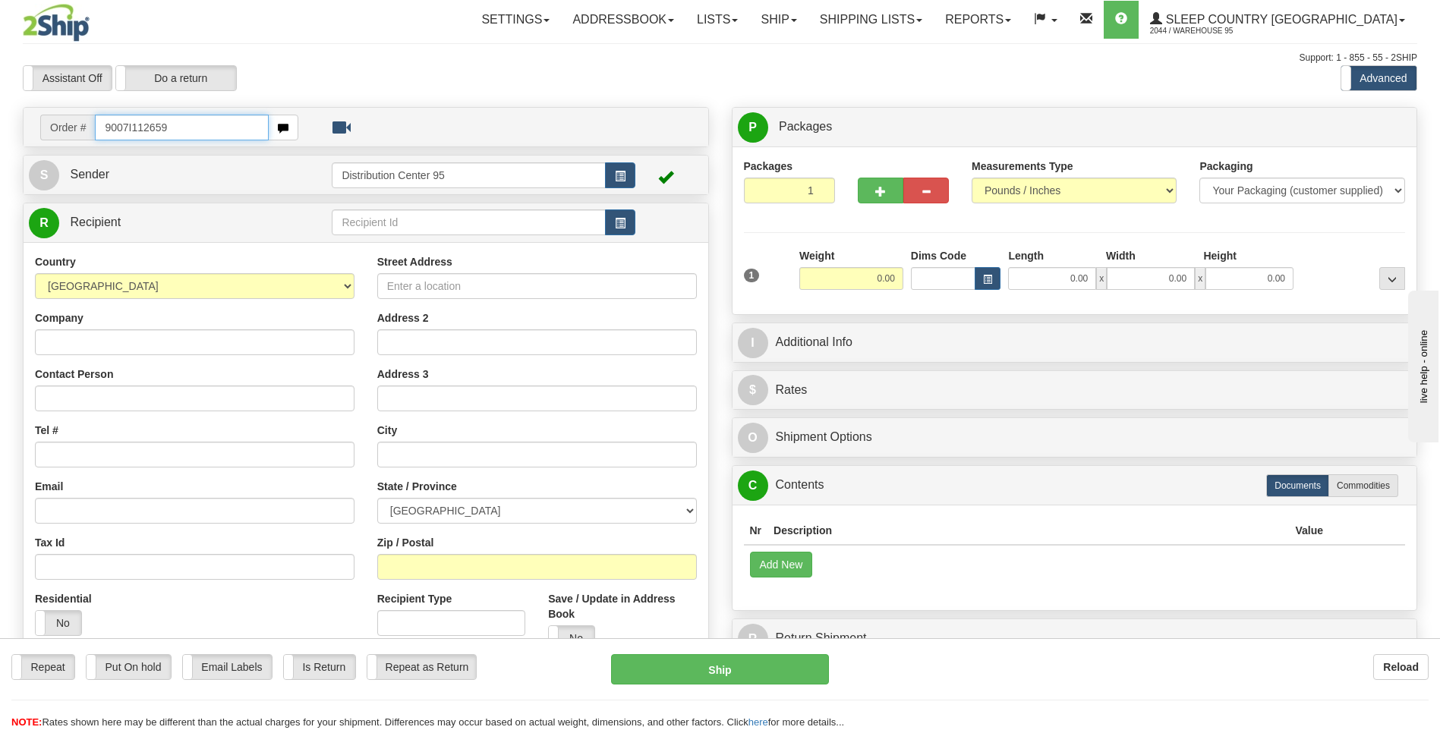
type input "9007I112659"
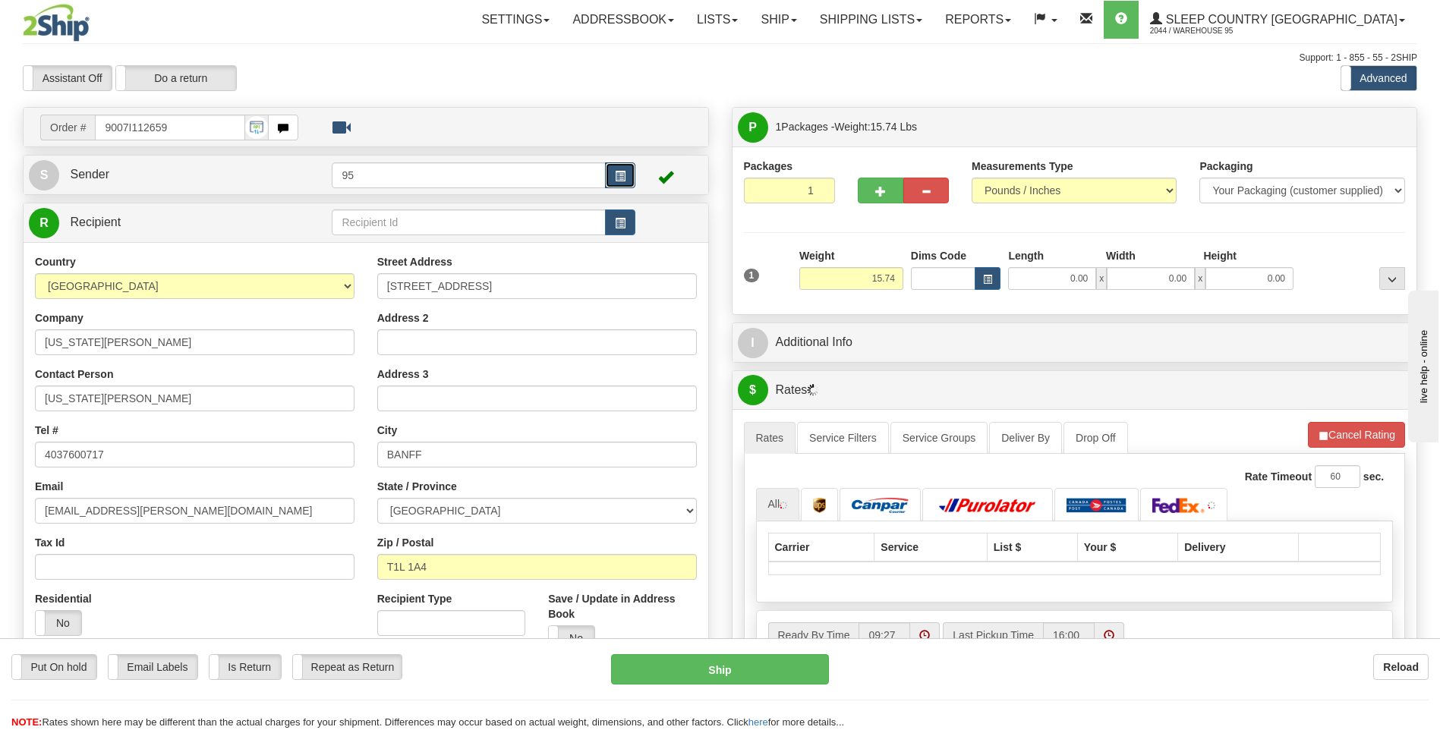
click at [610, 170] on button "button" at bounding box center [620, 175] width 30 height 26
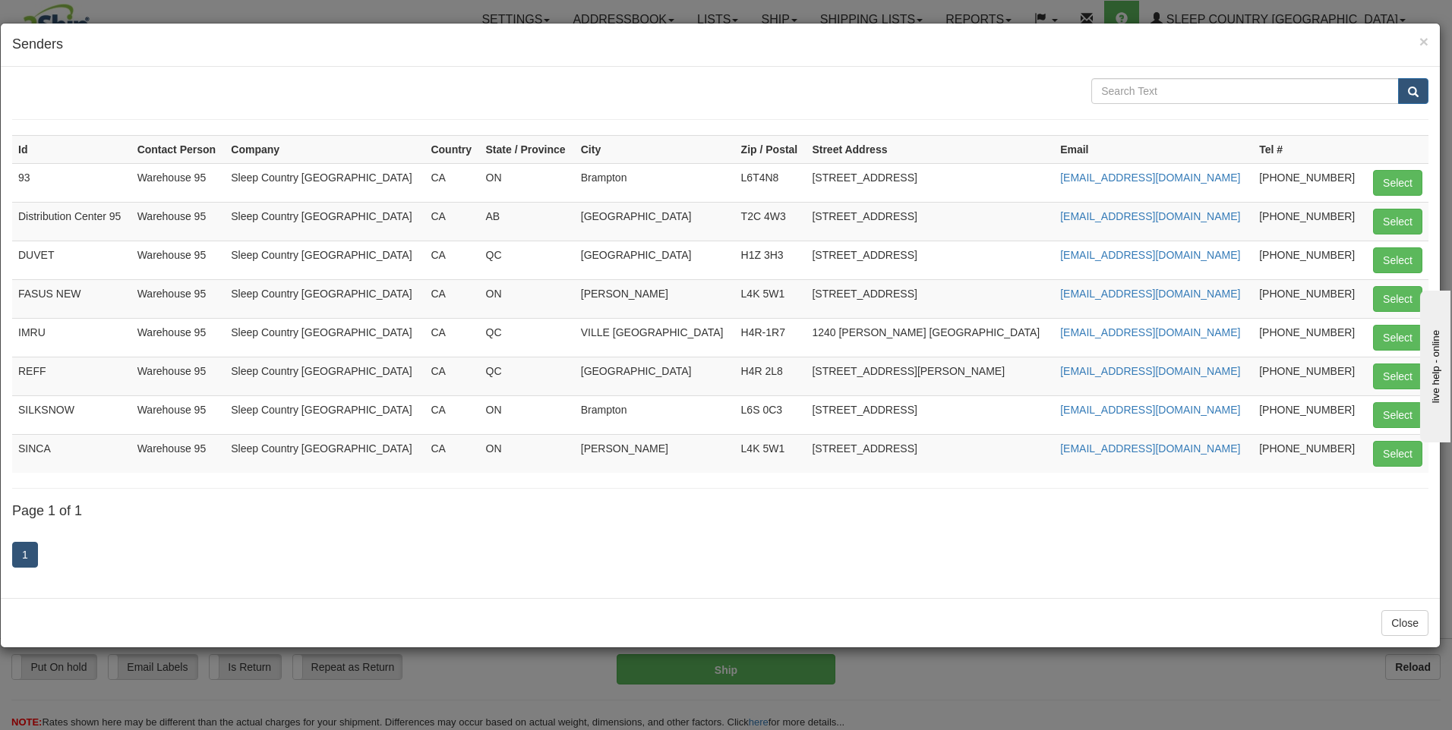
click at [1371, 214] on td "Select" at bounding box center [1396, 221] width 64 height 39
click at [1375, 214] on button "Select" at bounding box center [1397, 222] width 49 height 26
type input "Distribution Center 95"
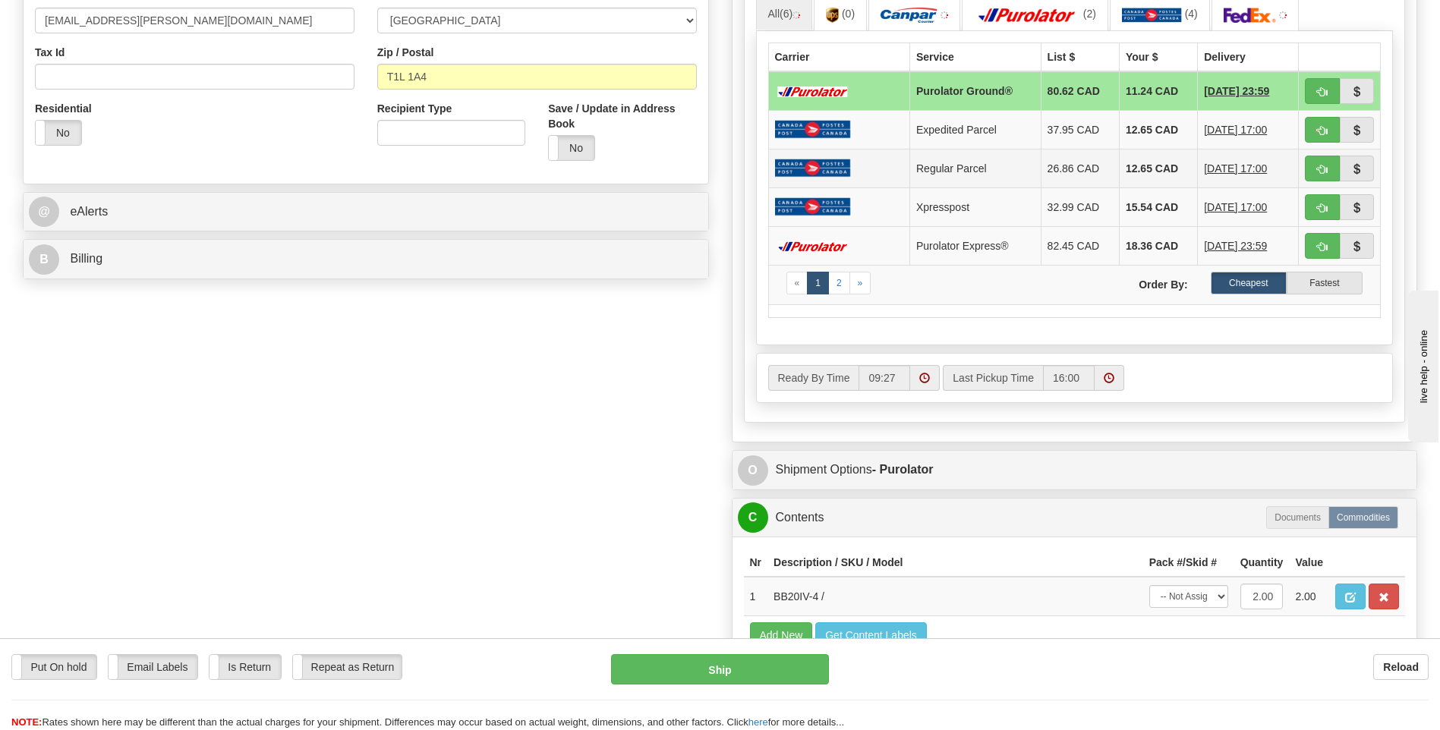
scroll to position [607, 0]
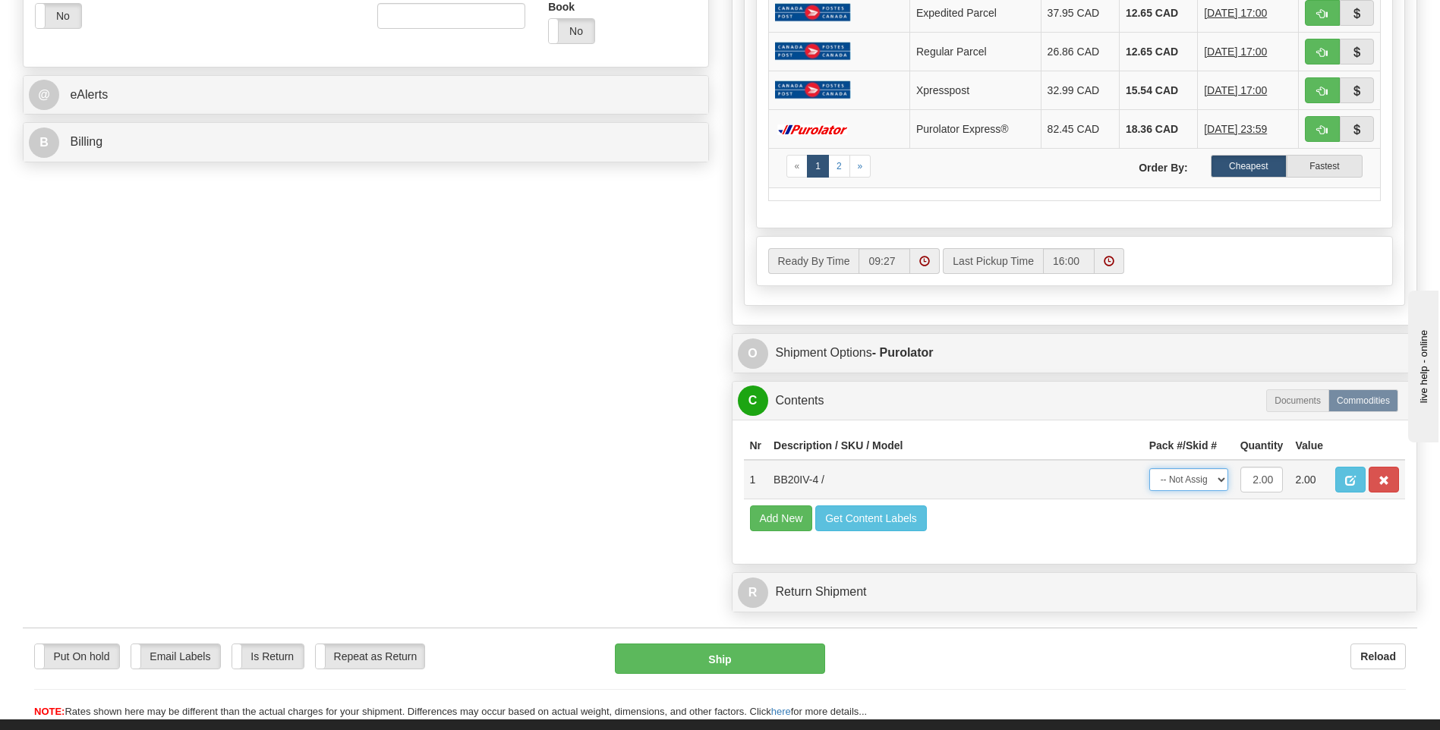
click at [1189, 480] on select "-- Not Assigned -- Package 1" at bounding box center [1189, 479] width 79 height 23
select select "0"
click at [1150, 468] on select "-- Not Assigned -- Package 1" at bounding box center [1189, 479] width 79 height 23
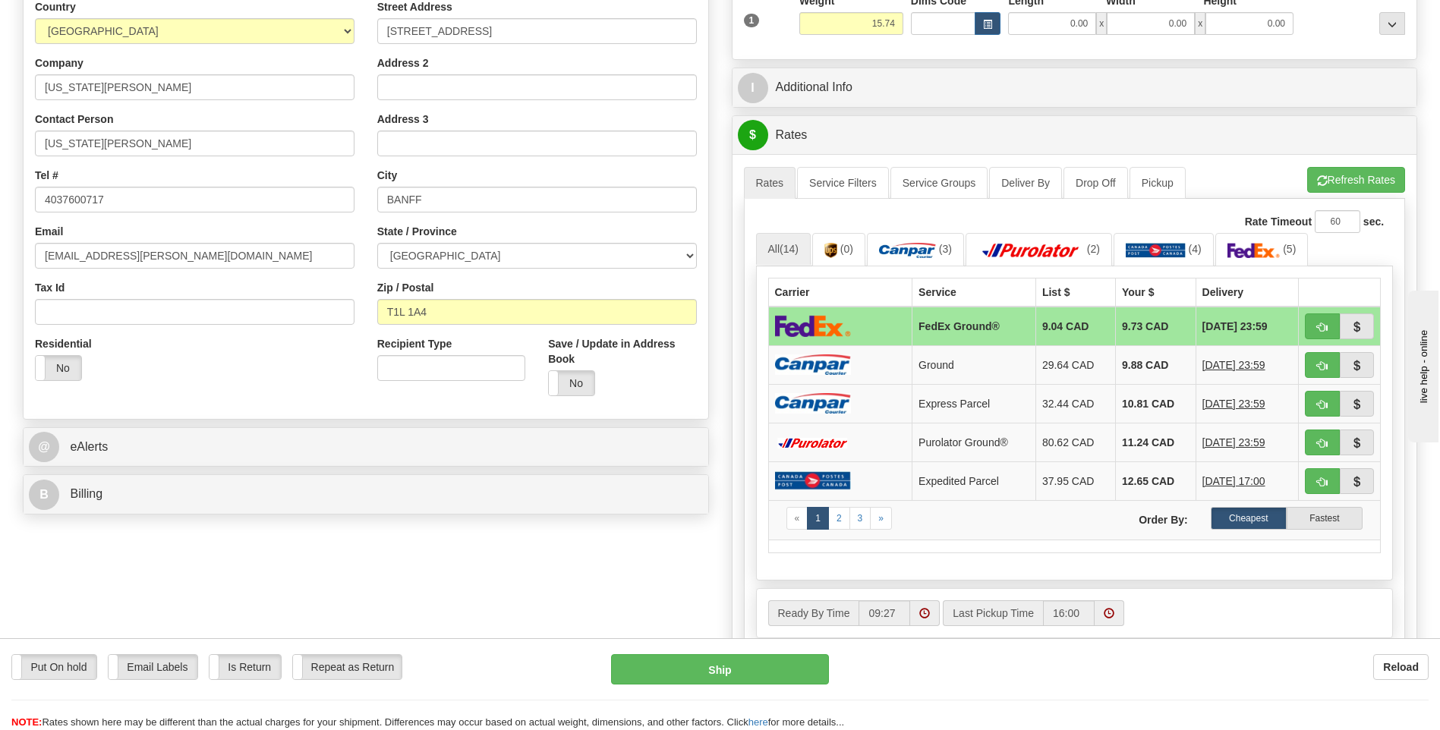
scroll to position [229, 0]
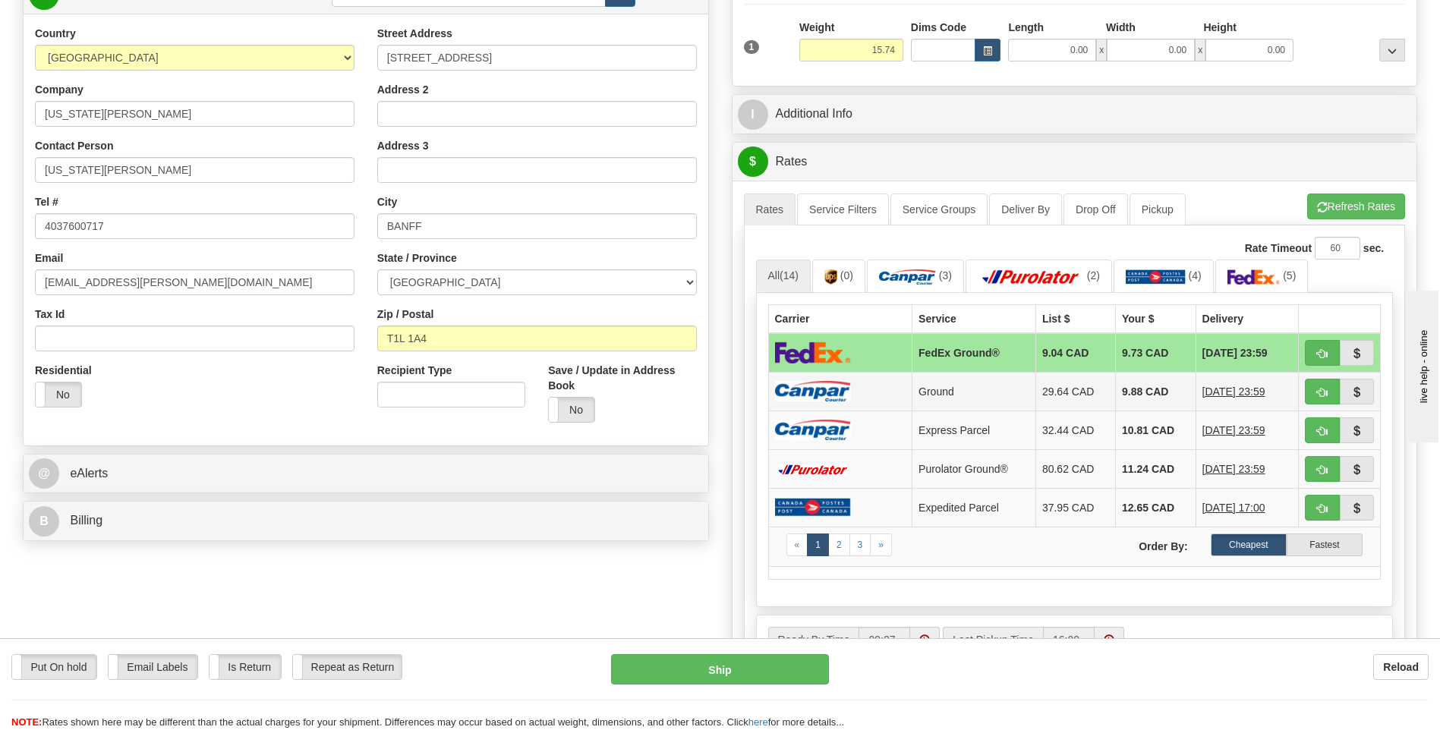
click at [913, 383] on td "Ground" at bounding box center [975, 391] width 124 height 39
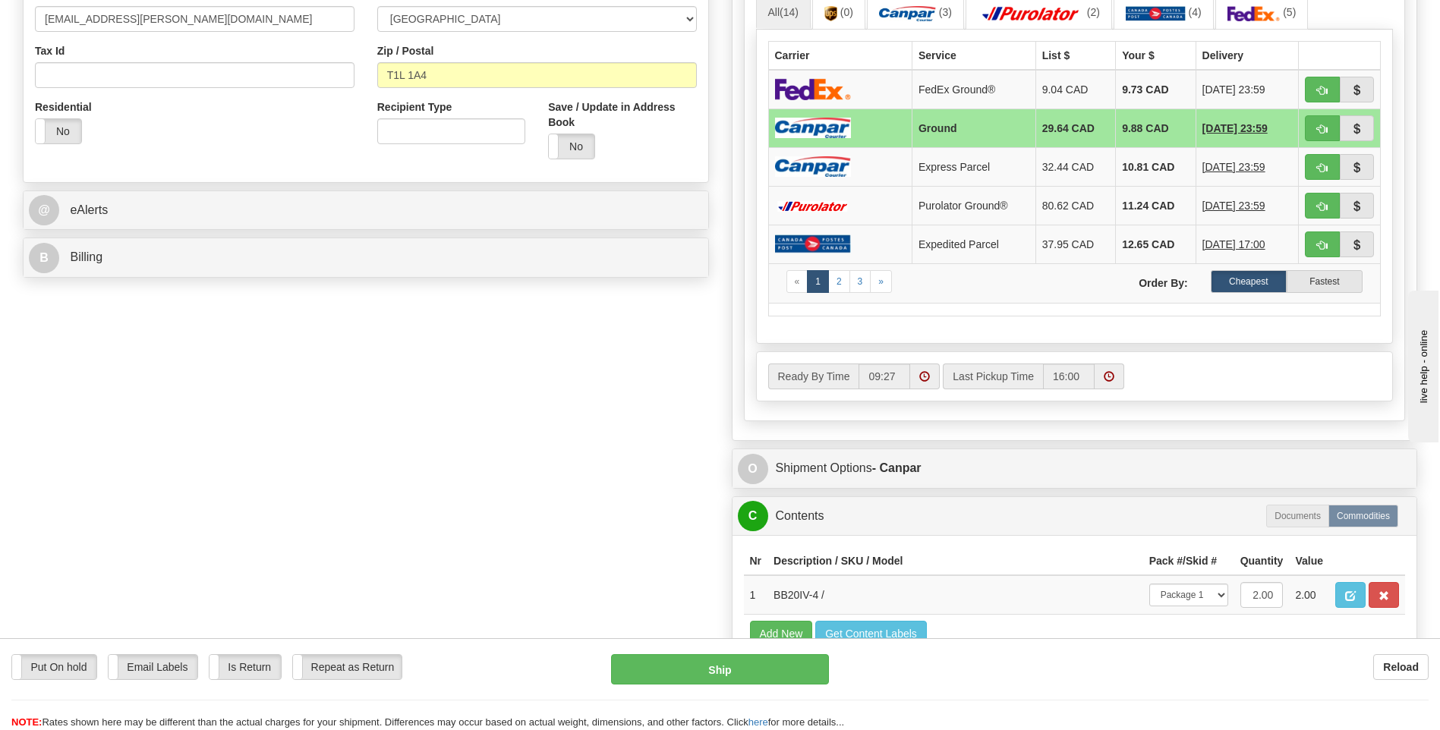
scroll to position [608, 0]
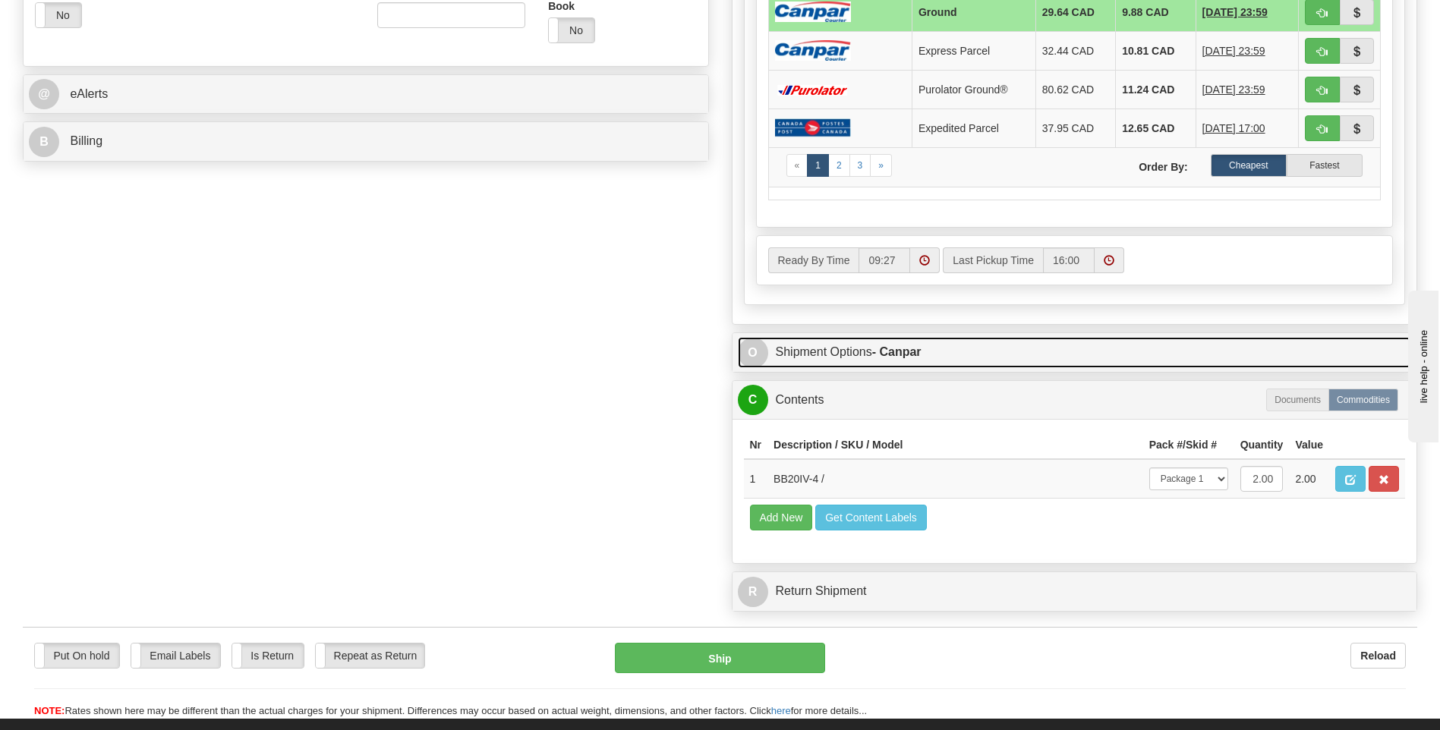
click at [917, 355] on strong "- Canpar" at bounding box center [896, 351] width 49 height 13
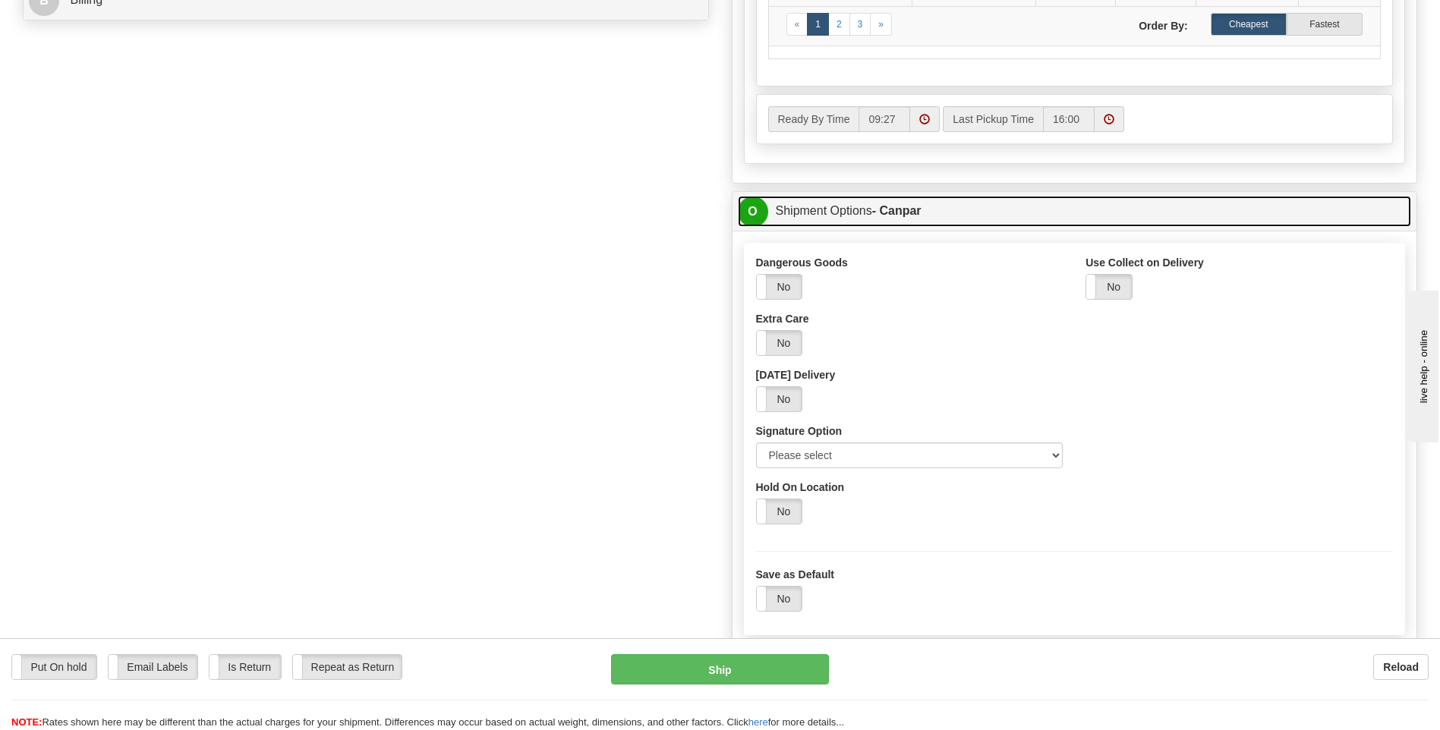
scroll to position [912, 0]
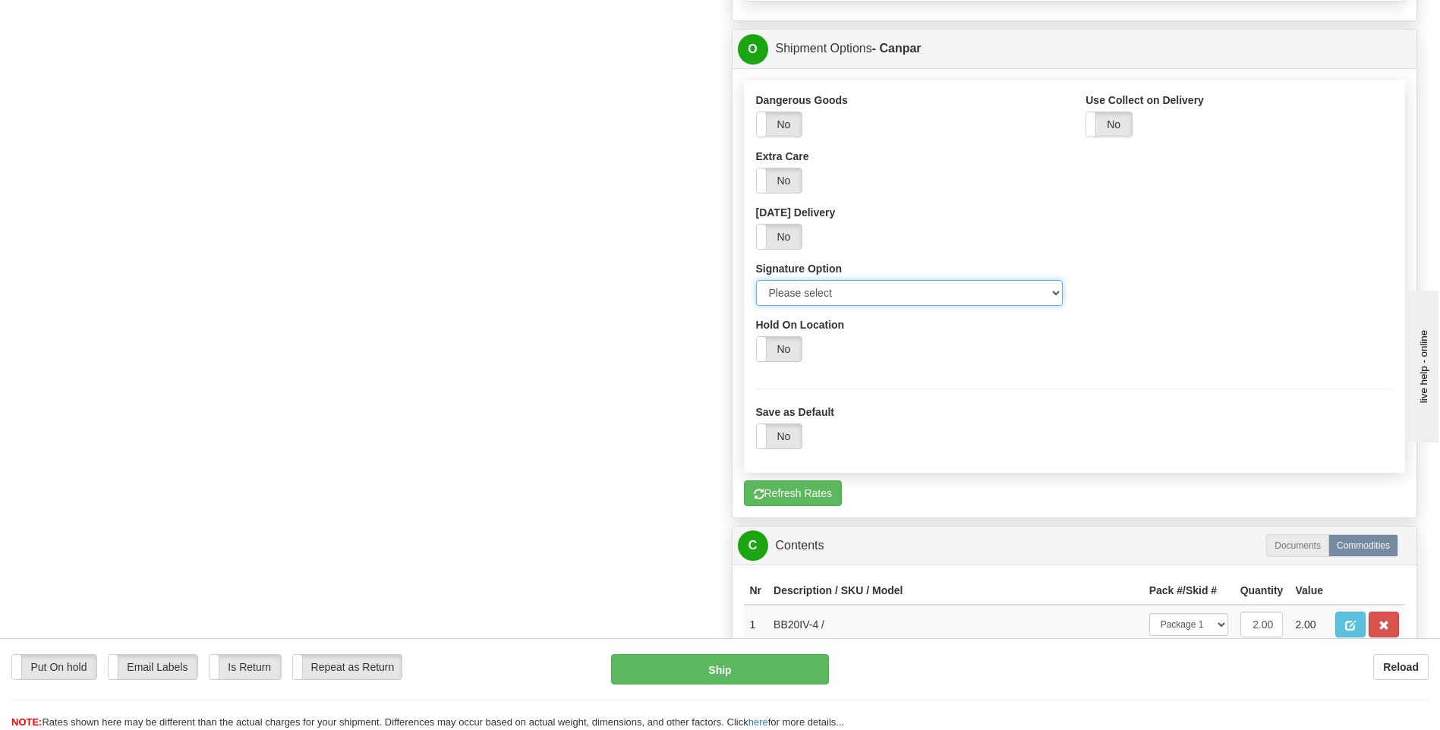
click at [840, 289] on select "Please select No Signature Required Signature Required Adult Signature" at bounding box center [910, 293] width 308 height 26
select select "2"
click at [756, 280] on select "Please select No Signature Required Signature Required Adult Signature" at bounding box center [910, 293] width 308 height 26
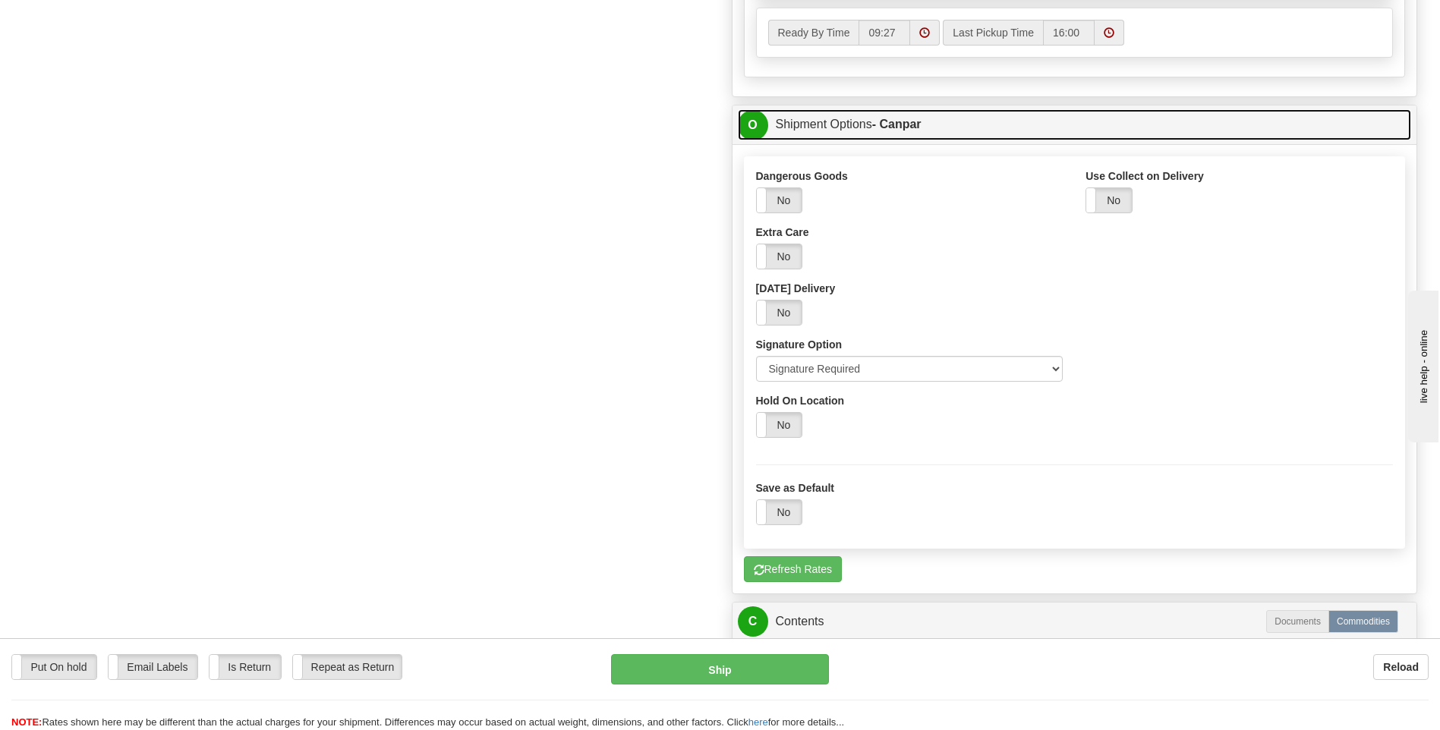
click at [862, 121] on link "O Shipment Options - Canpar" at bounding box center [1075, 124] width 674 height 31
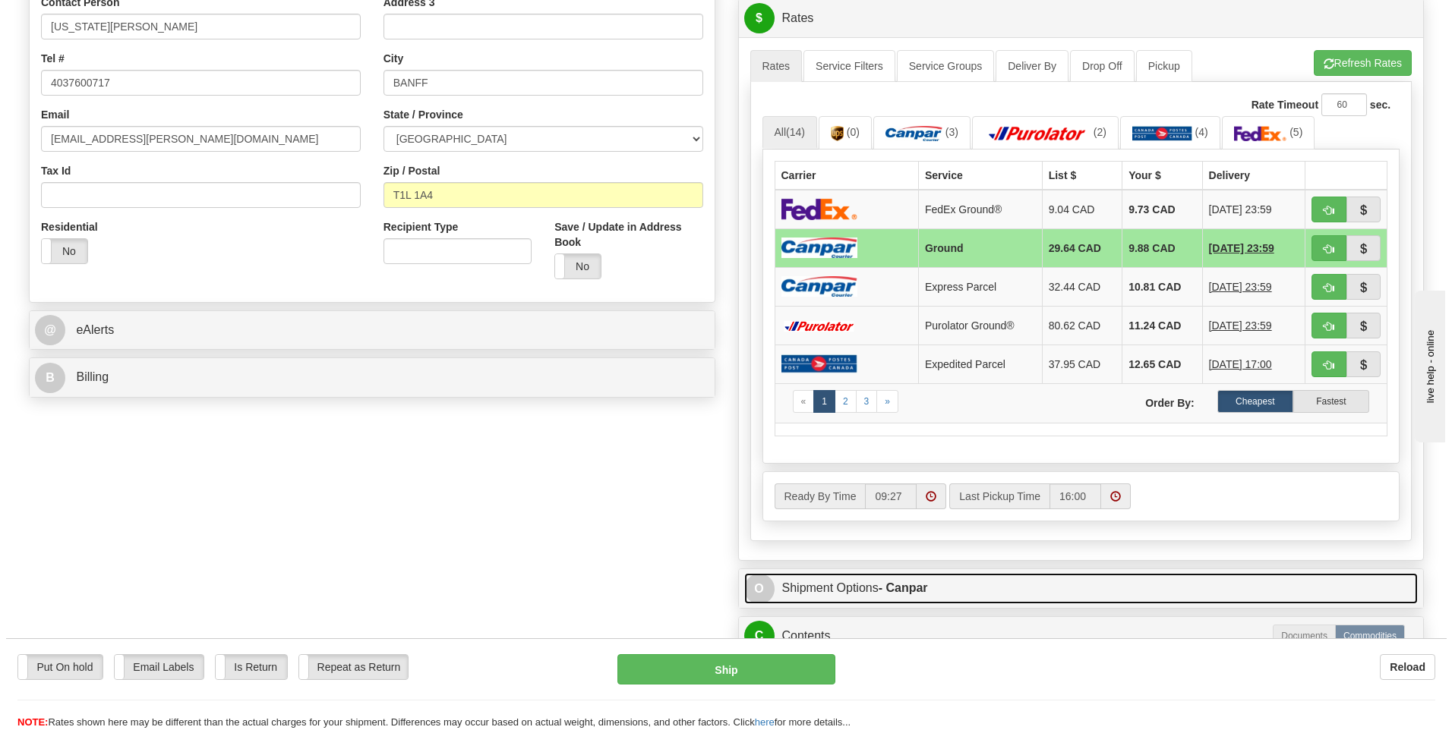
scroll to position [380, 0]
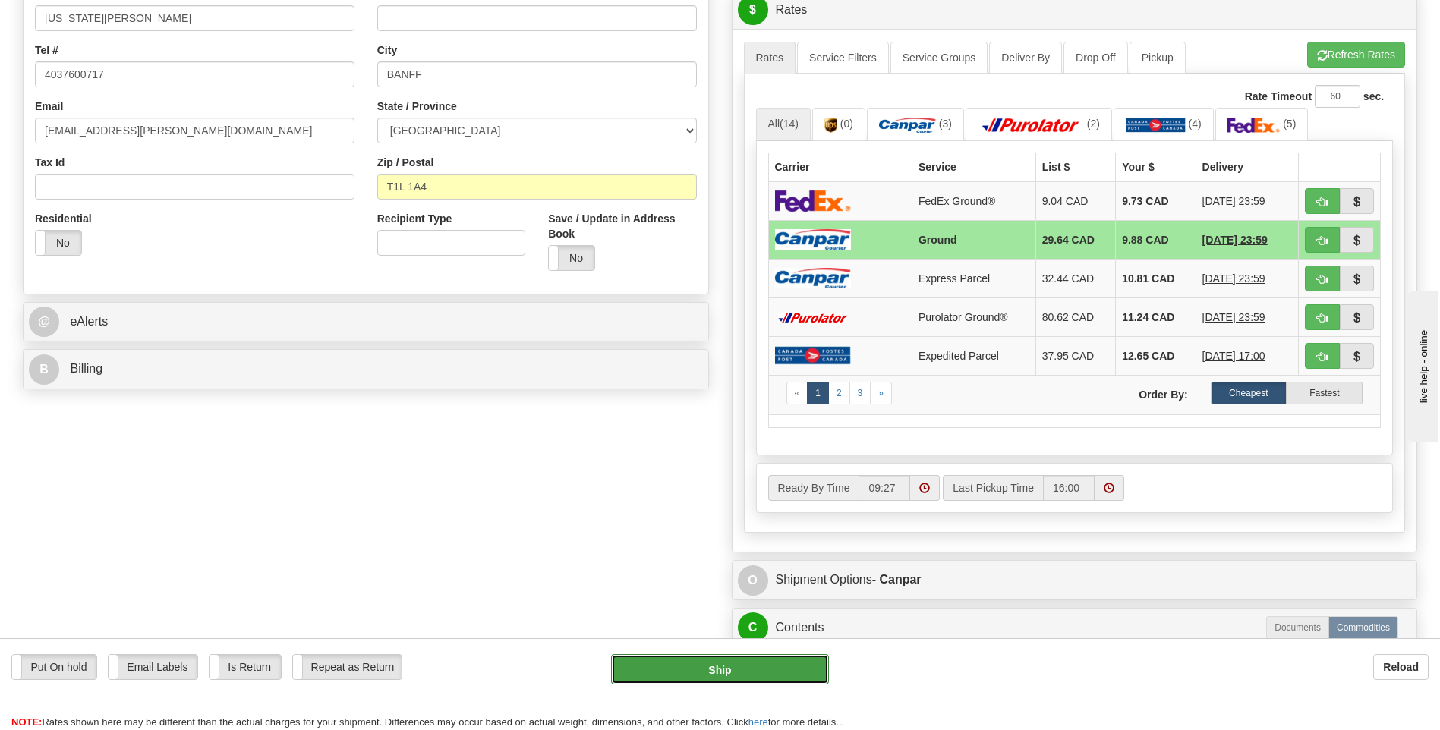
click at [710, 665] on button "Ship" at bounding box center [719, 670] width 217 height 30
type input "1"
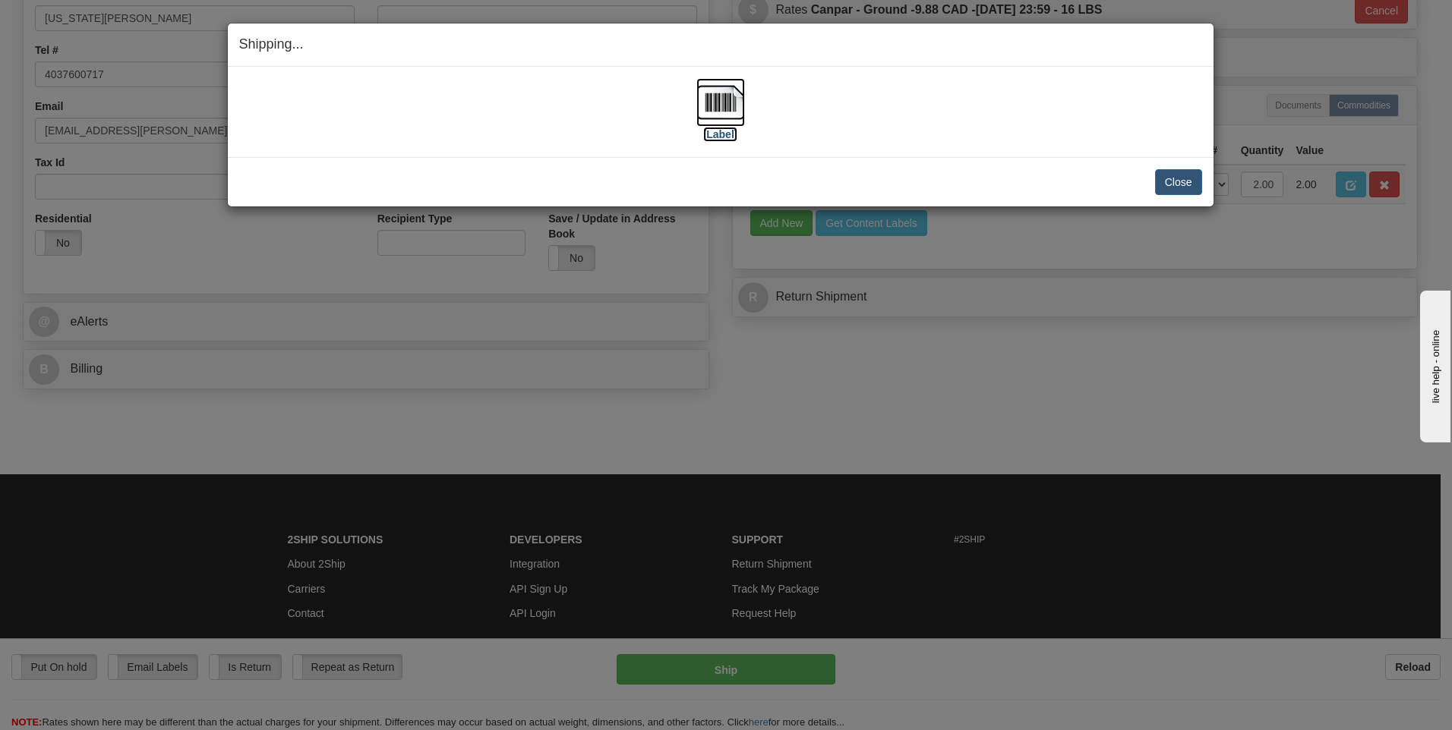
click at [711, 139] on label "[Label]" at bounding box center [720, 134] width 35 height 15
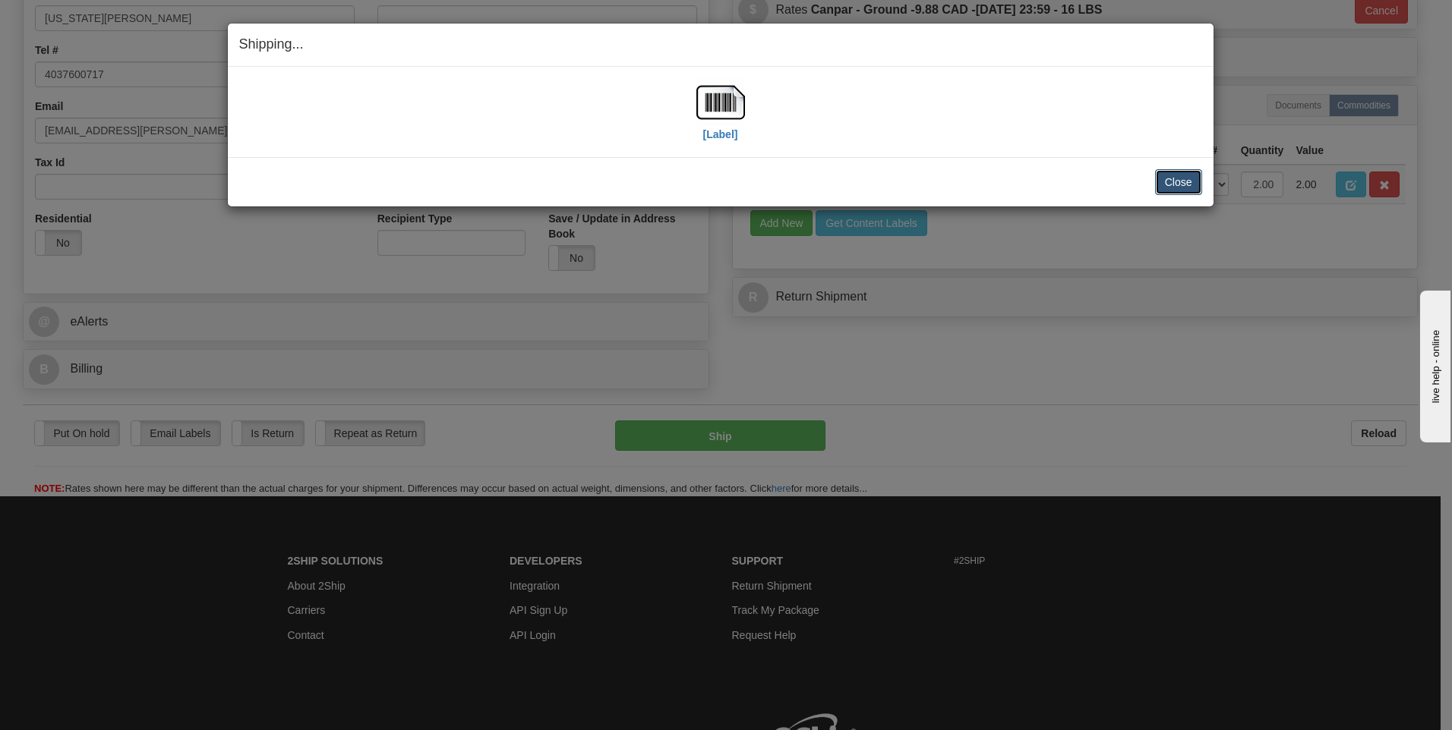
click at [1172, 180] on button "Close" at bounding box center [1178, 182] width 47 height 26
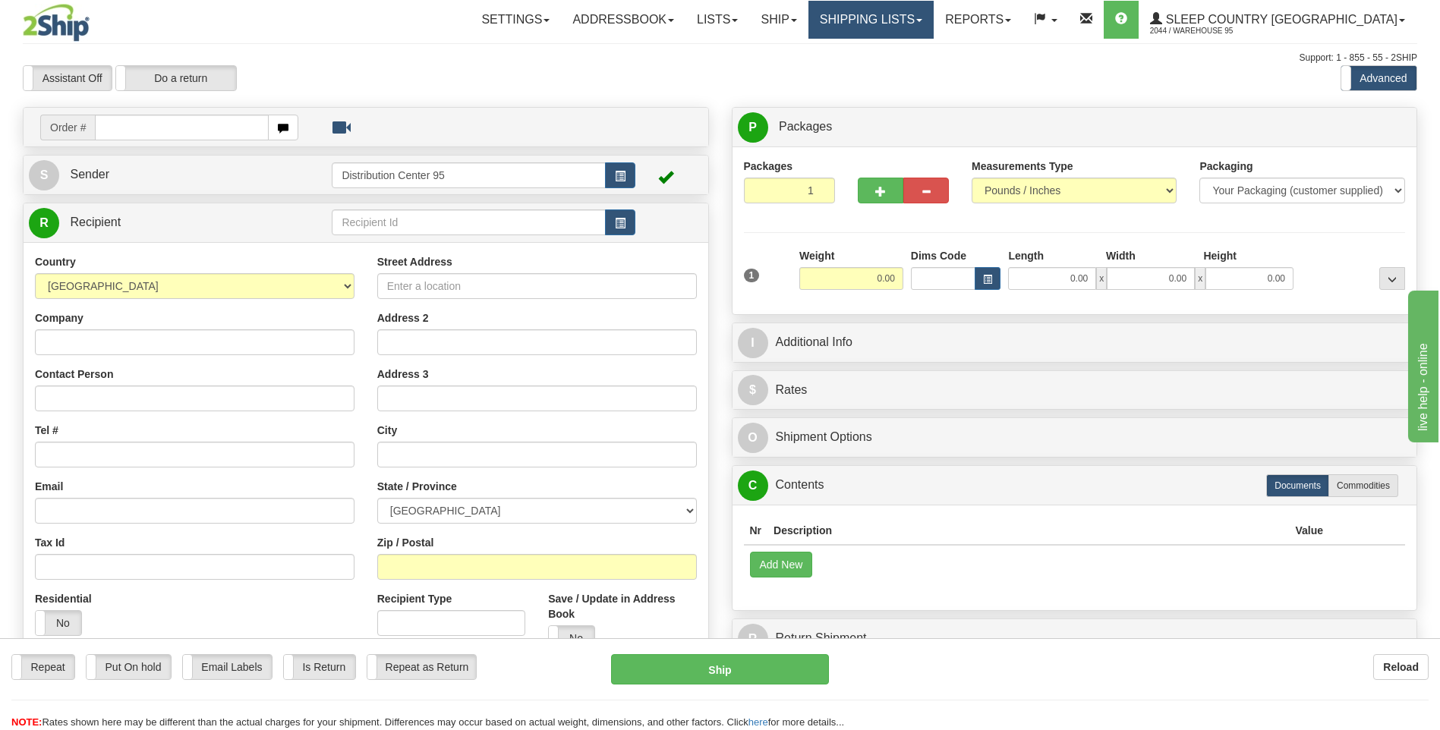
click at [934, 17] on link "Shipping lists" at bounding box center [871, 20] width 125 height 38
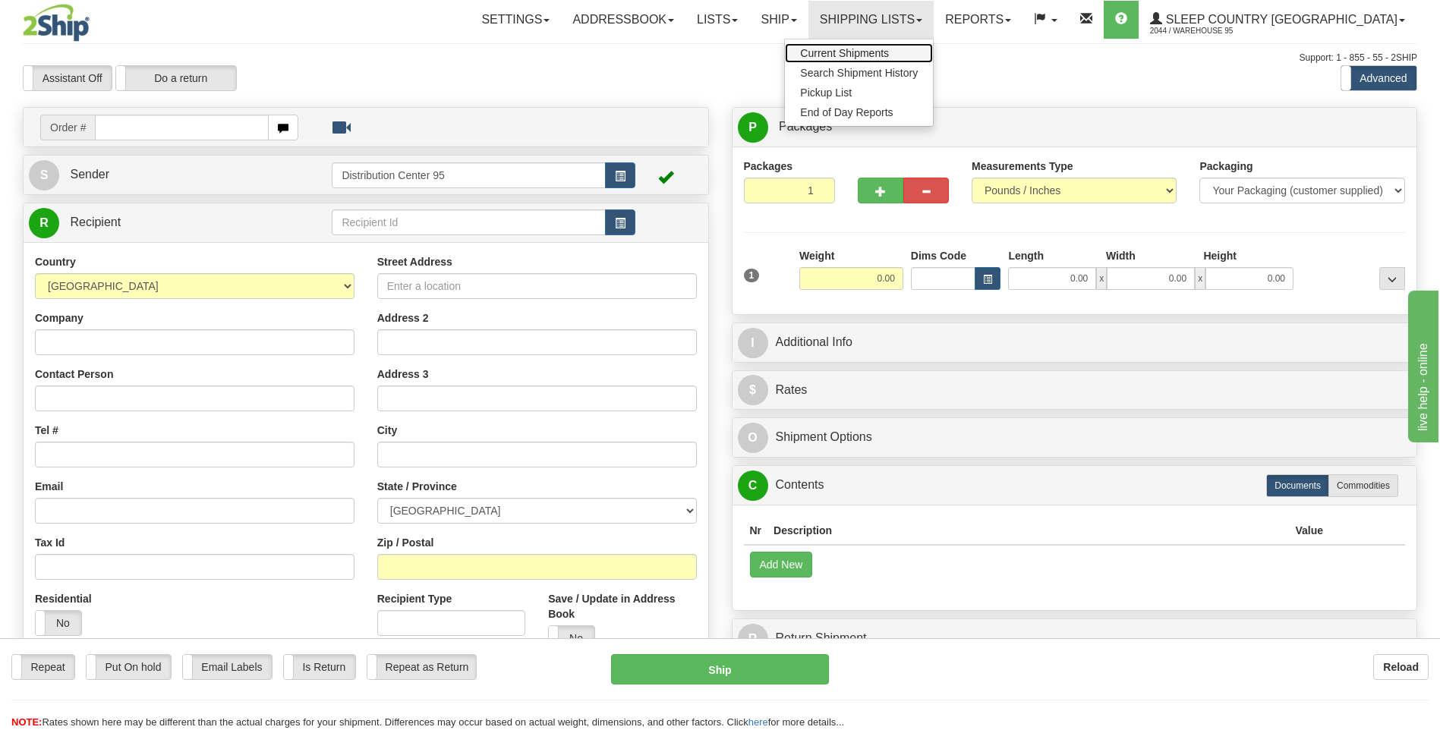
click at [889, 52] on span "Current Shipments" at bounding box center [844, 53] width 89 height 12
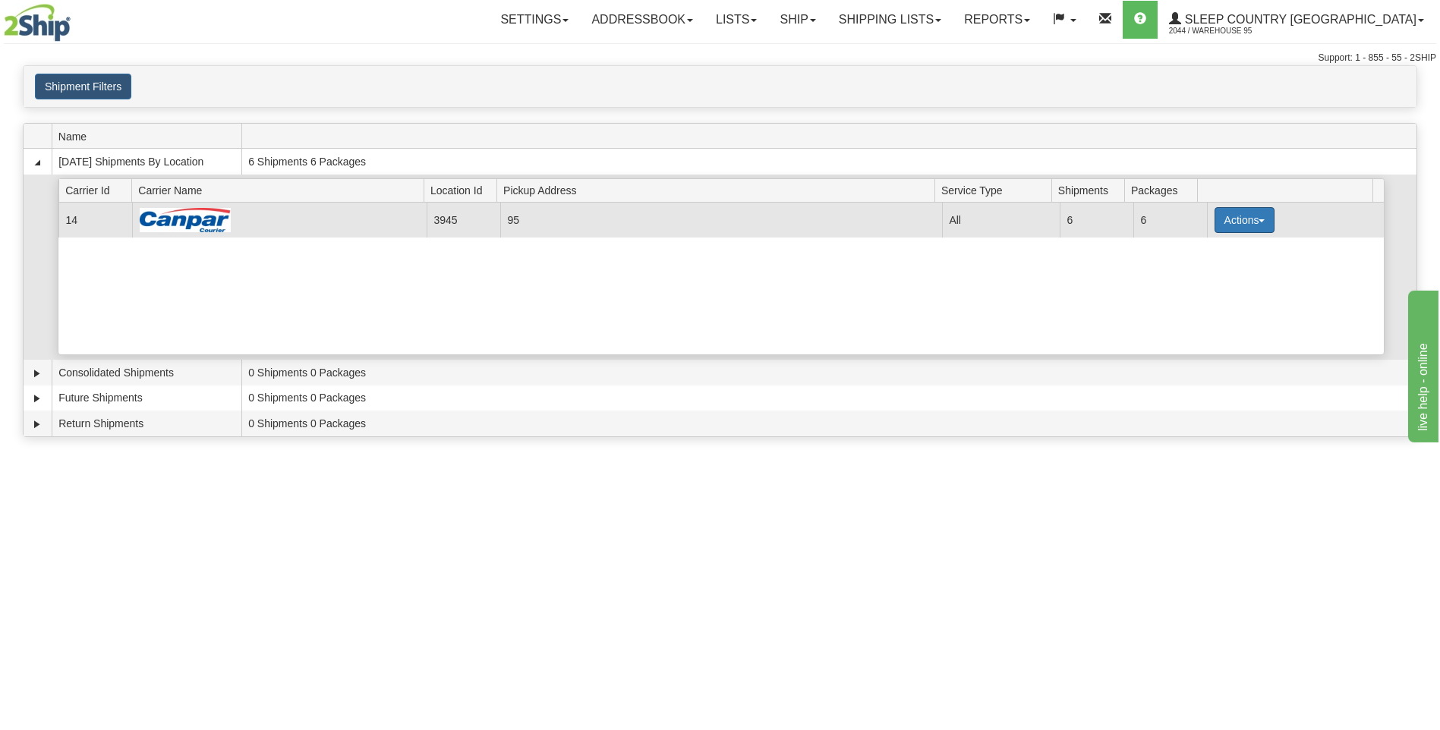
click at [1219, 226] on button "Actions" at bounding box center [1245, 220] width 61 height 26
click at [1196, 267] on span "Close" at bounding box center [1185, 268] width 35 height 11
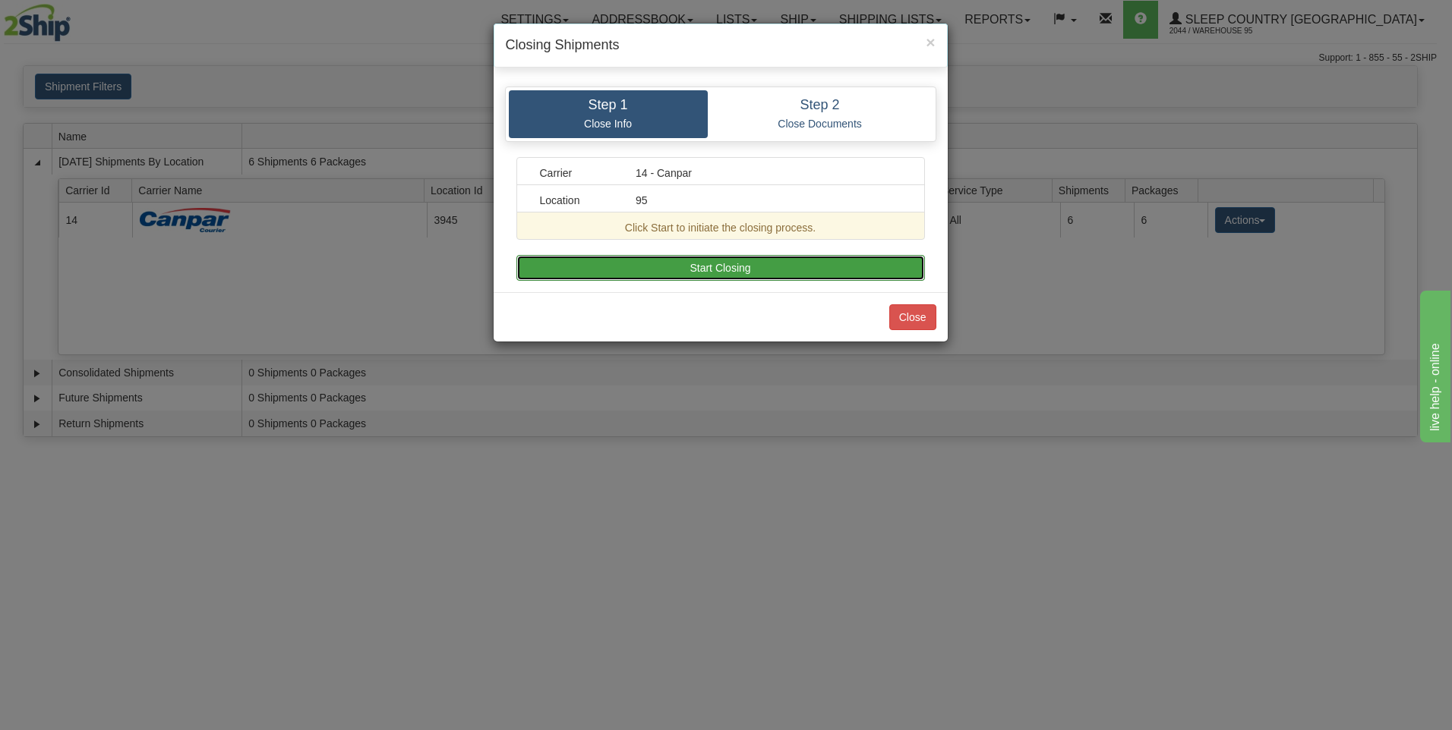
click at [656, 271] on button "Start Closing" at bounding box center [720, 268] width 409 height 26
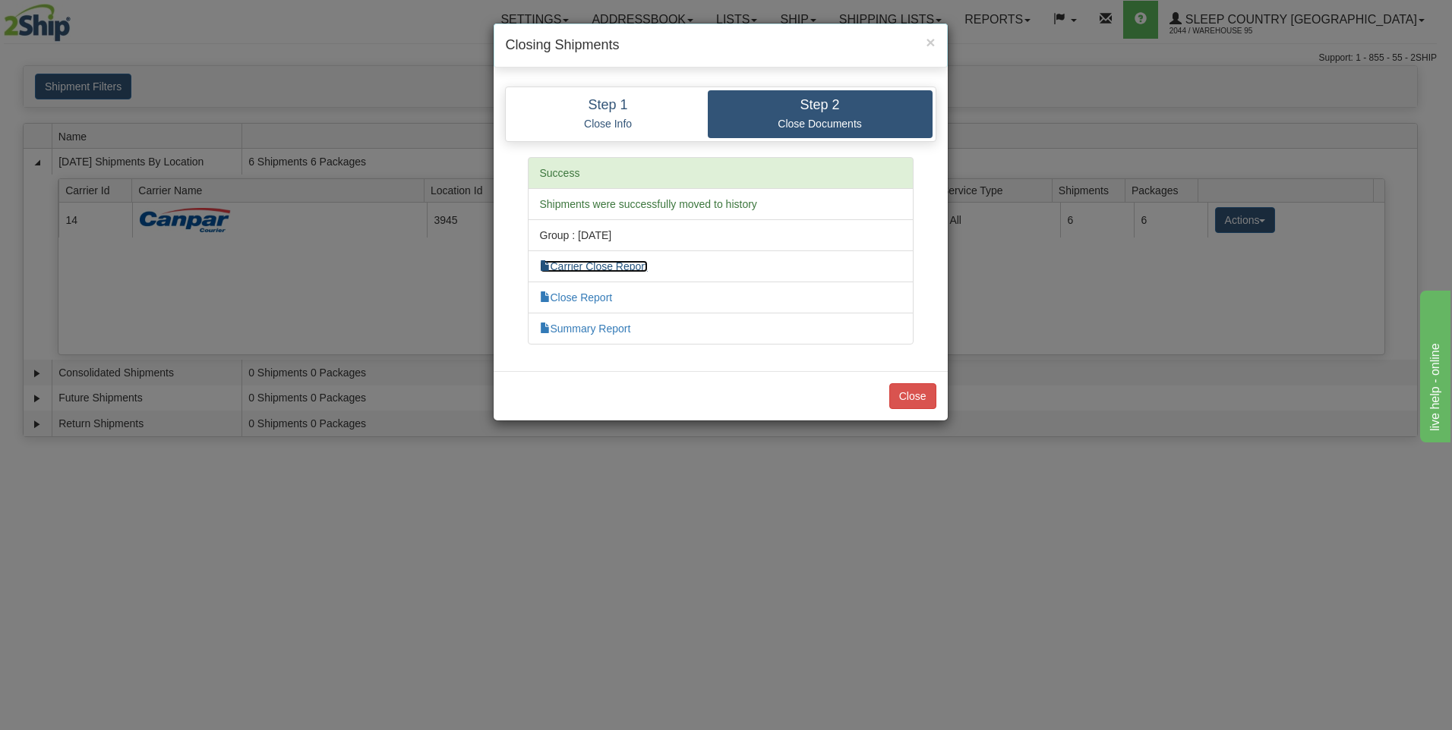
click at [578, 265] on link "Carrier Close Report" at bounding box center [594, 266] width 108 height 12
click at [606, 330] on link "Summary Report" at bounding box center [585, 329] width 91 height 12
click at [588, 273] on li "Carrier Close Report" at bounding box center [721, 267] width 386 height 32
click at [588, 270] on link "Carrier Close Report" at bounding box center [594, 266] width 108 height 12
click at [917, 396] on button "Close" at bounding box center [912, 396] width 47 height 26
